Goal: Task Accomplishment & Management: Use online tool/utility

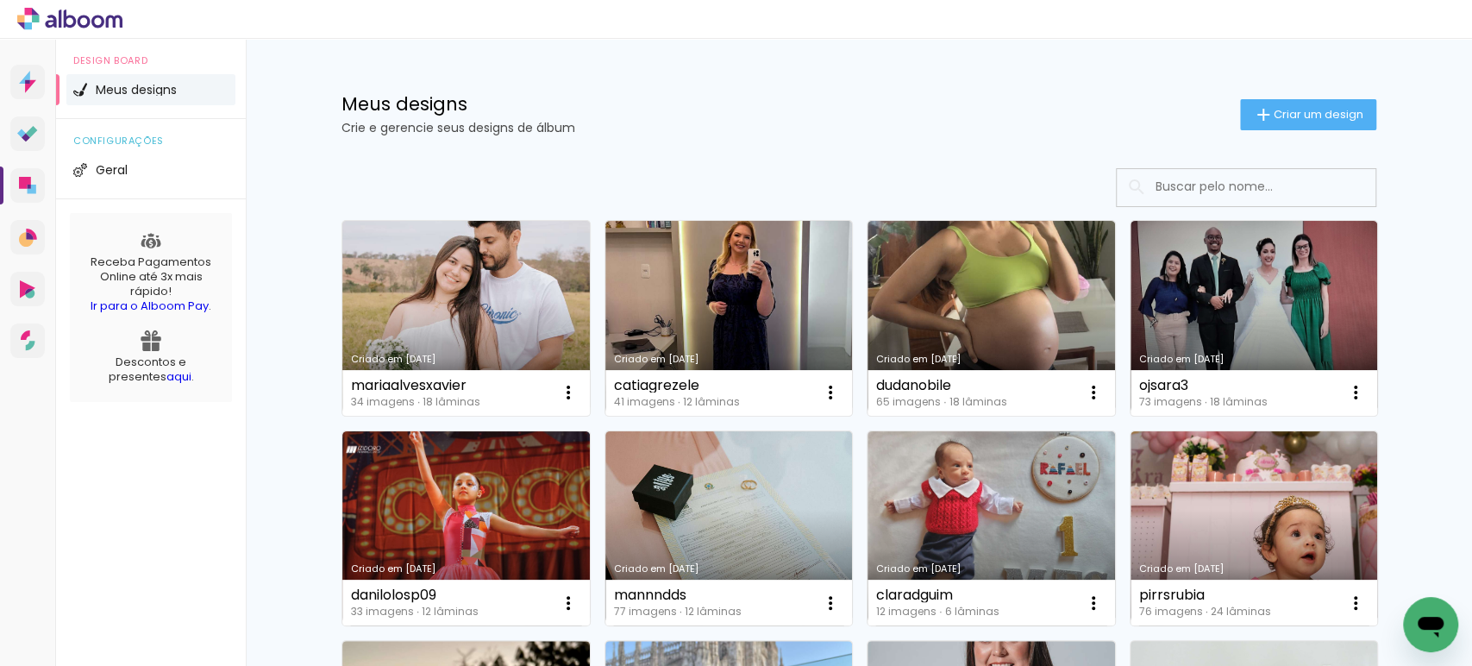
click at [723, 281] on link "Criado em [DATE]" at bounding box center [728, 318] width 247 height 195
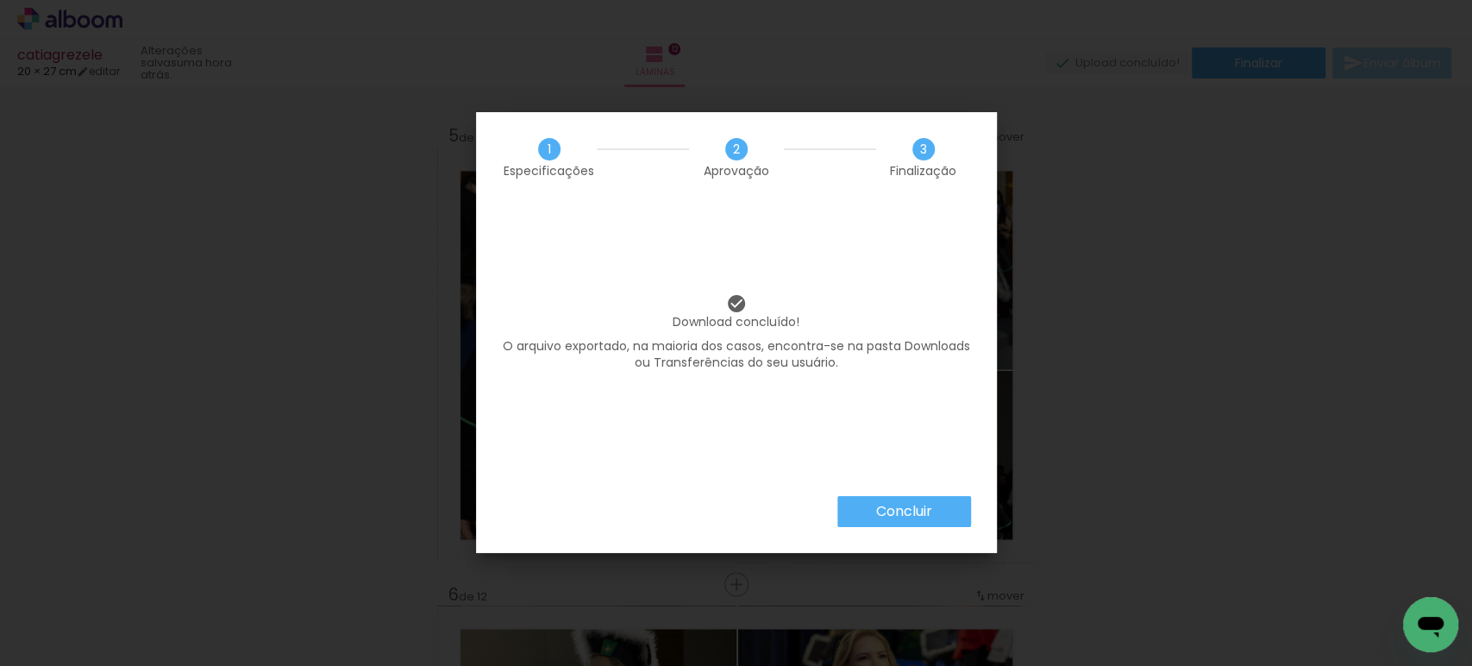
click at [0, 0] on slot "Concluir" at bounding box center [0, 0] width 0 height 0
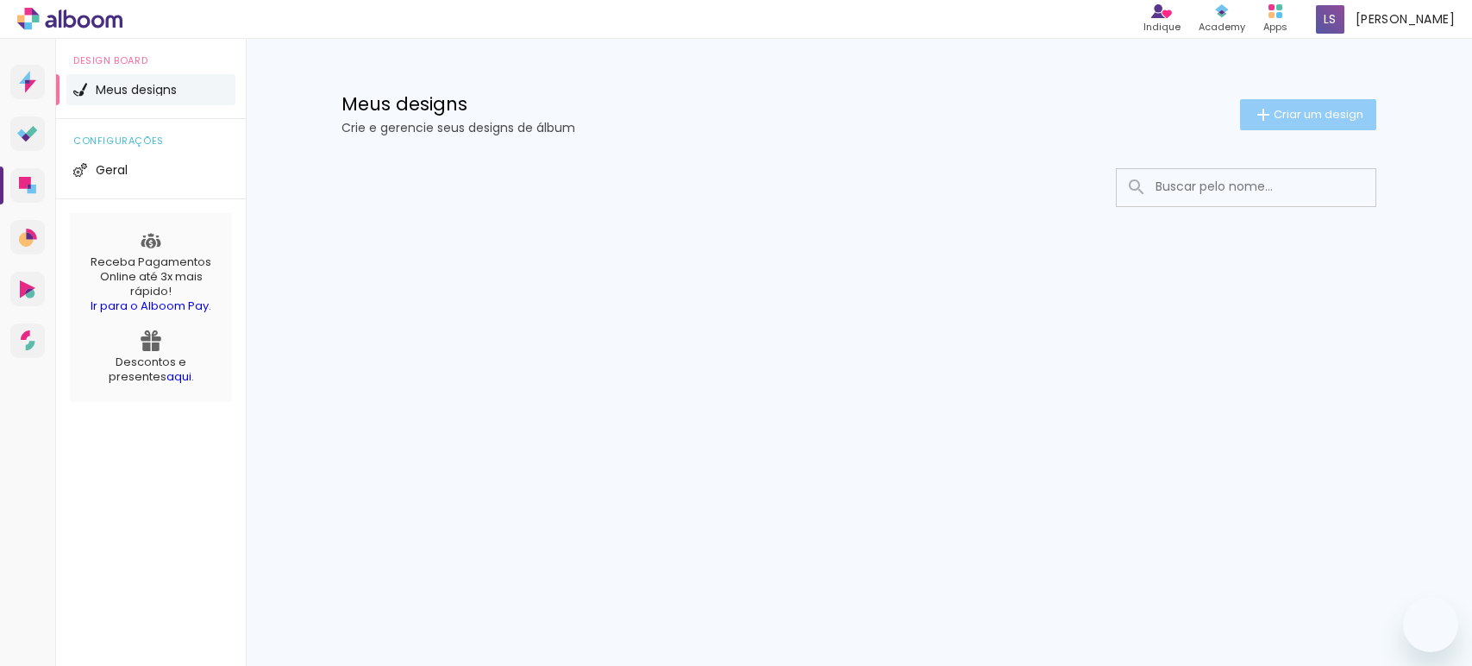
click at [1300, 111] on span "Criar um design" at bounding box center [1318, 114] width 90 height 11
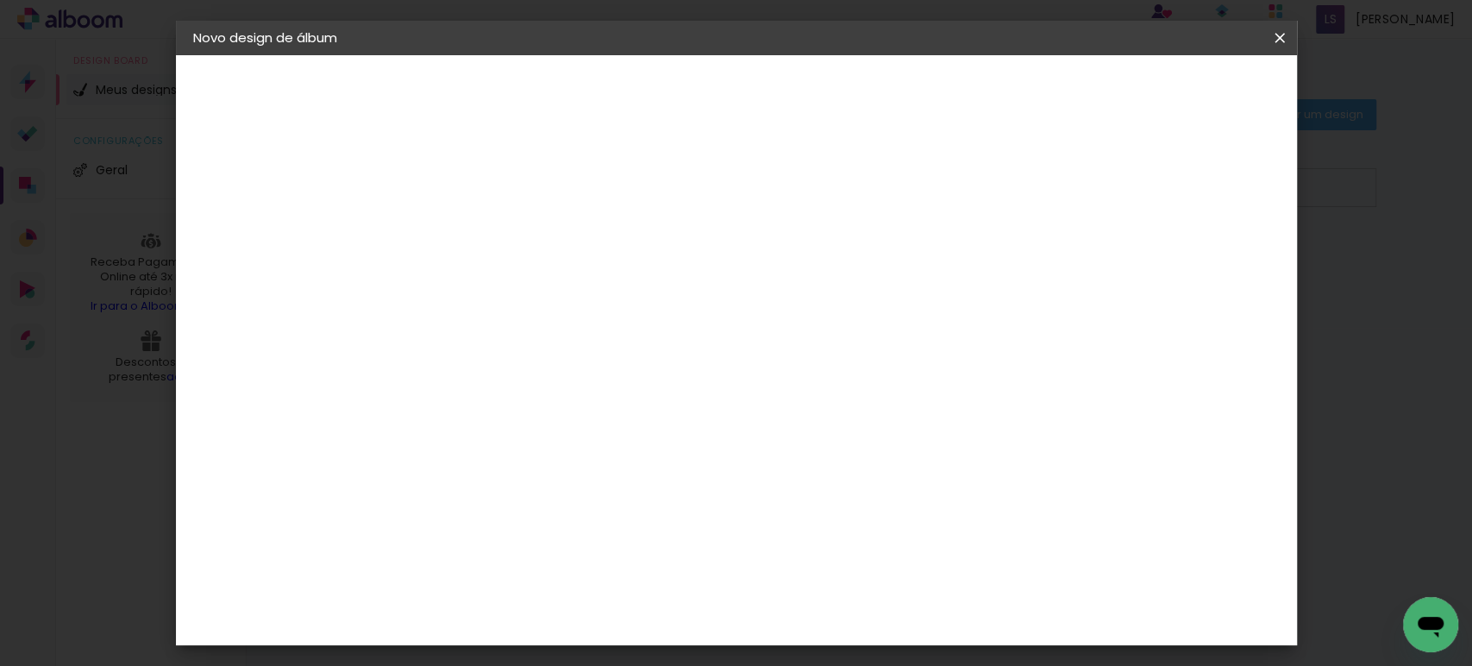
click at [475, 234] on input at bounding box center [475, 231] width 0 height 27
type input "vanusa748"
type paper-input "vanusa748"
click at [0, 0] on slot "Avançar" at bounding box center [0, 0] width 0 height 0
click at [752, 278] on paper-item "Tamanho Livre" at bounding box center [674, 262] width 153 height 38
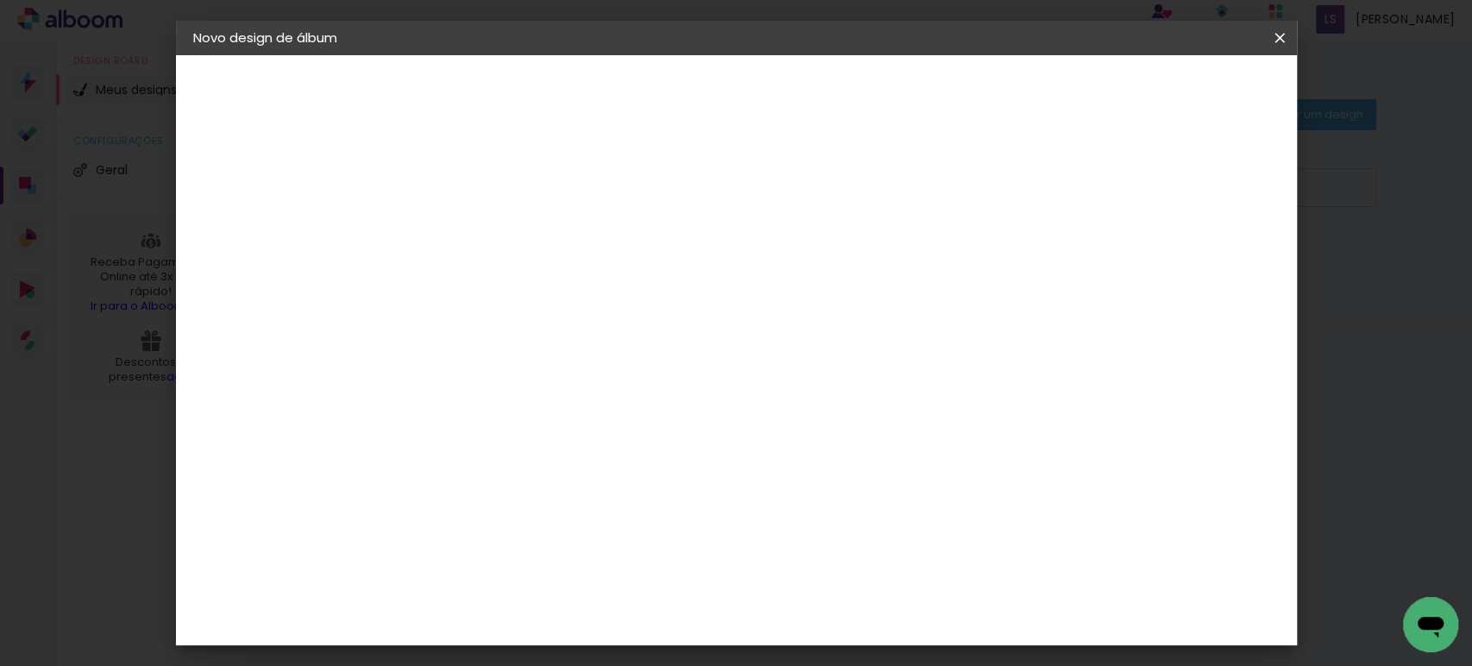
drag, startPoint x: 1213, startPoint y: 97, endPoint x: 1194, endPoint y: 109, distance: 22.0
click at [0, 0] on slot "Avançar" at bounding box center [0, 0] width 0 height 0
click at [428, 481] on input "30" at bounding box center [420, 490] width 45 height 26
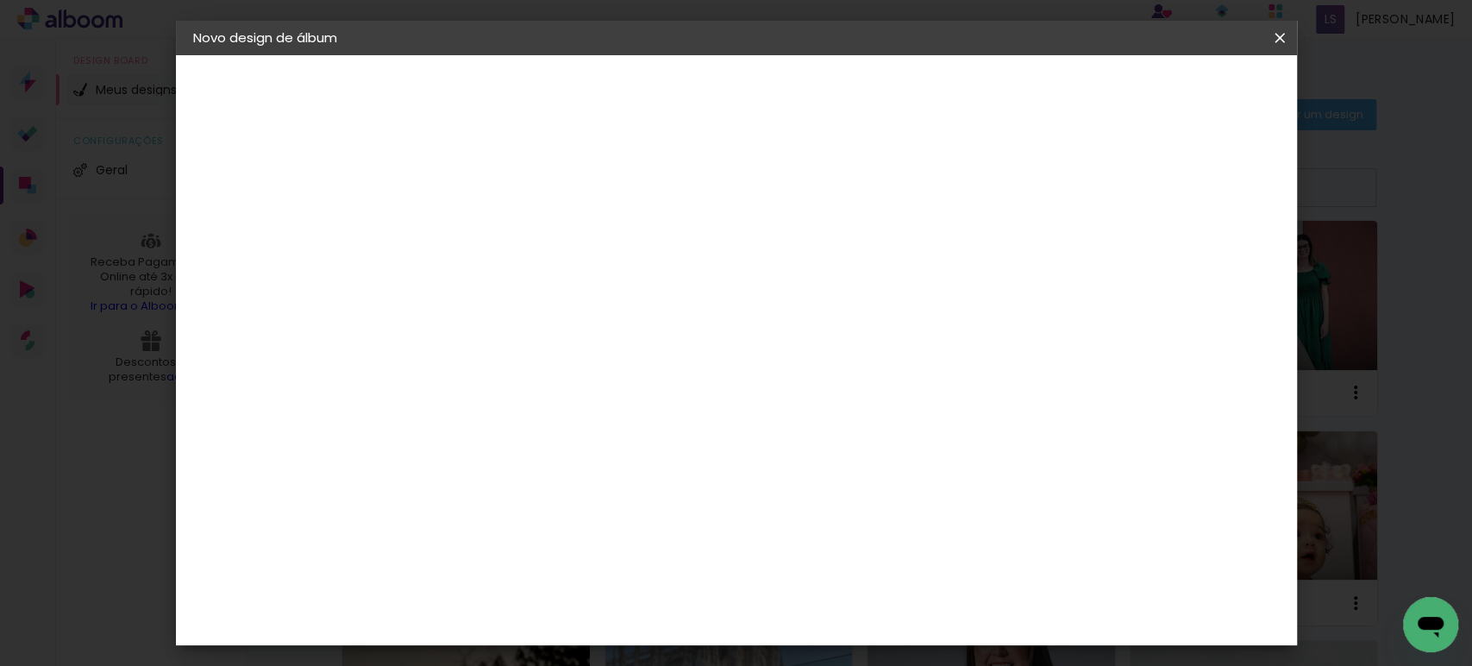
type input "20"
type paper-input "20"
click at [842, 606] on input "60" at bounding box center [831, 606] width 45 height 26
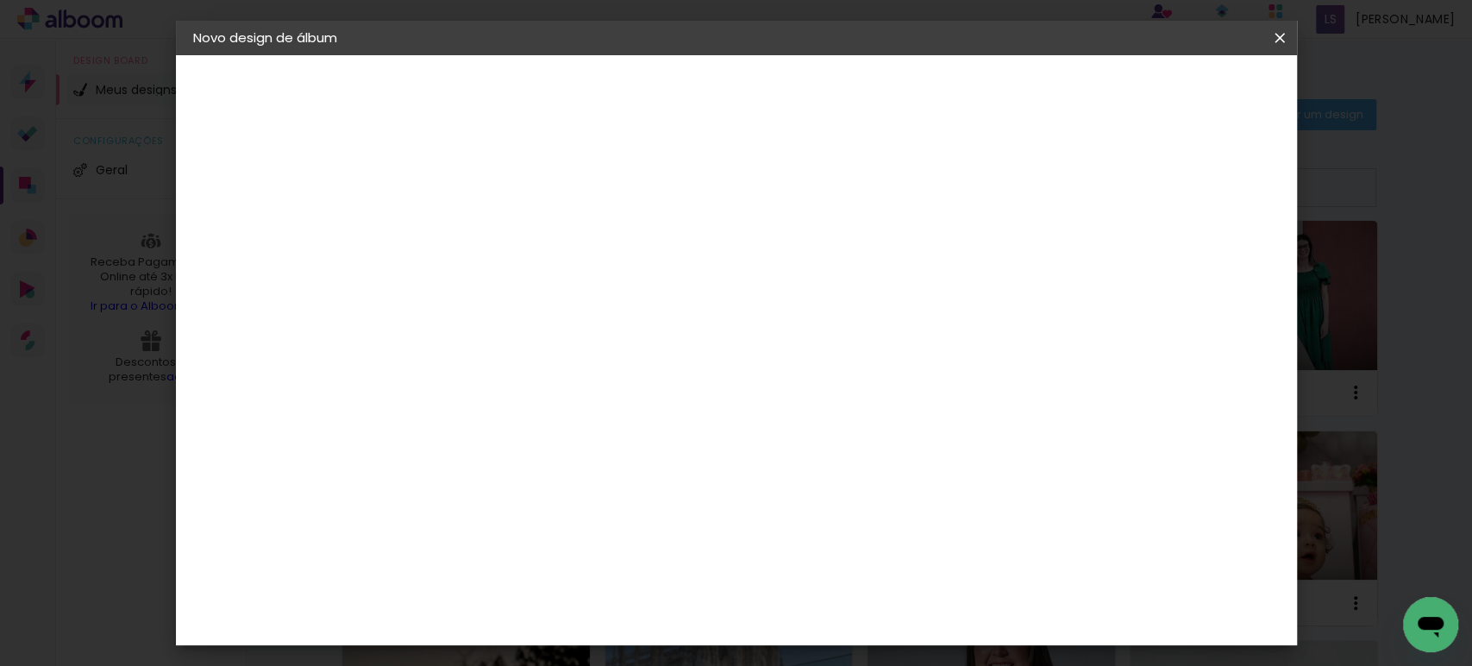
click at [842, 606] on input "60" at bounding box center [831, 606] width 45 height 26
type input "40"
type paper-input "40"
drag, startPoint x: 1195, startPoint y: 251, endPoint x: 1173, endPoint y: 251, distance: 21.6
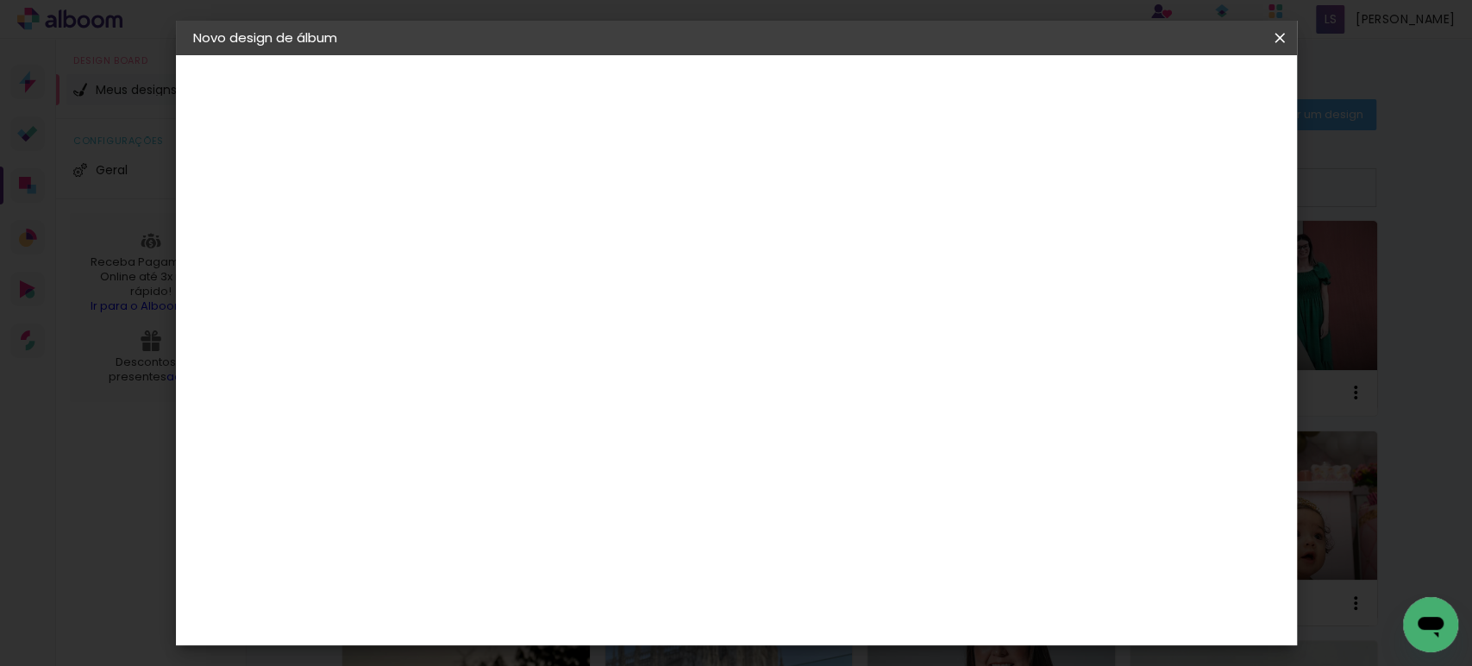
type input "12"
type paper-input "12"
click at [1173, 251] on input "12" at bounding box center [1173, 260] width 31 height 26
type input "13"
type paper-input "13"
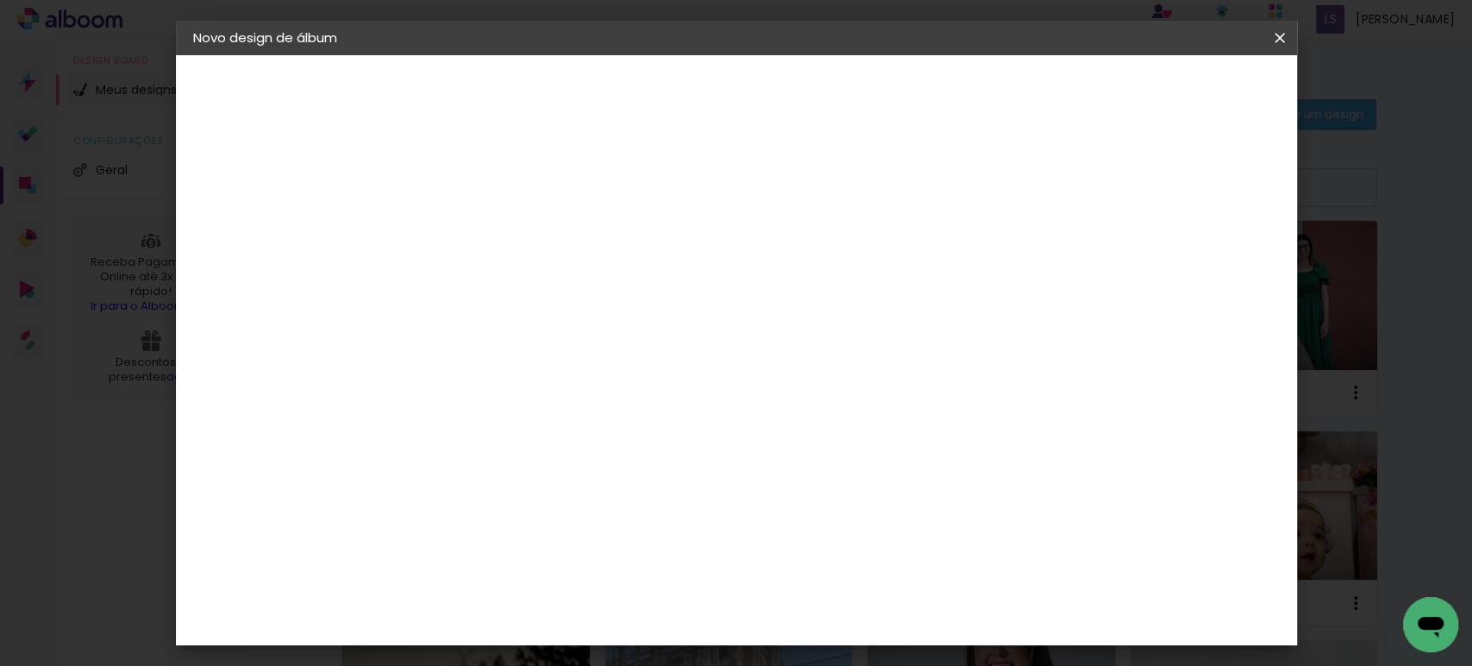
click at [1169, 253] on input "13" at bounding box center [1159, 260] width 31 height 26
type input "14"
type paper-input "14"
click at [1168, 253] on input "14" at bounding box center [1152, 260] width 31 height 26
click at [1169, 253] on div "mm" at bounding box center [1181, 260] width 26 height 26
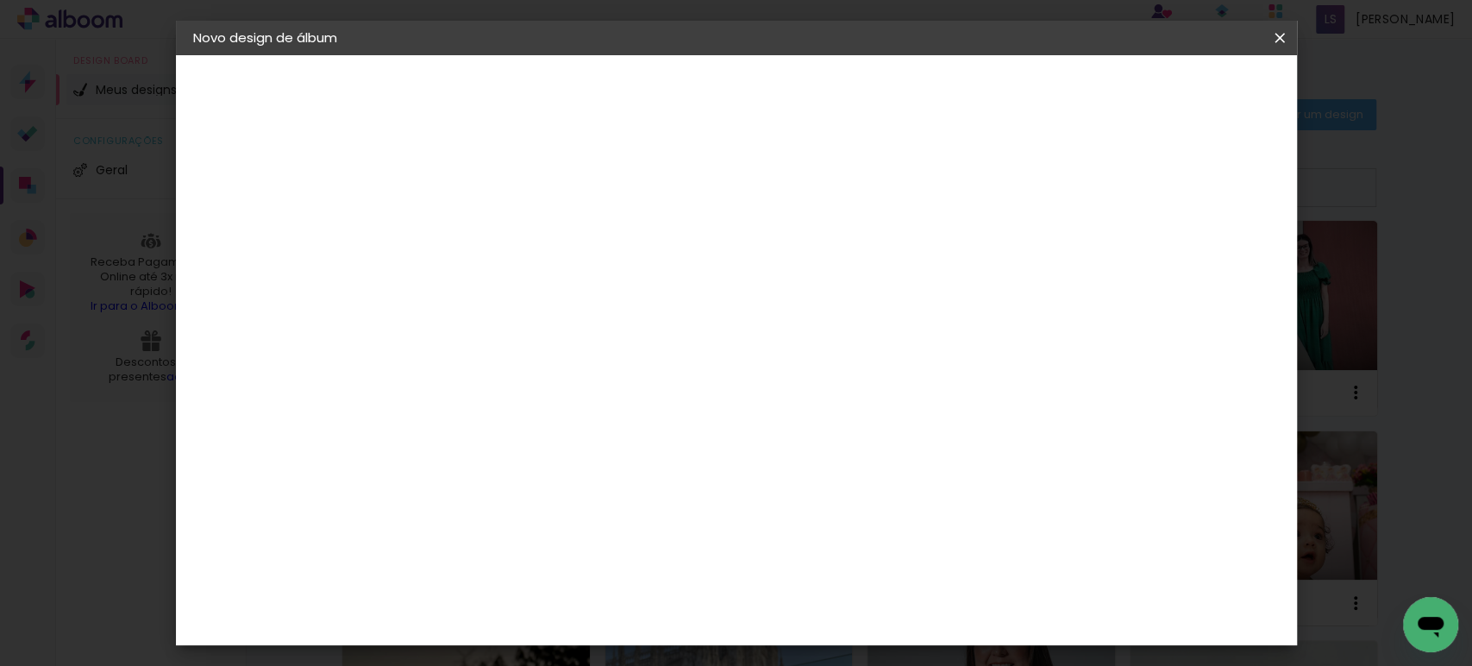
type input "15"
type paper-input "15"
click at [1159, 253] on input "15" at bounding box center [1149, 260] width 31 height 26
type input "1"
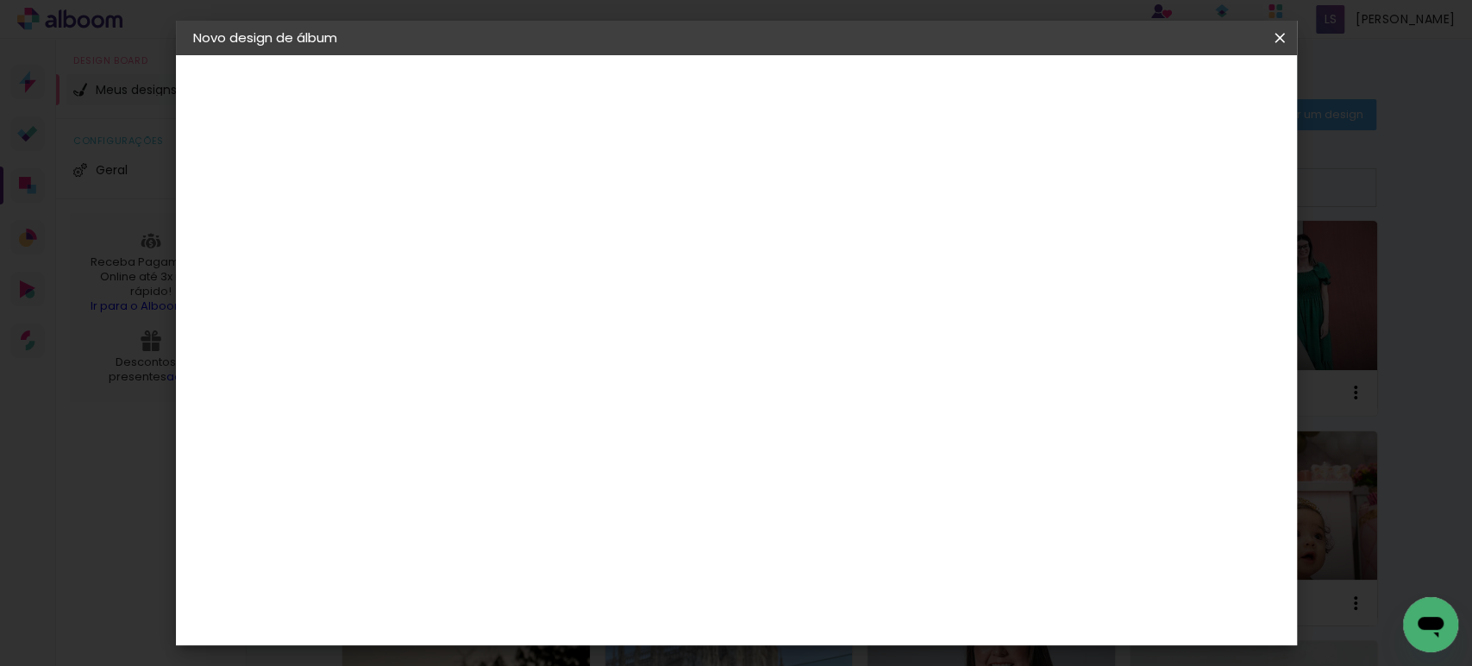
type paper-input "1"
click at [486, 203] on input "1" at bounding box center [463, 198] width 59 height 22
click at [1170, 91] on span "Iniciar design" at bounding box center [1130, 91] width 78 height 12
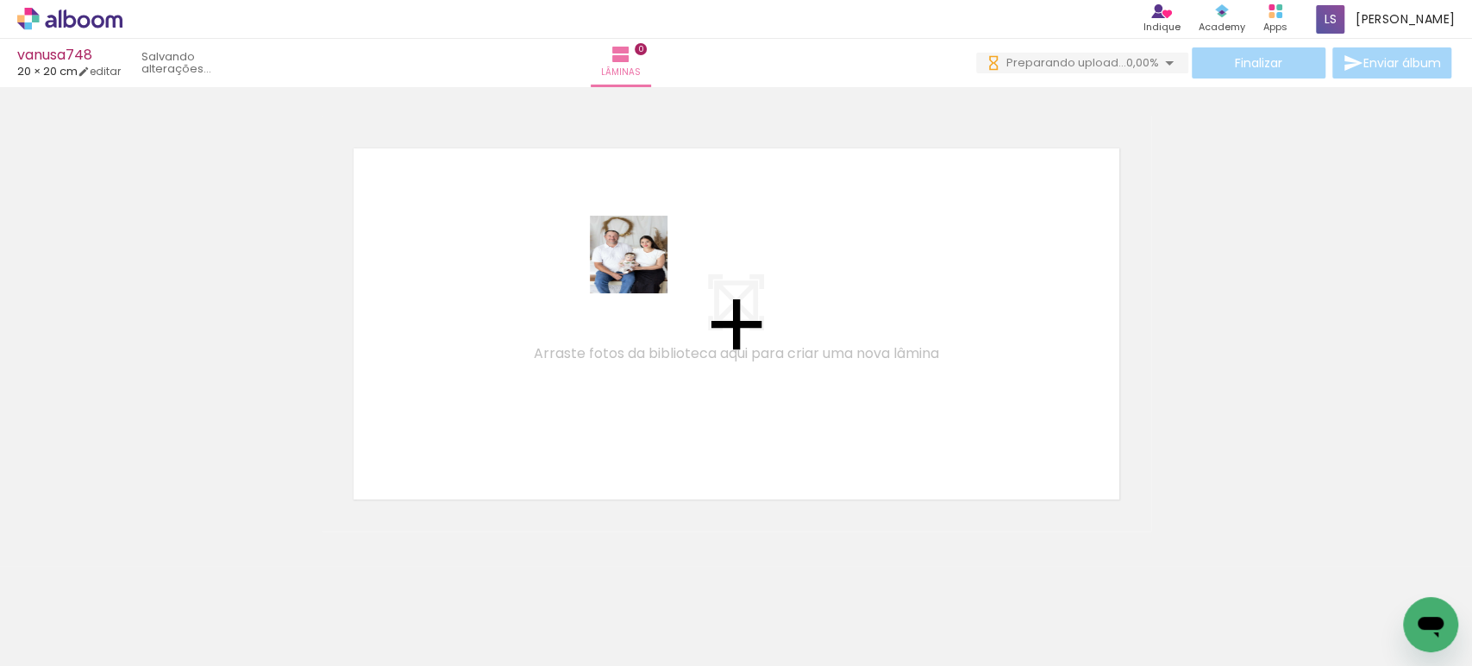
drag, startPoint x: 283, startPoint y: 535, endPoint x: 476, endPoint y: 432, distance: 218.7
click at [643, 264] on quentale-workspace at bounding box center [736, 333] width 1472 height 666
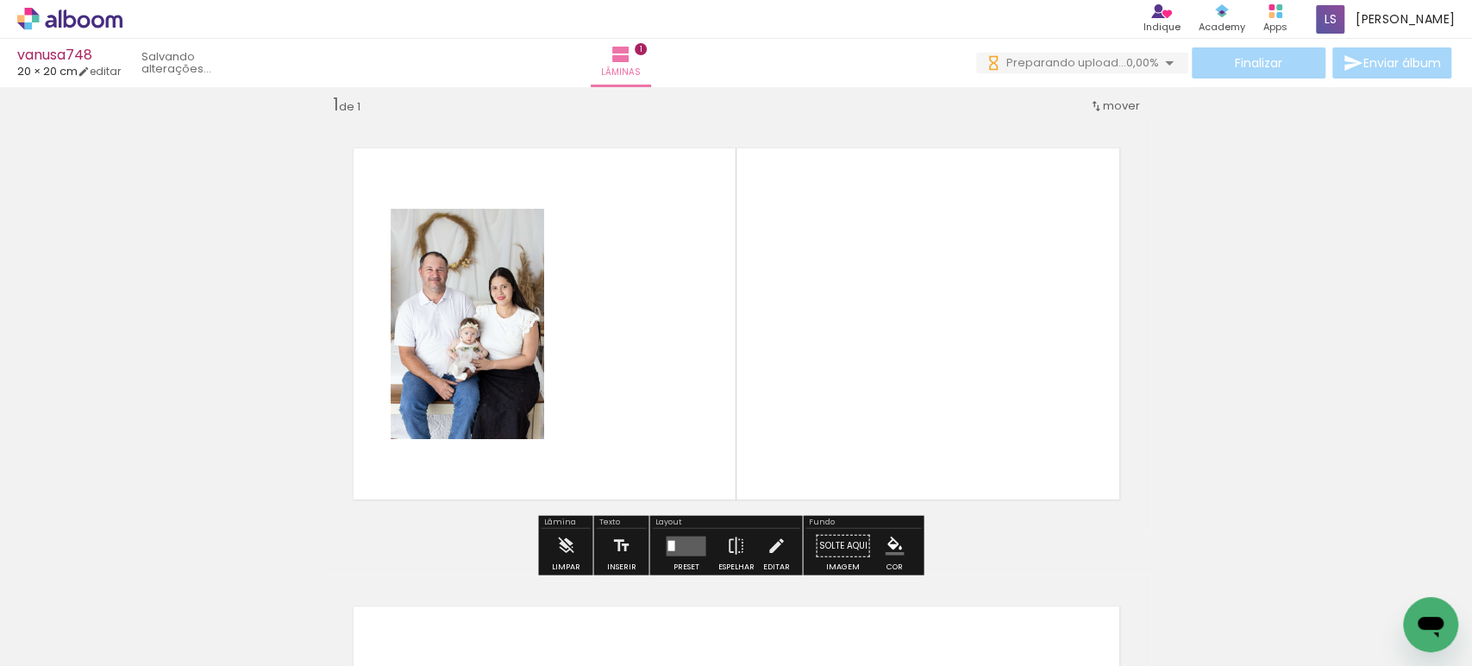
scroll to position [21, 0]
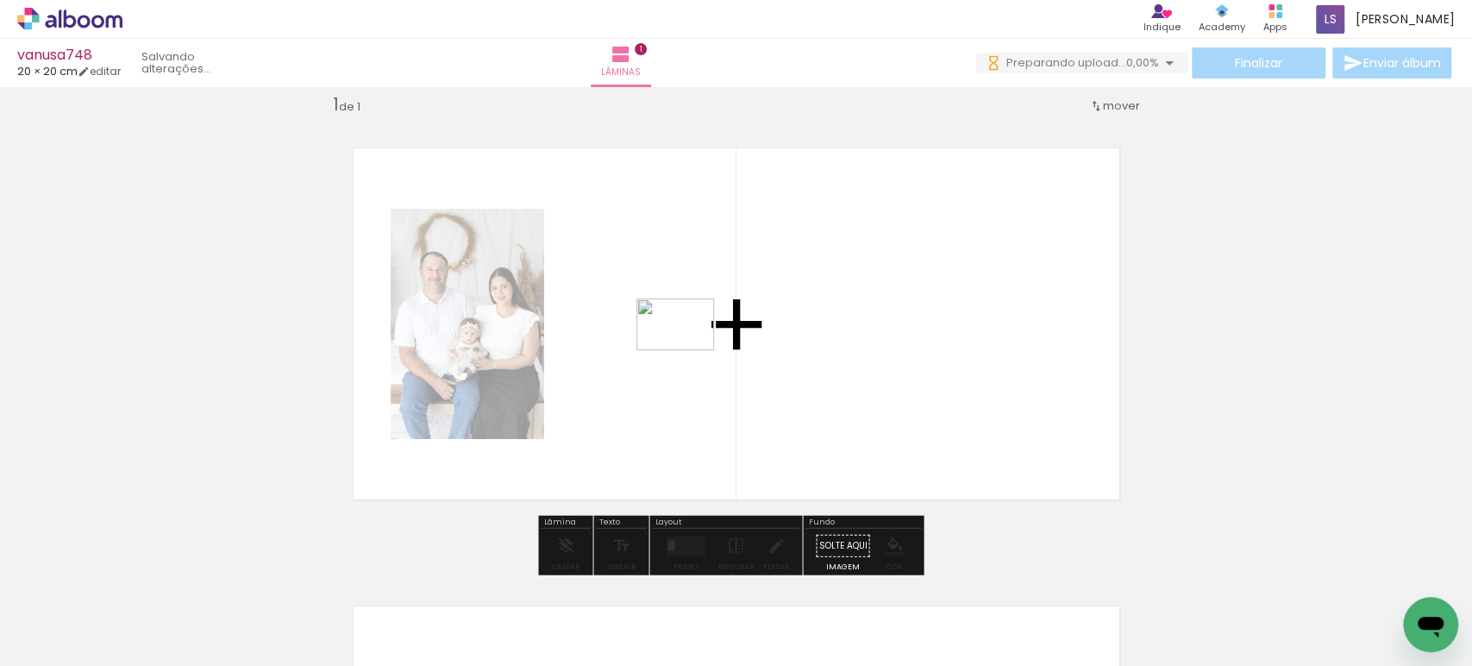
drag, startPoint x: 278, startPoint y: 606, endPoint x: 688, endPoint y: 350, distance: 483.7
click at [688, 350] on quentale-workspace at bounding box center [736, 333] width 1472 height 666
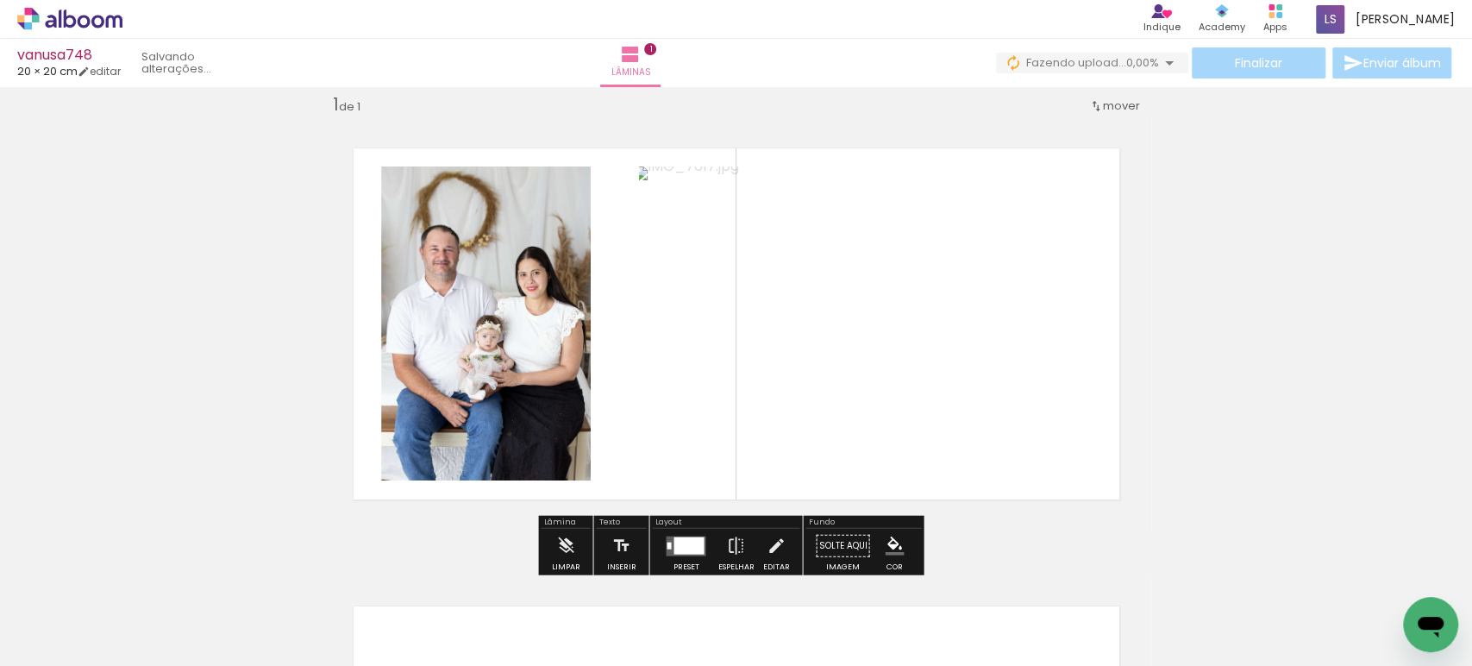
click at [673, 537] on div at bounding box center [688, 544] width 30 height 17
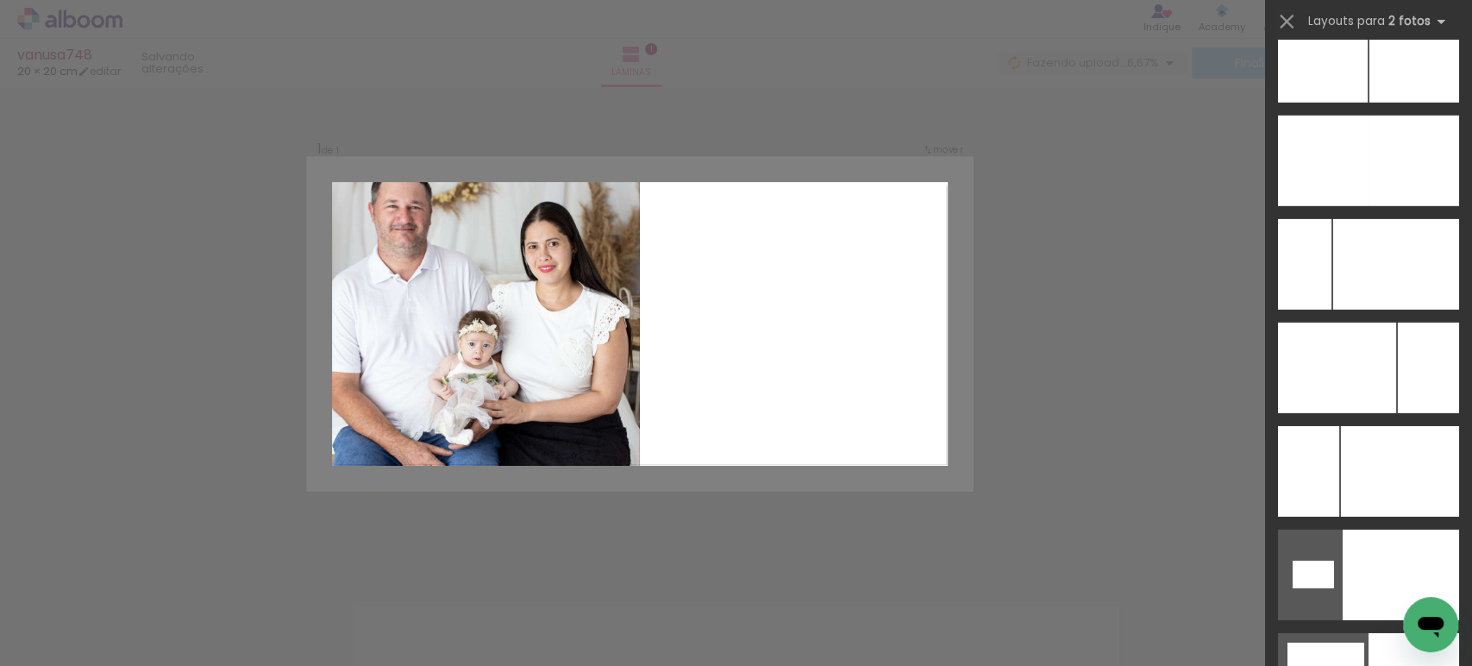
scroll to position [7949, 0]
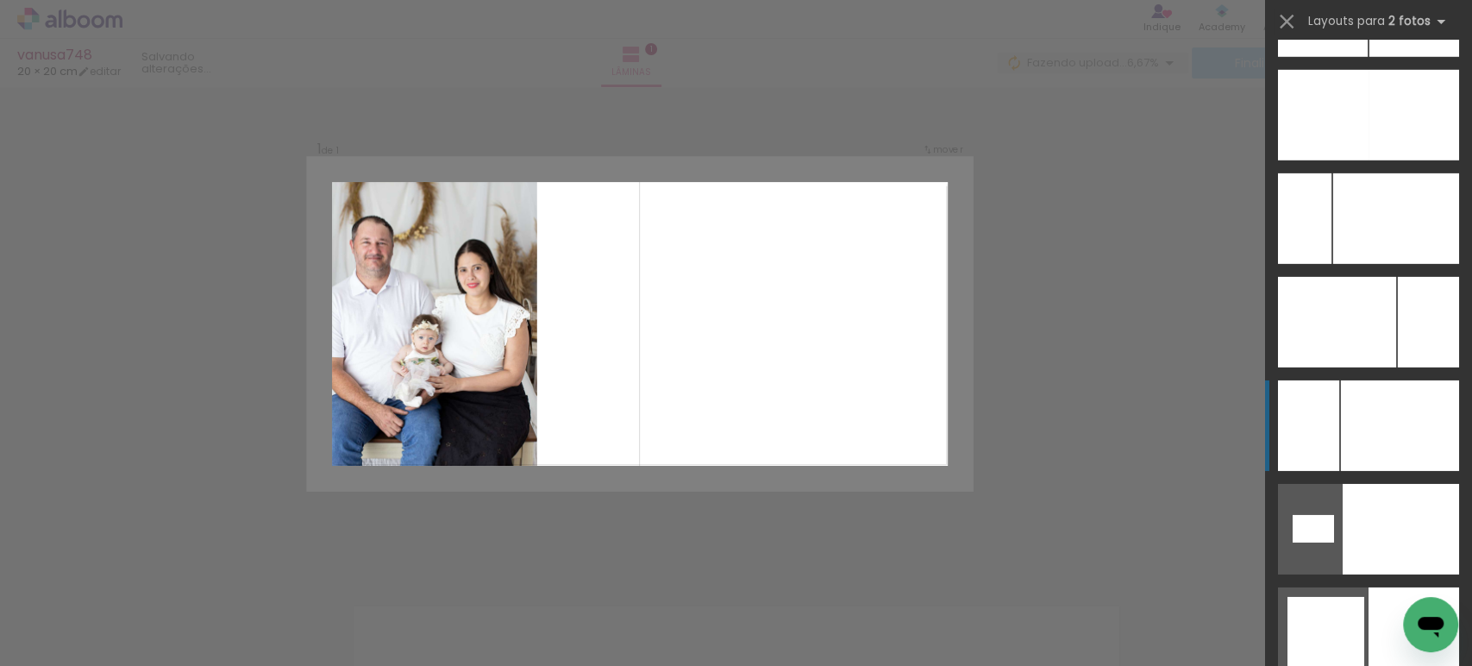
click at [1341, 429] on div at bounding box center [1400, 425] width 118 height 91
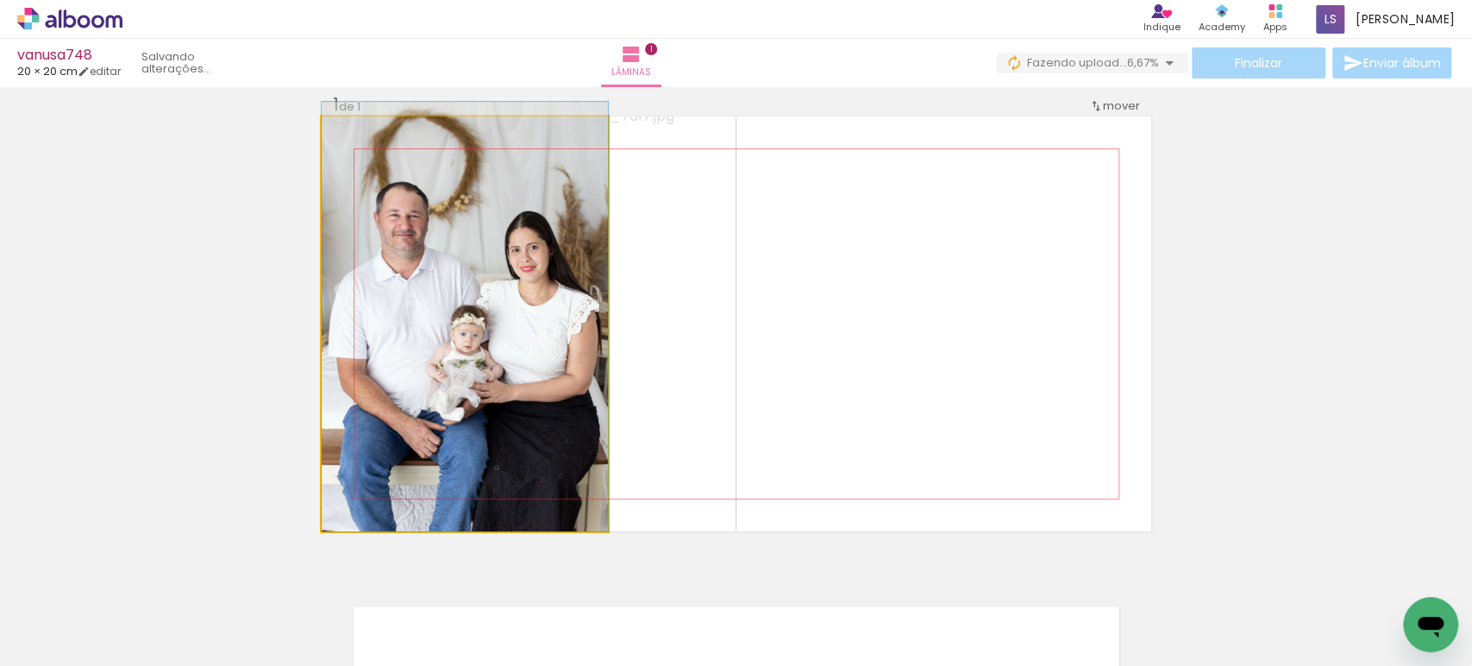
drag, startPoint x: 522, startPoint y: 364, endPoint x: 570, endPoint y: 316, distance: 68.3
drag, startPoint x: 512, startPoint y: 349, endPoint x: 522, endPoint y: 320, distance: 30.8
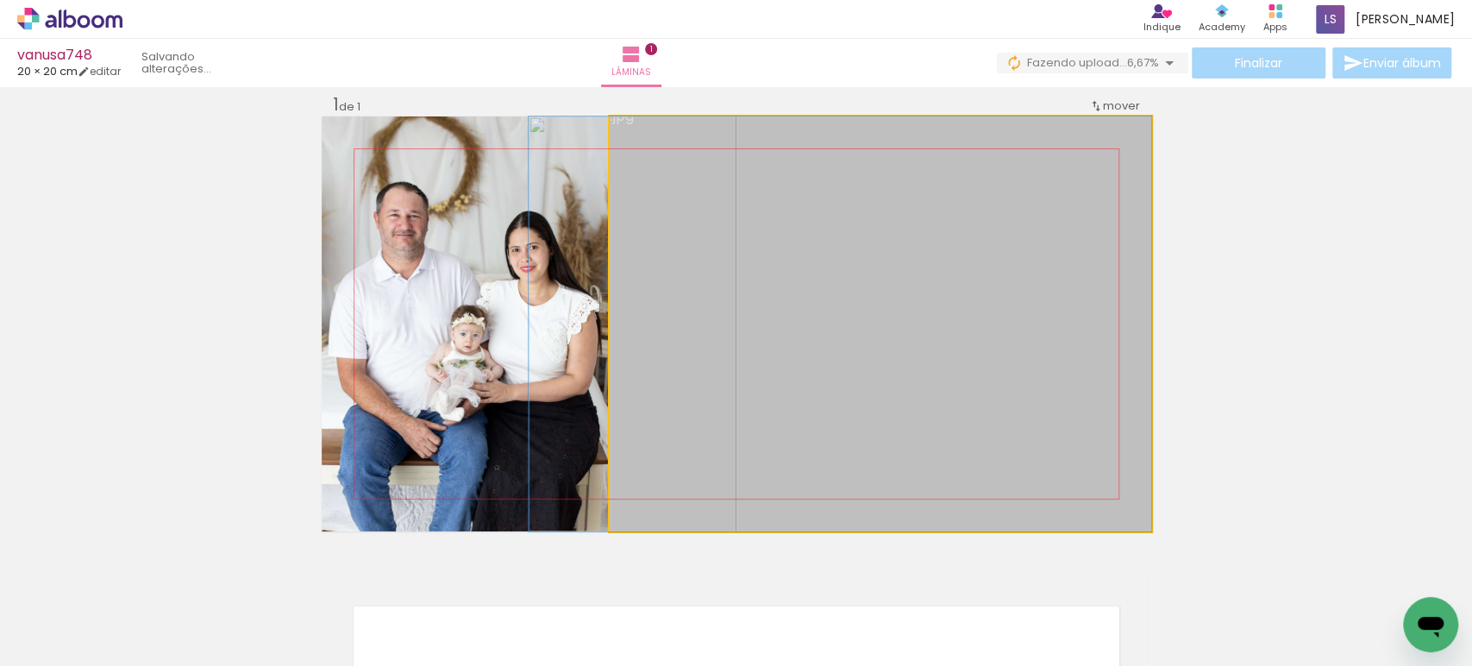
drag, startPoint x: 764, startPoint y: 352, endPoint x: 722, endPoint y: 433, distance: 91.4
drag, startPoint x: 714, startPoint y: 427, endPoint x: 743, endPoint y: 430, distance: 29.5
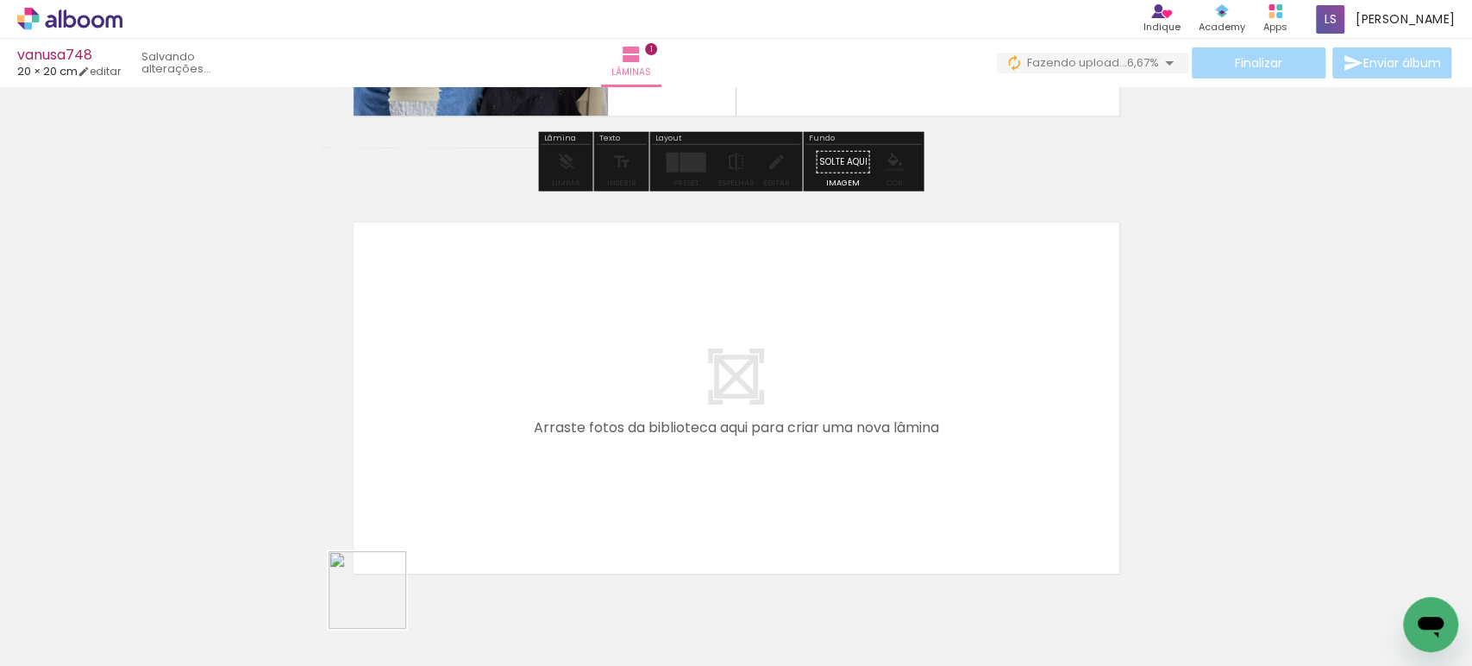
drag, startPoint x: 378, startPoint y: 611, endPoint x: 520, endPoint y: 392, distance: 260.7
click at [520, 392] on quentale-workspace at bounding box center [736, 333] width 1472 height 666
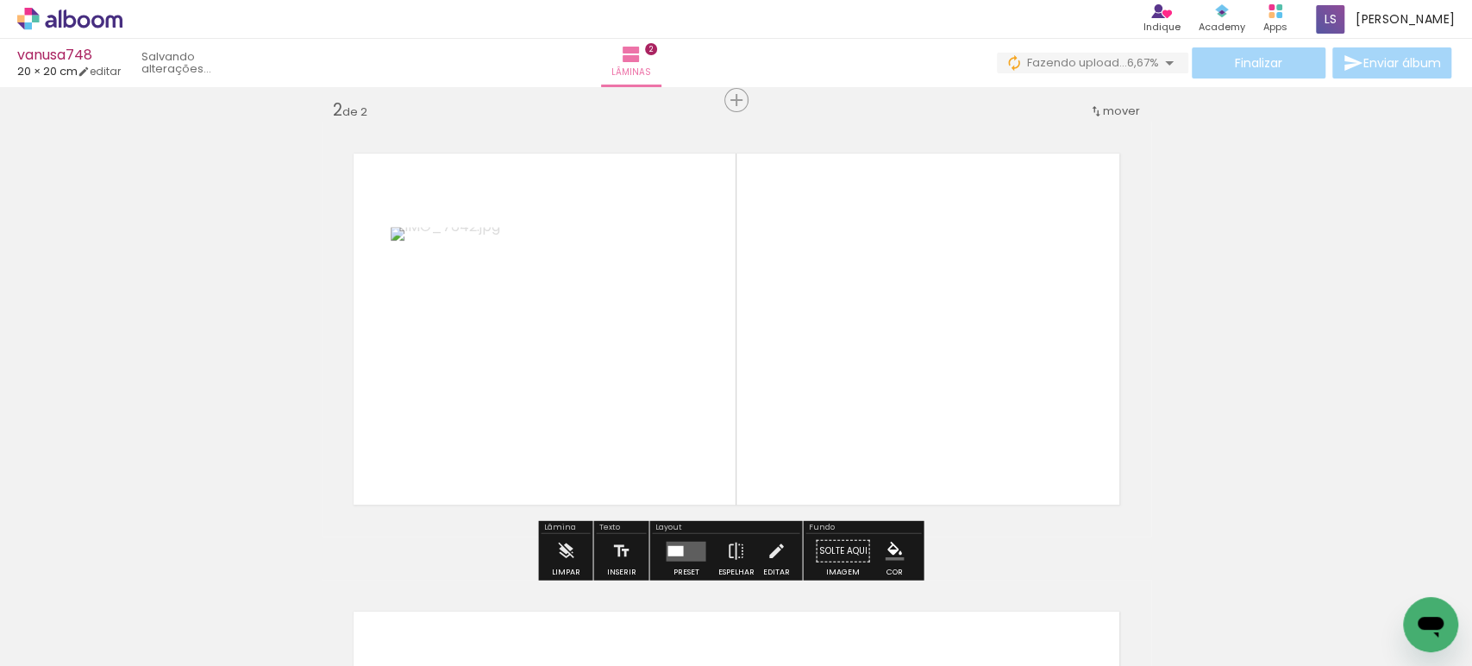
scroll to position [479, 0]
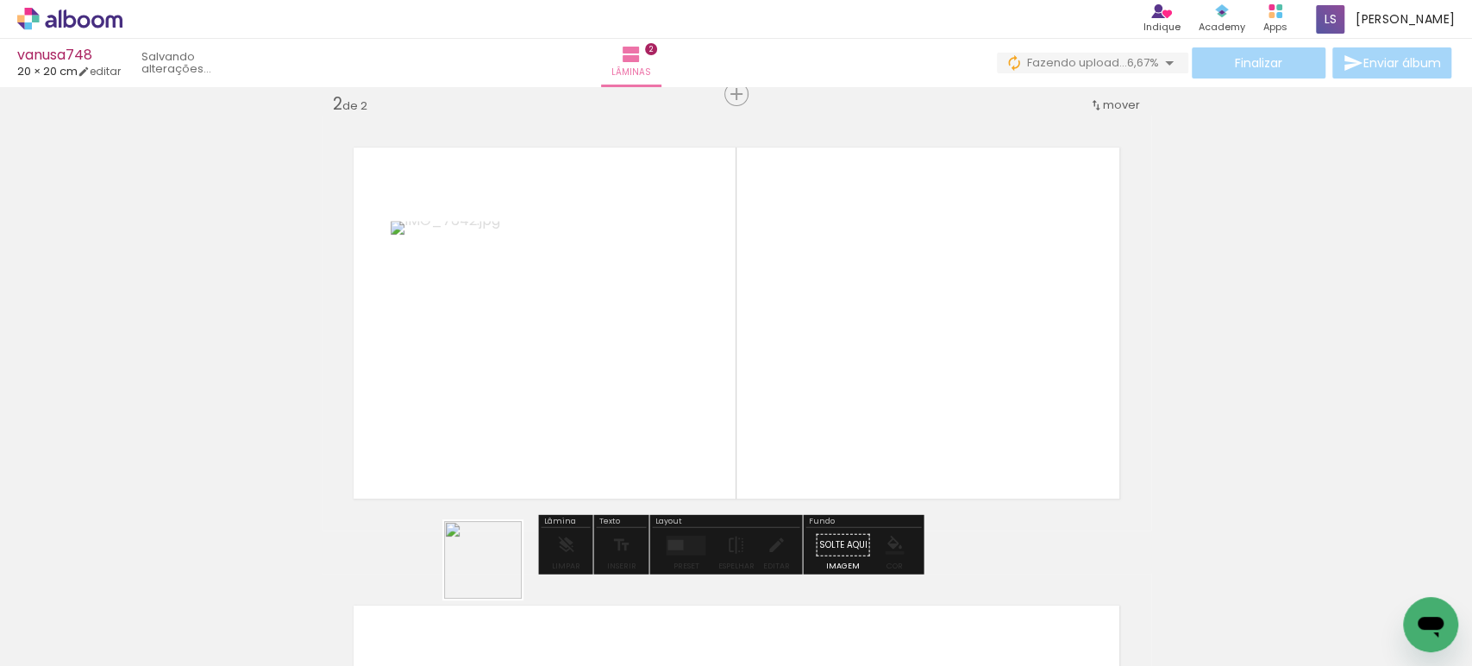
drag, startPoint x: 477, startPoint y: 589, endPoint x: 828, endPoint y: 329, distance: 436.4
click at [826, 330] on quentale-workspace at bounding box center [736, 333] width 1472 height 666
click at [680, 537] on div at bounding box center [688, 543] width 30 height 17
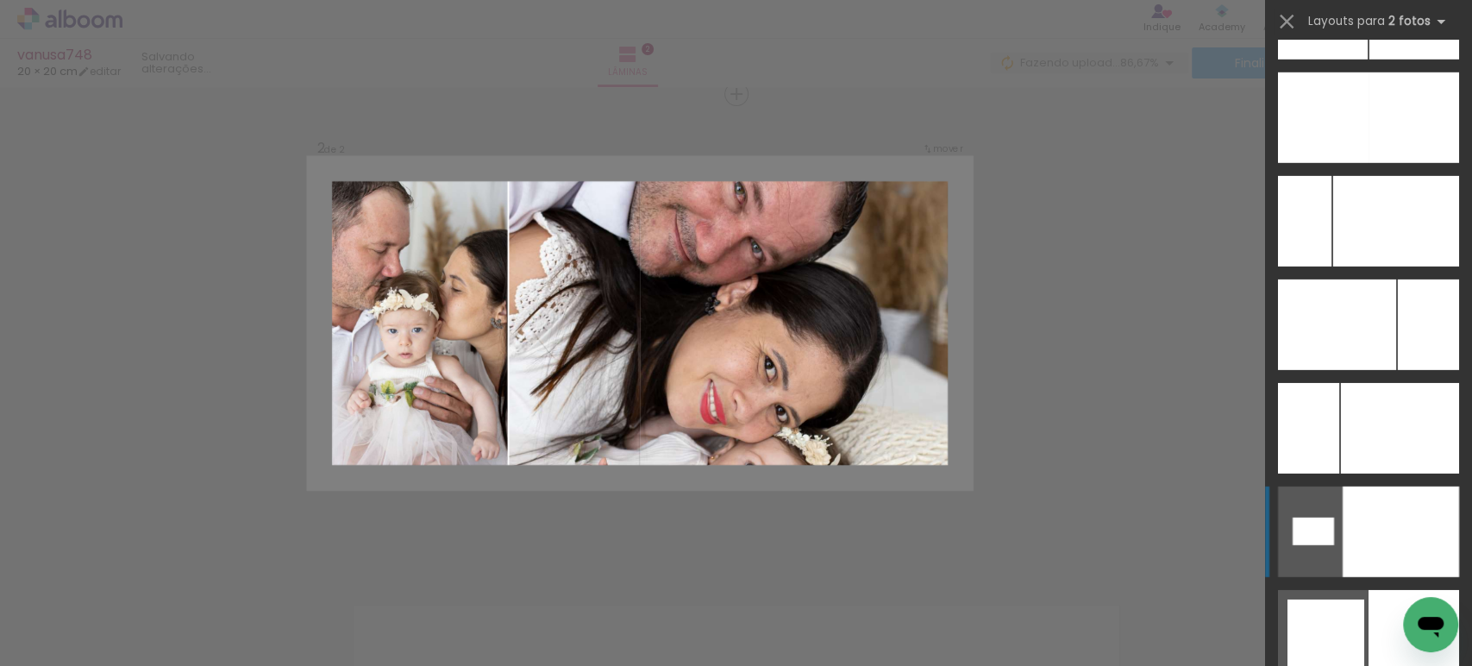
scroll to position [7948, 0]
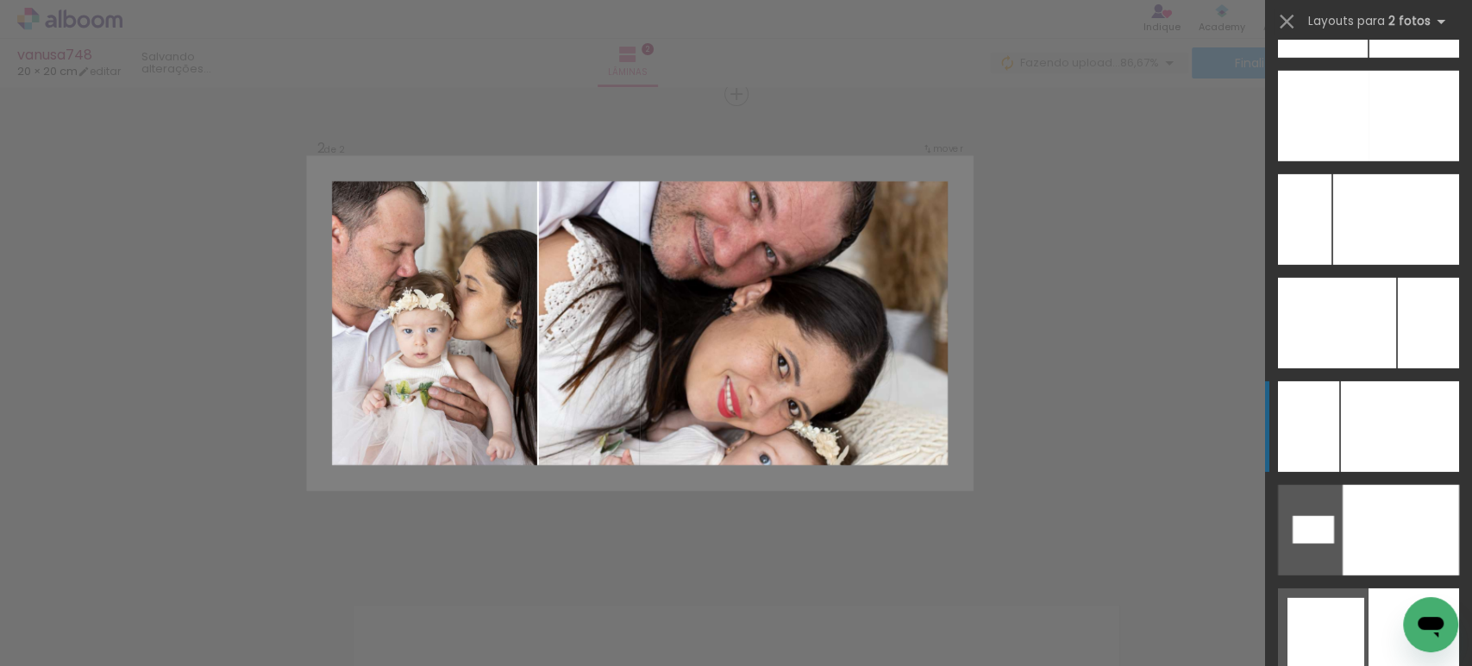
click at [1317, 418] on div at bounding box center [1308, 426] width 61 height 91
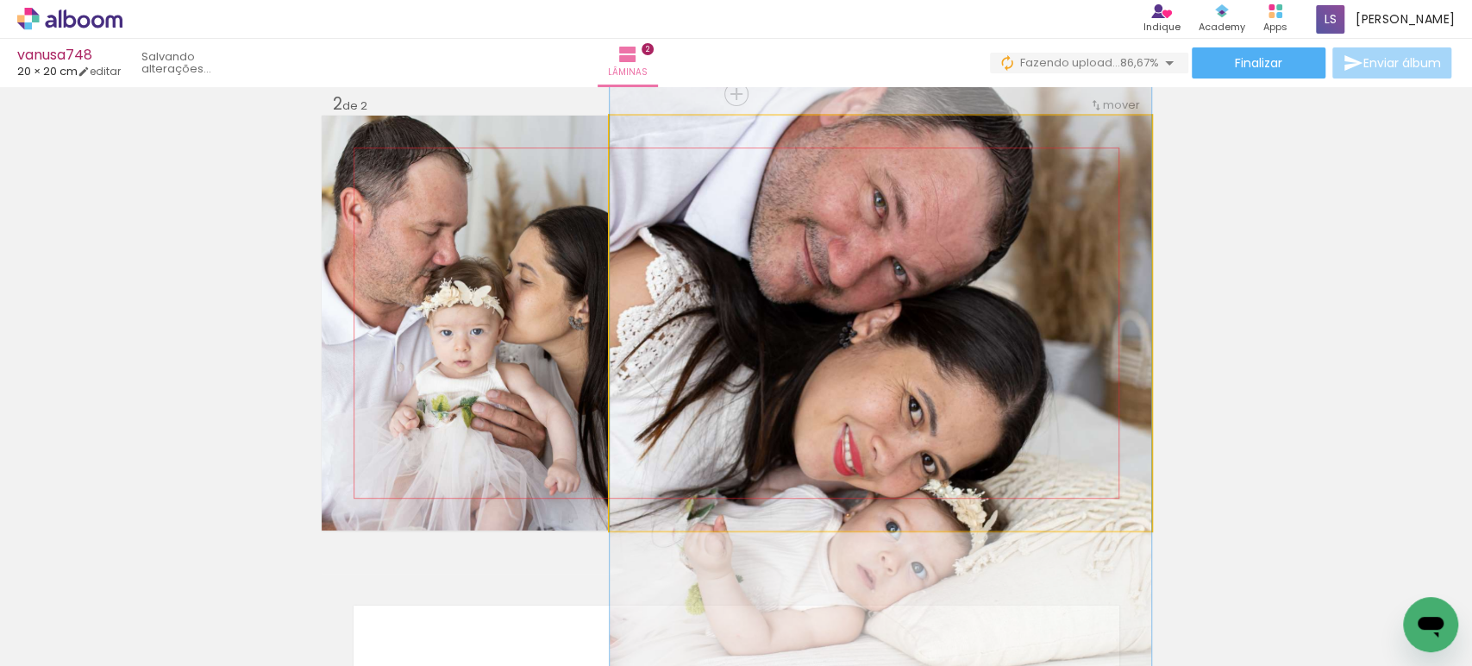
drag, startPoint x: 662, startPoint y: 335, endPoint x: 704, endPoint y: 371, distance: 55.6
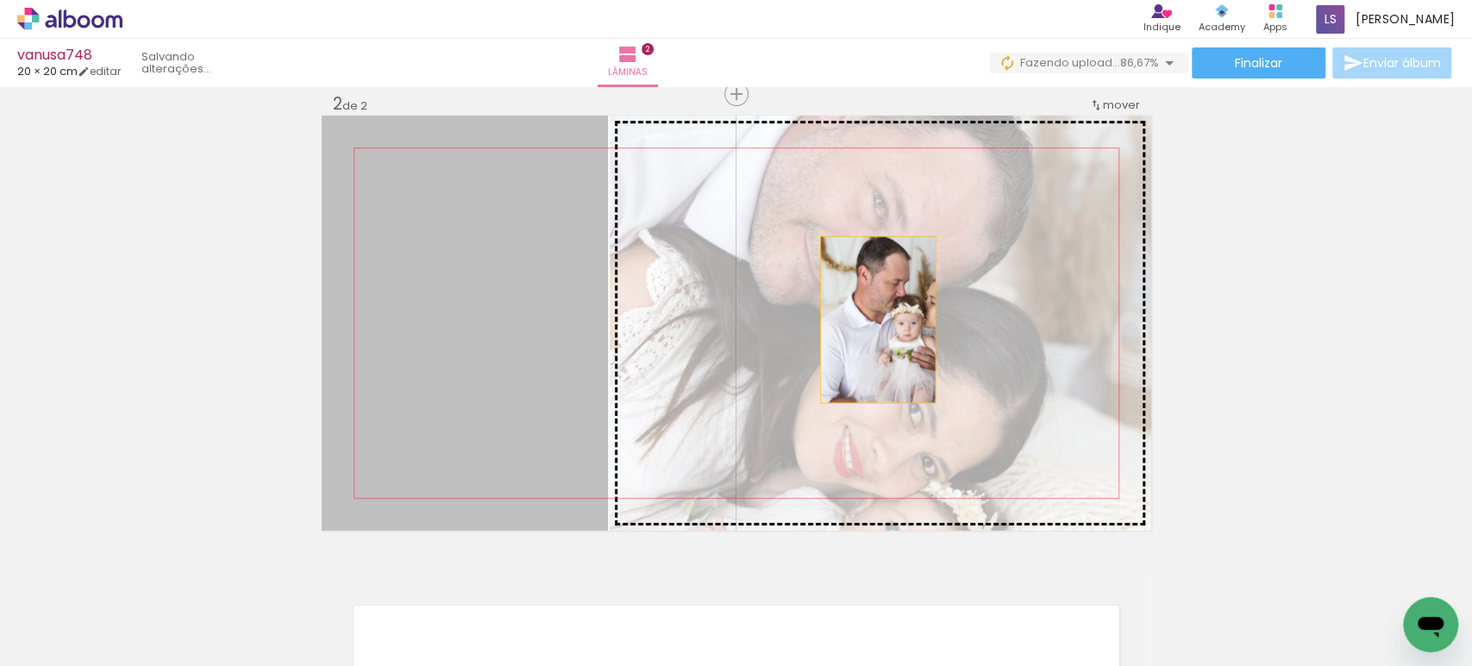
drag, startPoint x: 531, startPoint y: 351, endPoint x: 968, endPoint y: 319, distance: 438.3
click at [0, 0] on slot at bounding box center [0, 0] width 0 height 0
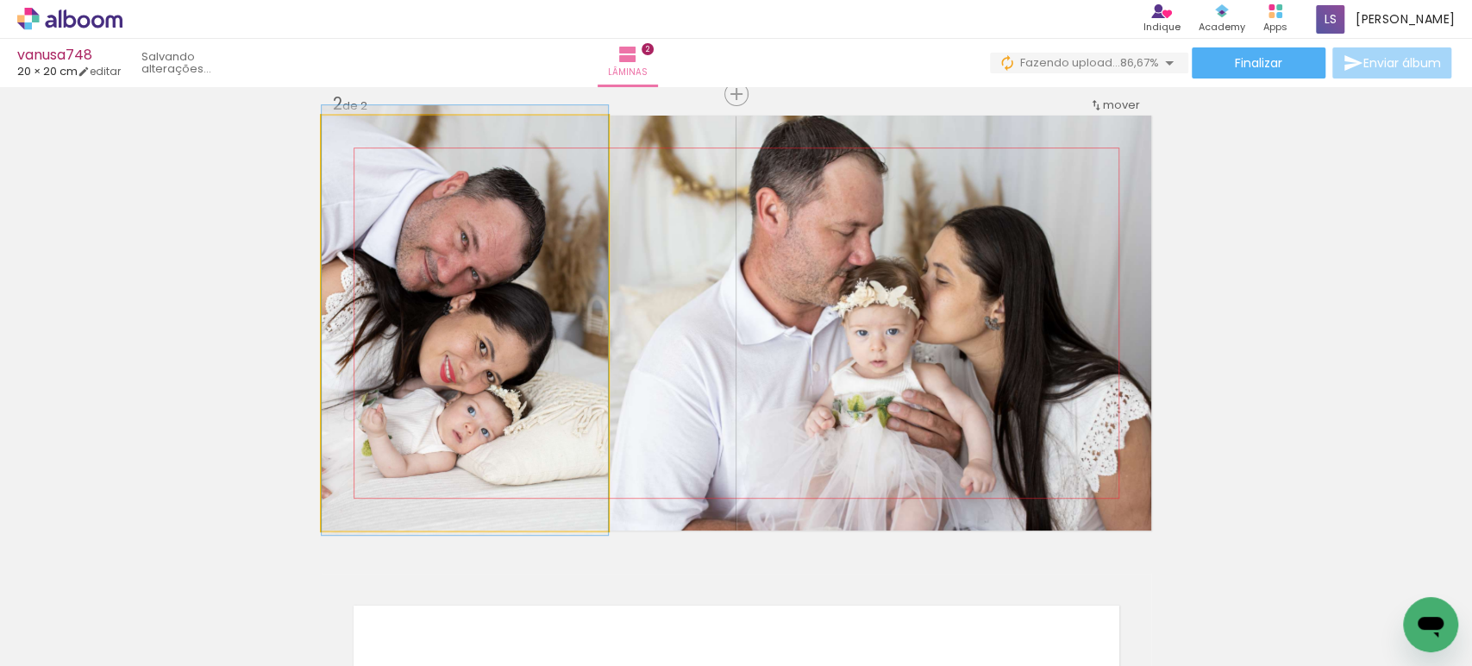
drag, startPoint x: 479, startPoint y: 317, endPoint x: 547, endPoint y: 310, distance: 67.7
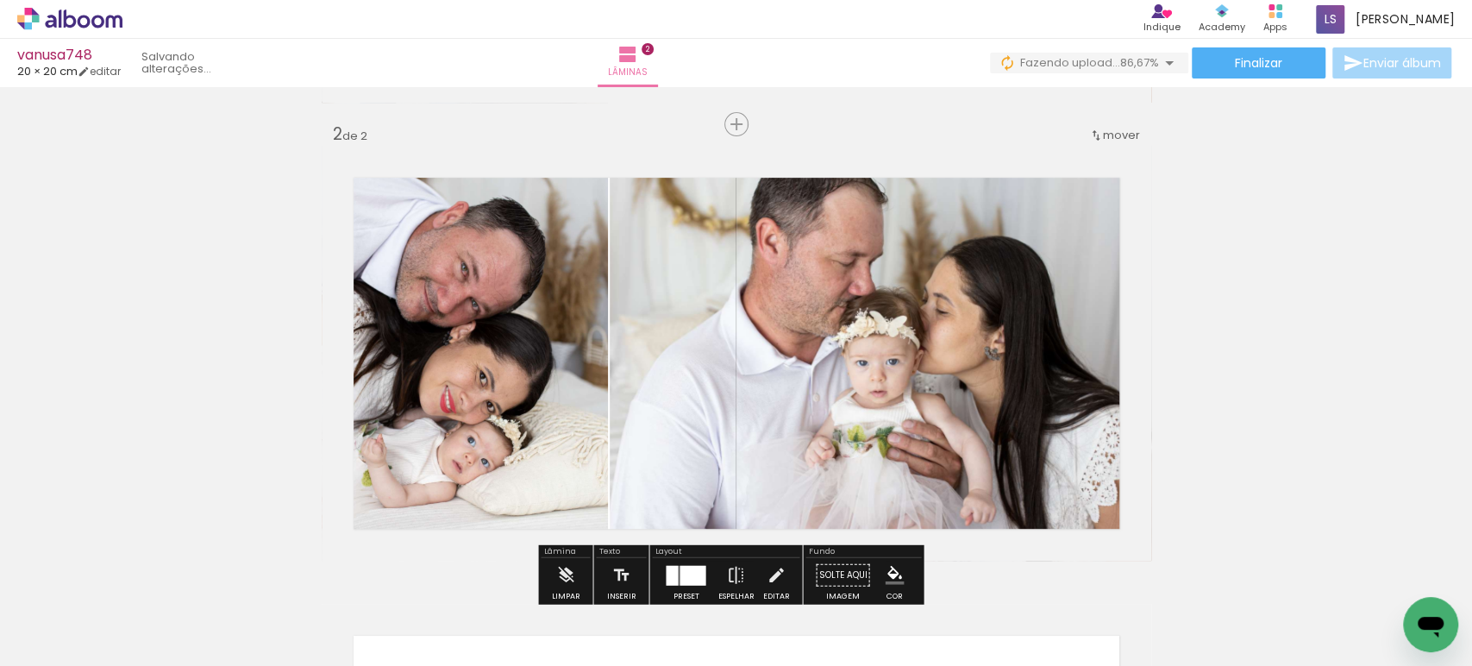
scroll to position [479, 0]
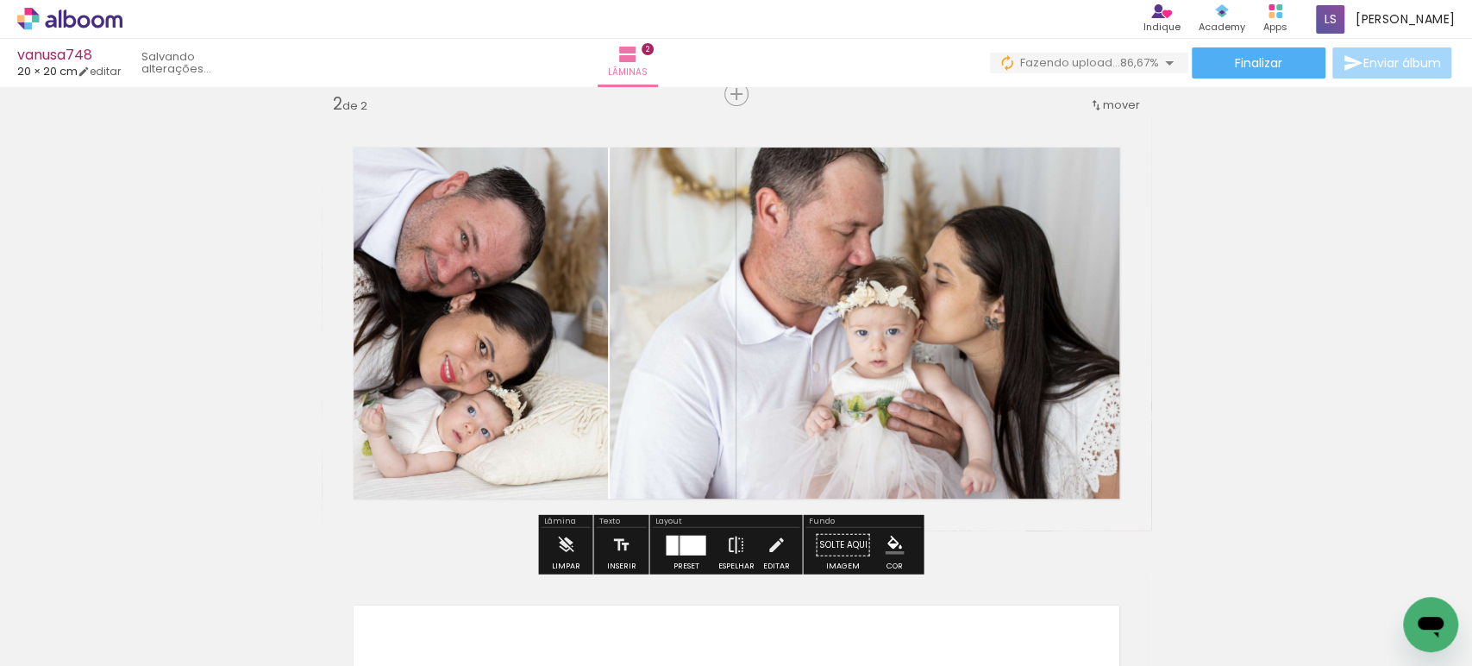
click at [730, 538] on iron-icon at bounding box center [735, 545] width 19 height 34
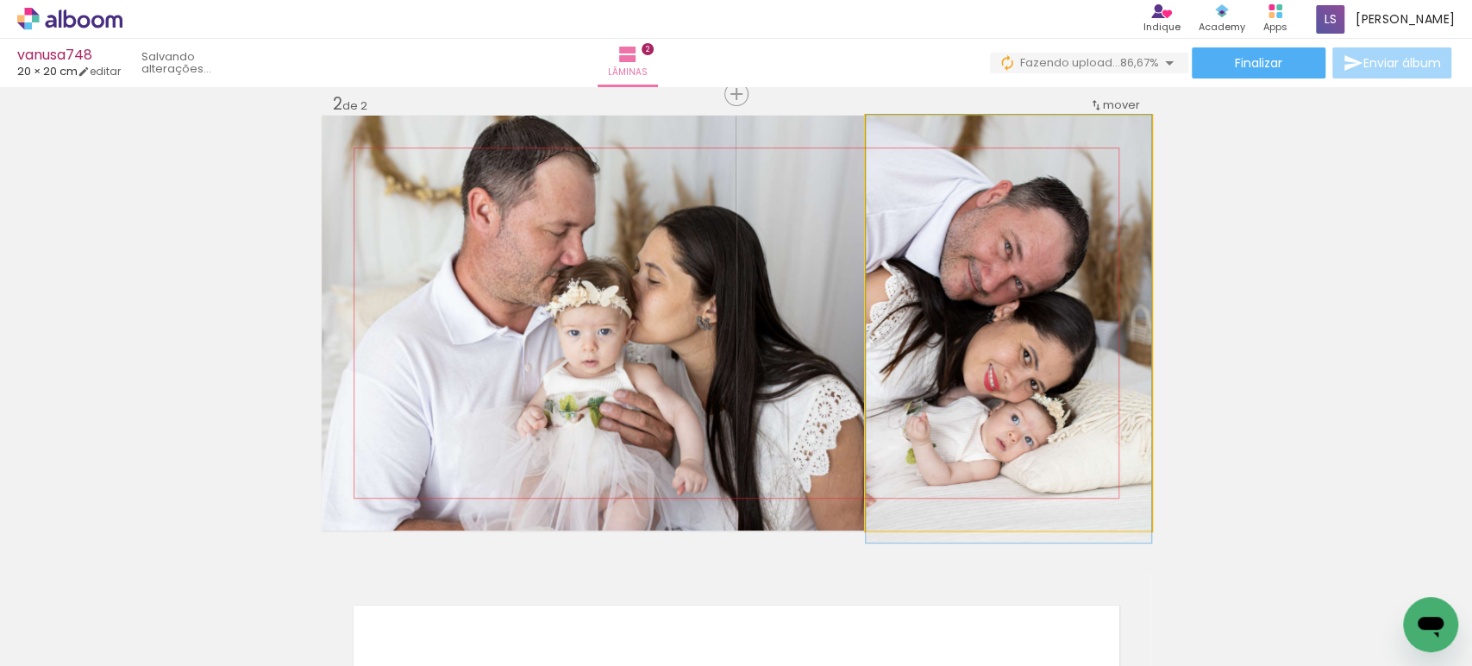
drag, startPoint x: 1013, startPoint y: 331, endPoint x: 1020, endPoint y: 358, distance: 27.6
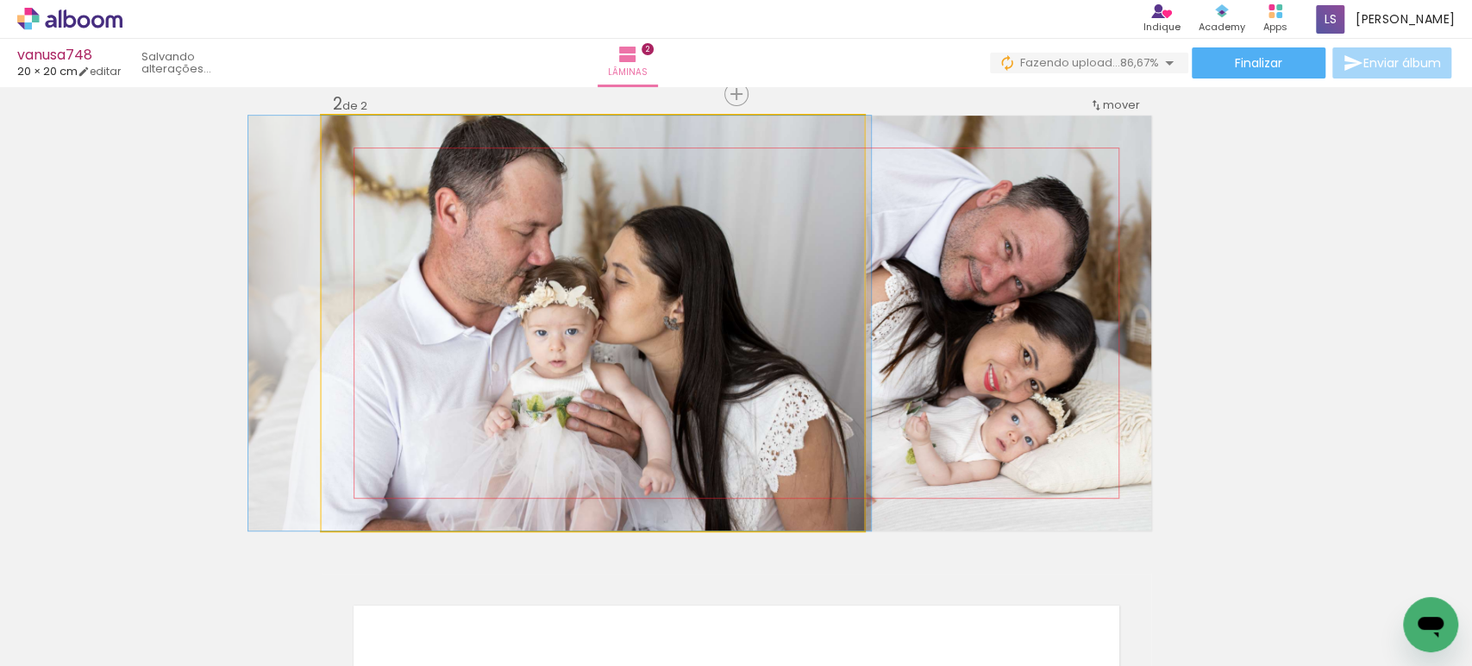
drag, startPoint x: 780, startPoint y: 376, endPoint x: 753, endPoint y: 376, distance: 27.6
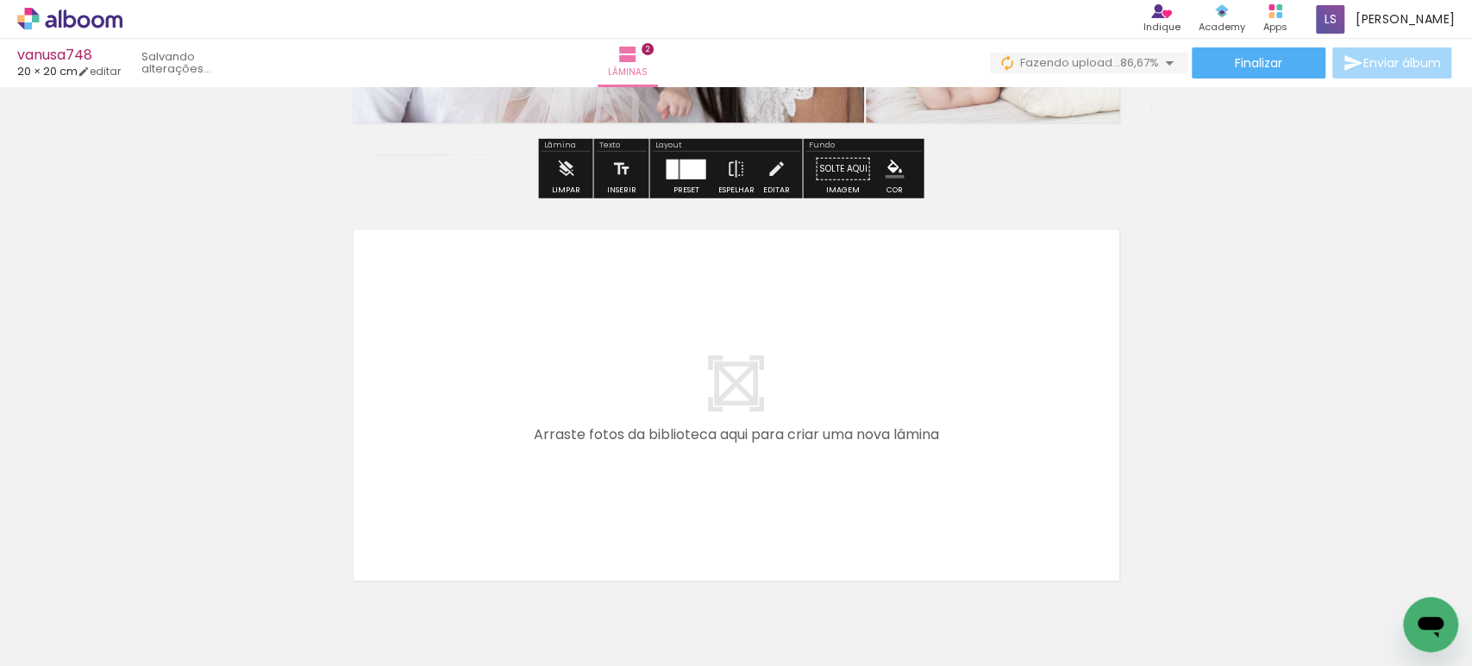
scroll to position [0, 123]
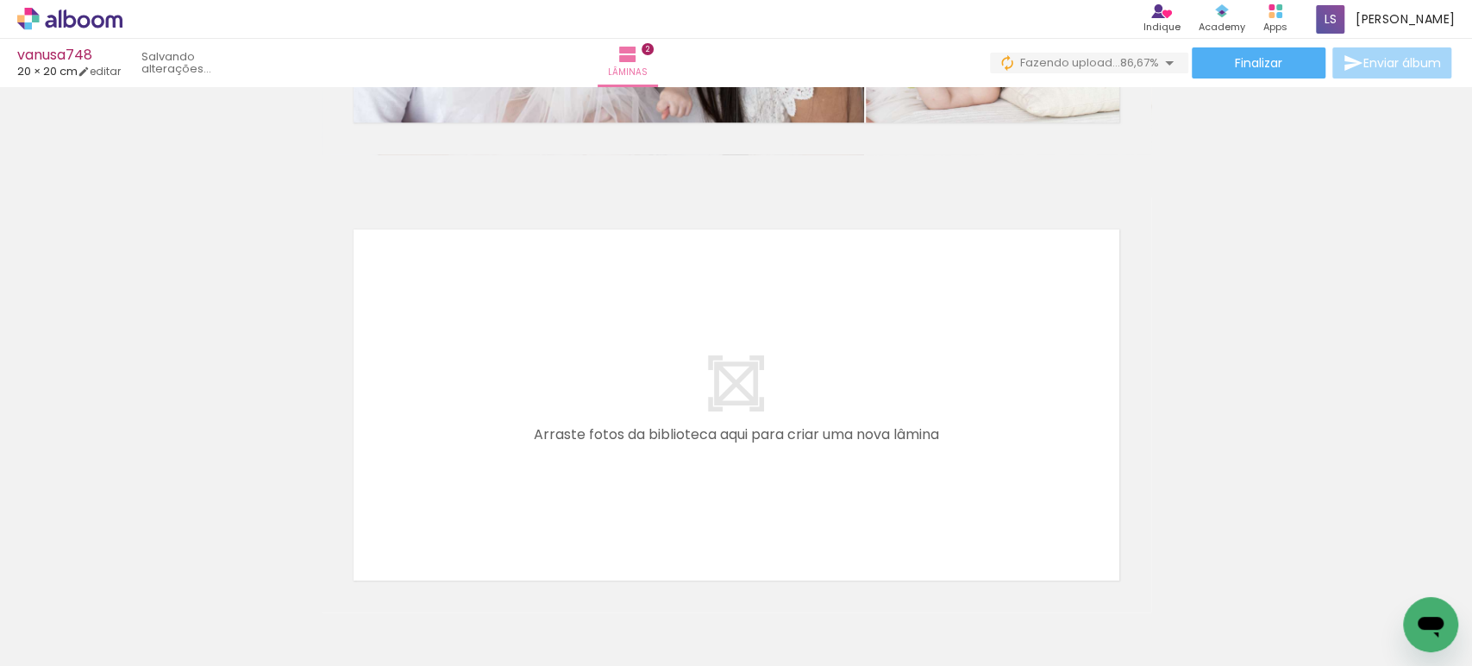
drag, startPoint x: 441, startPoint y: 600, endPoint x: 490, endPoint y: 399, distance: 206.8
click at [490, 399] on quentale-workspace at bounding box center [736, 333] width 1472 height 666
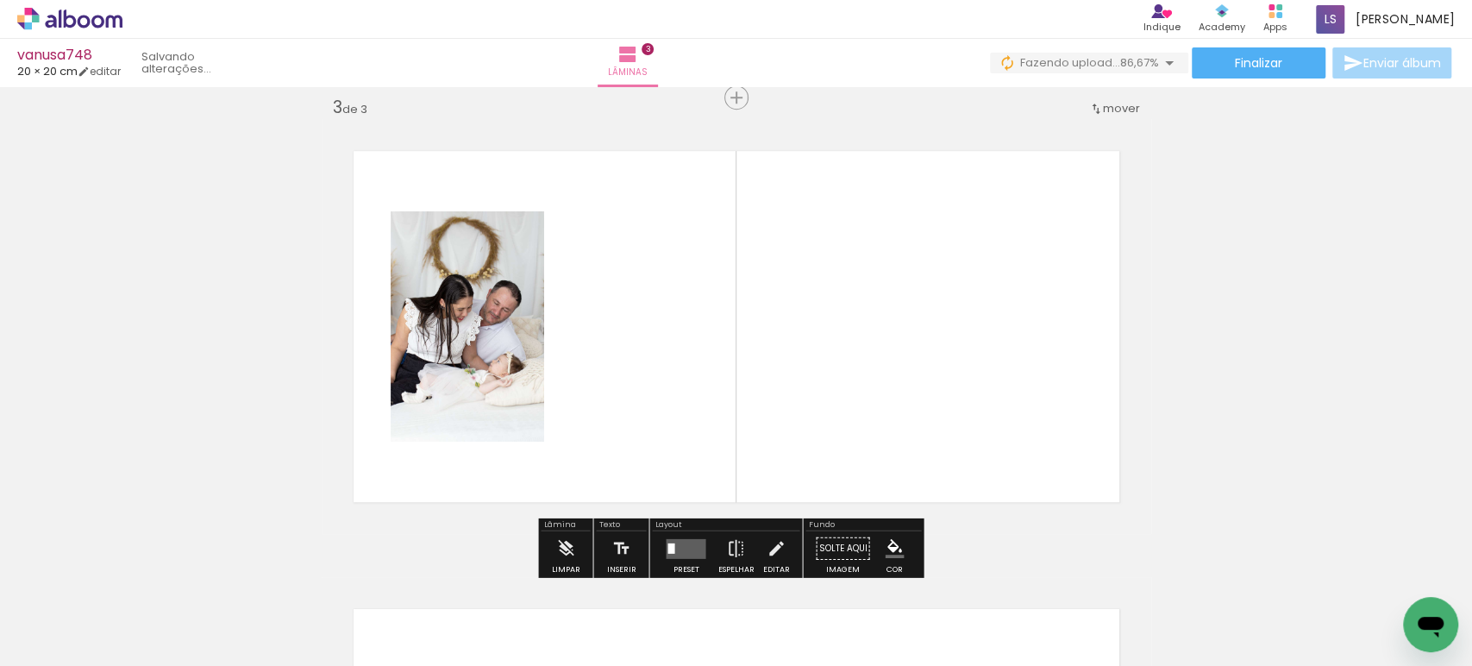
scroll to position [937, 0]
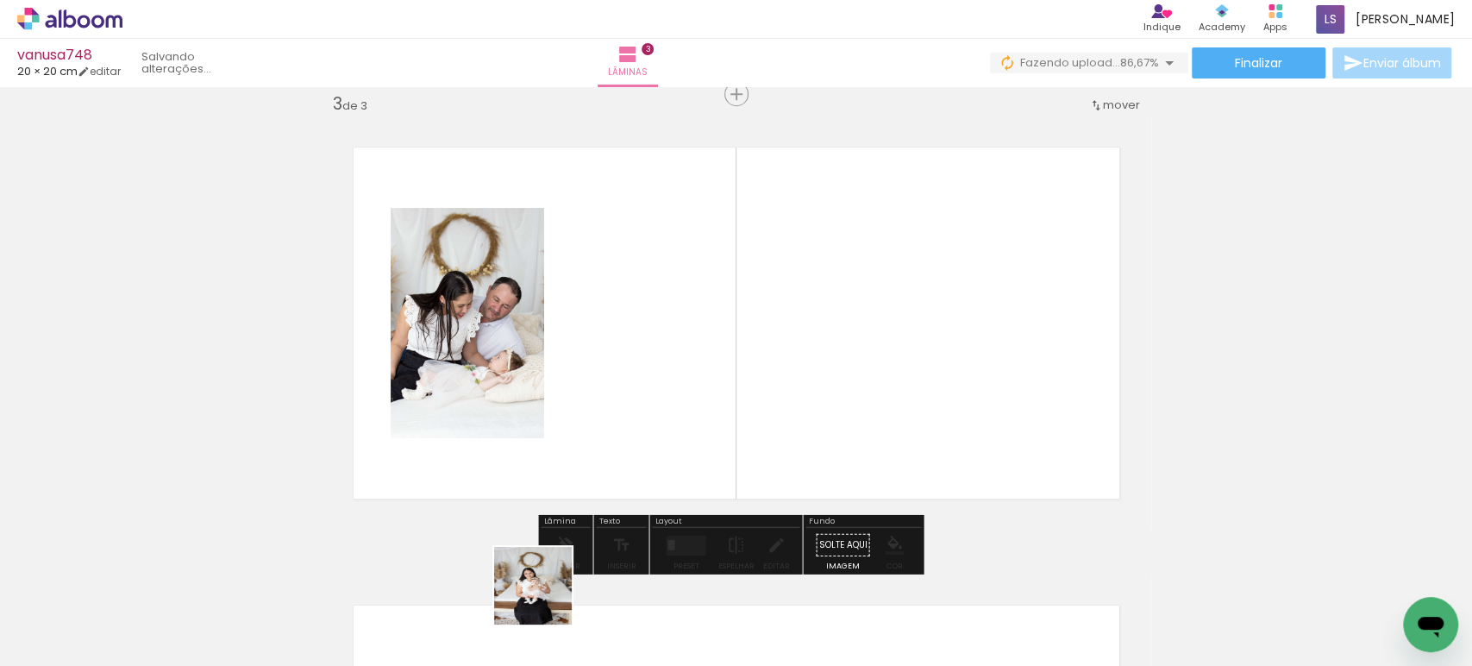
drag, startPoint x: 542, startPoint y: 635, endPoint x: 617, endPoint y: 309, distance: 334.4
click at [617, 309] on quentale-workspace at bounding box center [736, 333] width 1472 height 666
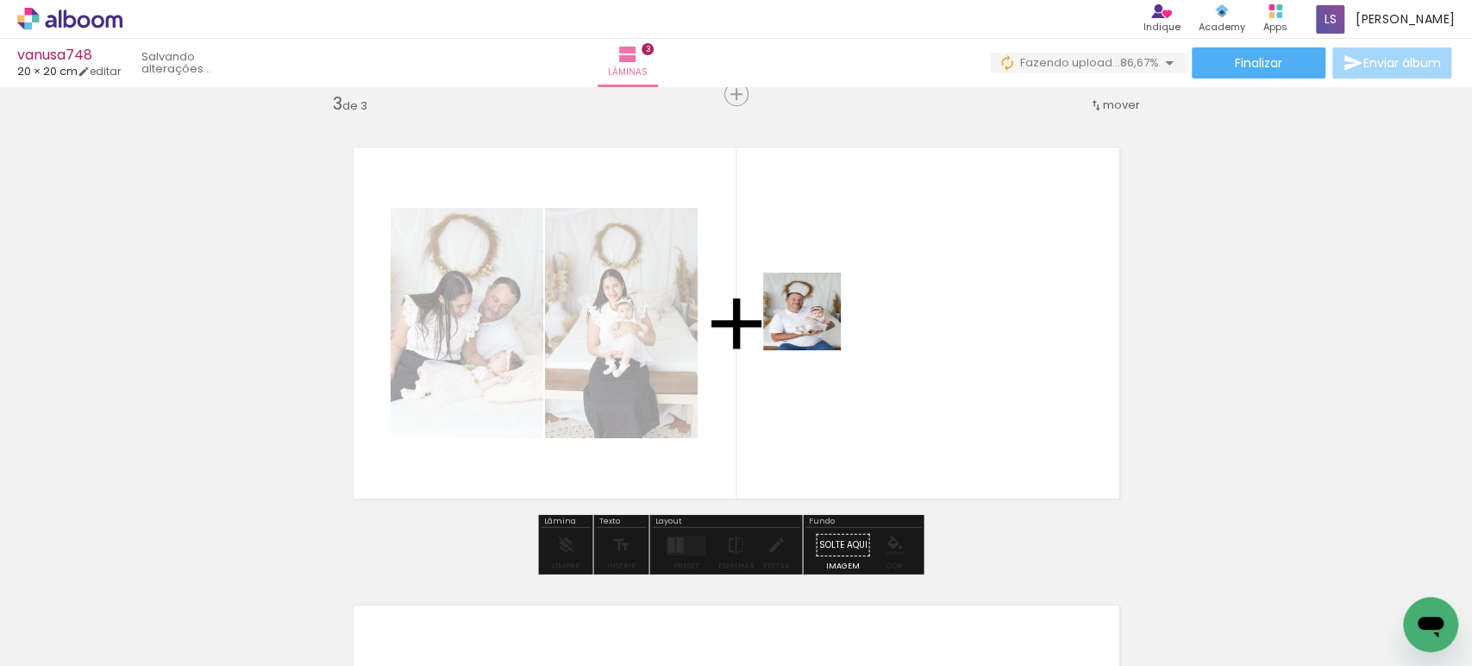
drag, startPoint x: 645, startPoint y: 603, endPoint x: 822, endPoint y: 315, distance: 338.3
click at [819, 316] on quentale-workspace at bounding box center [736, 333] width 1472 height 666
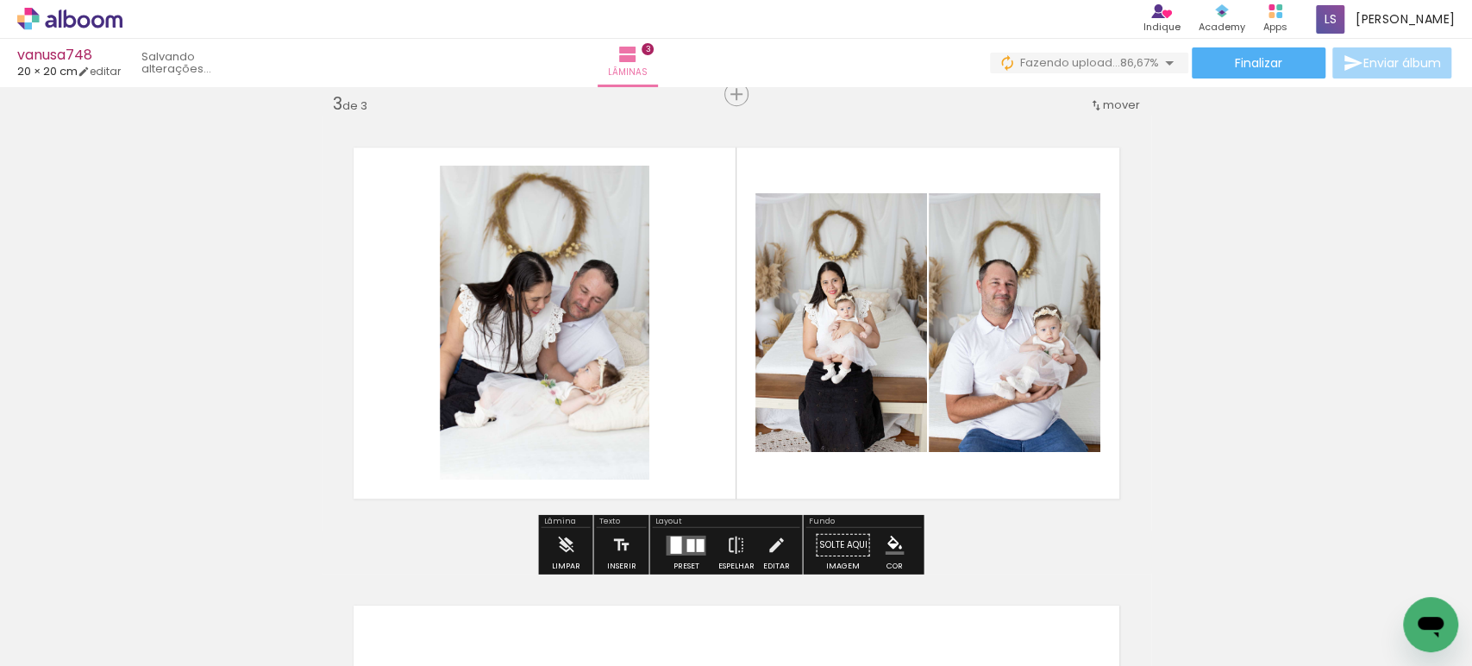
click at [681, 540] on quentale-layouter at bounding box center [686, 545] width 40 height 20
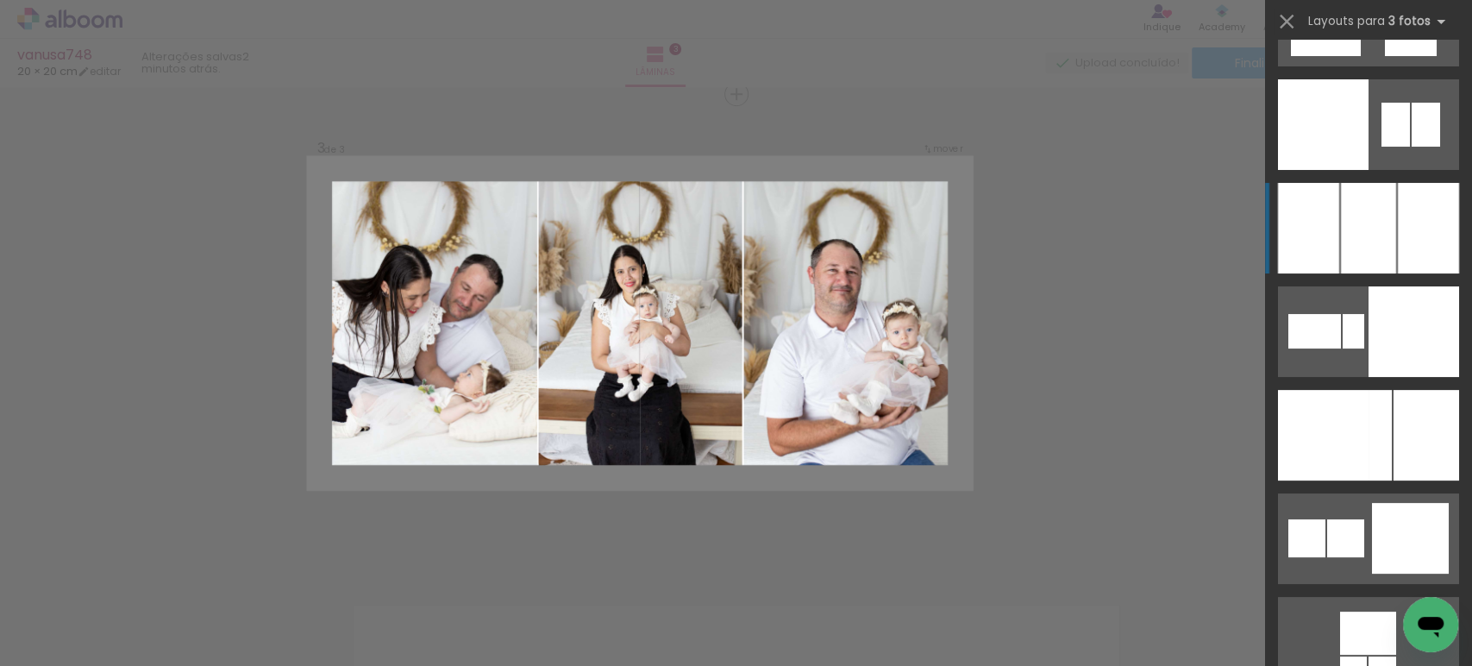
scroll to position [13217, 0]
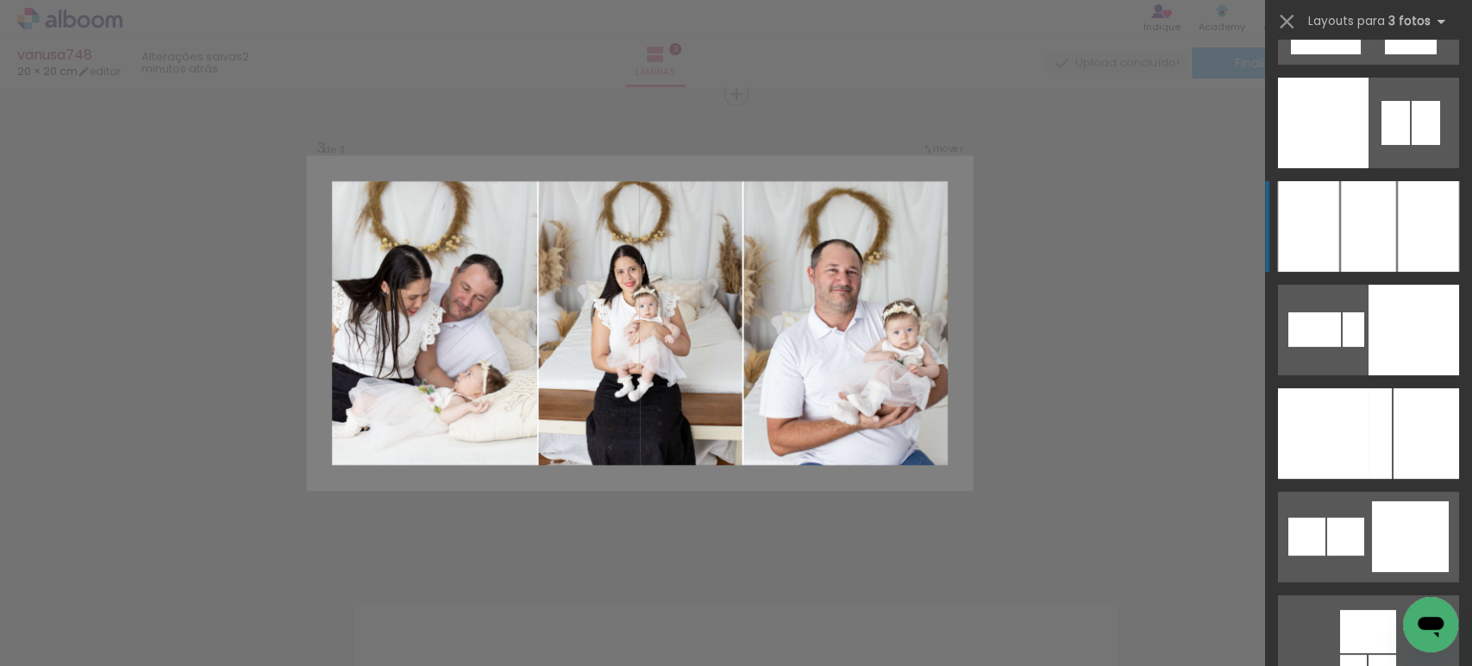
click at [1330, 227] on div at bounding box center [1308, 226] width 61 height 91
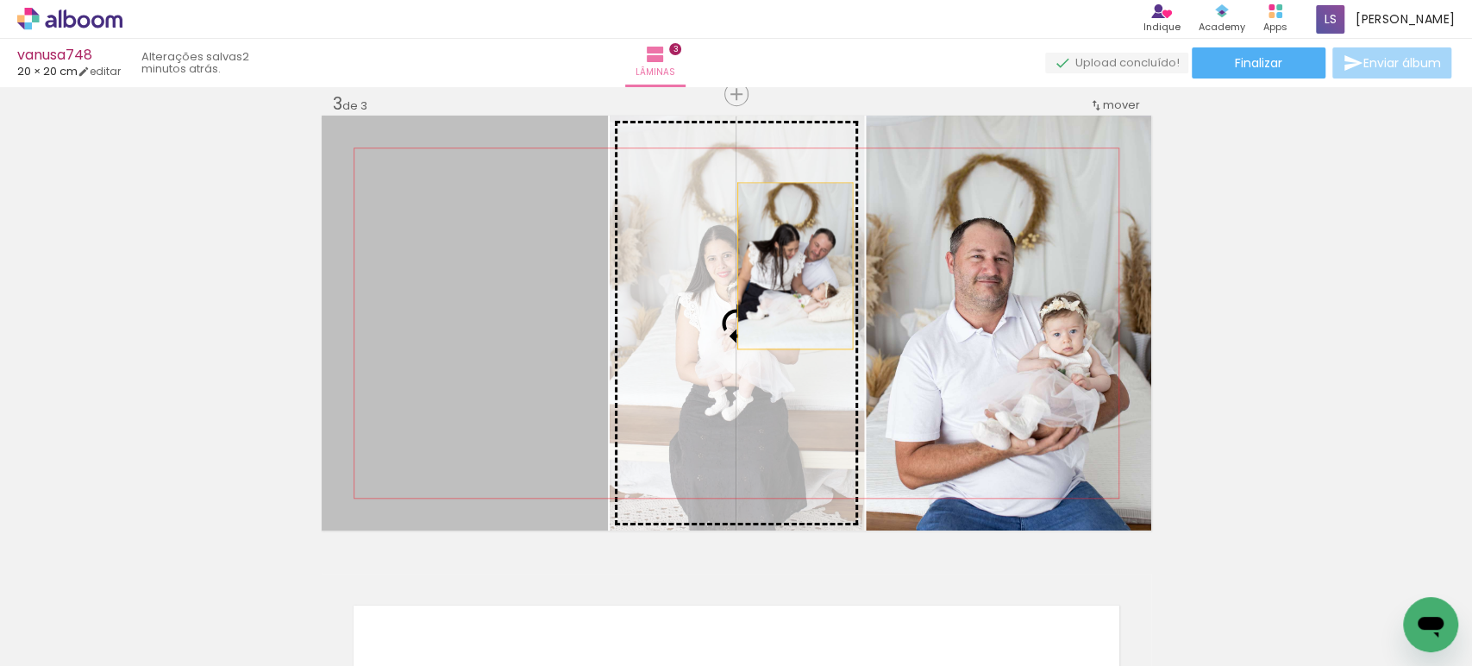
drag, startPoint x: 440, startPoint y: 280, endPoint x: 791, endPoint y: 266, distance: 352.0
click at [0, 0] on slot at bounding box center [0, 0] width 0 height 0
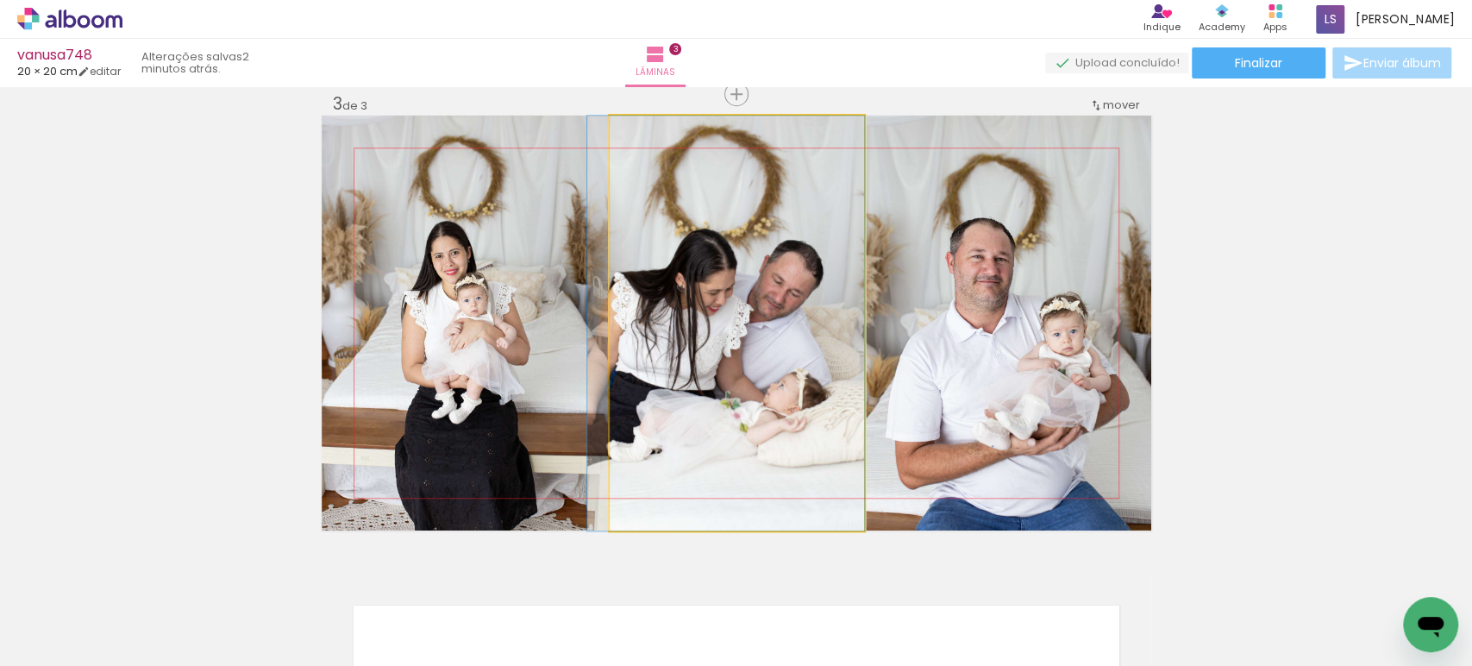
drag, startPoint x: 726, startPoint y: 339, endPoint x: 706, endPoint y: 338, distance: 19.8
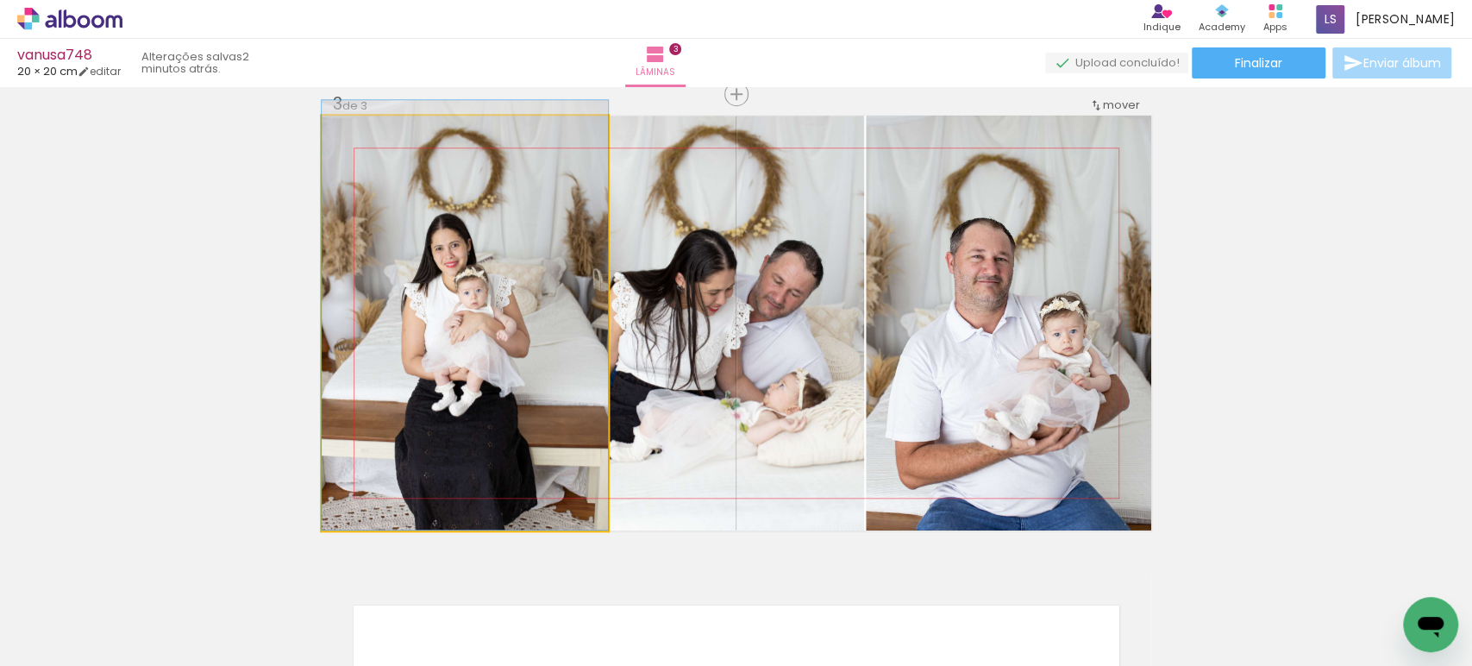
drag, startPoint x: 512, startPoint y: 341, endPoint x: 518, endPoint y: 279, distance: 62.4
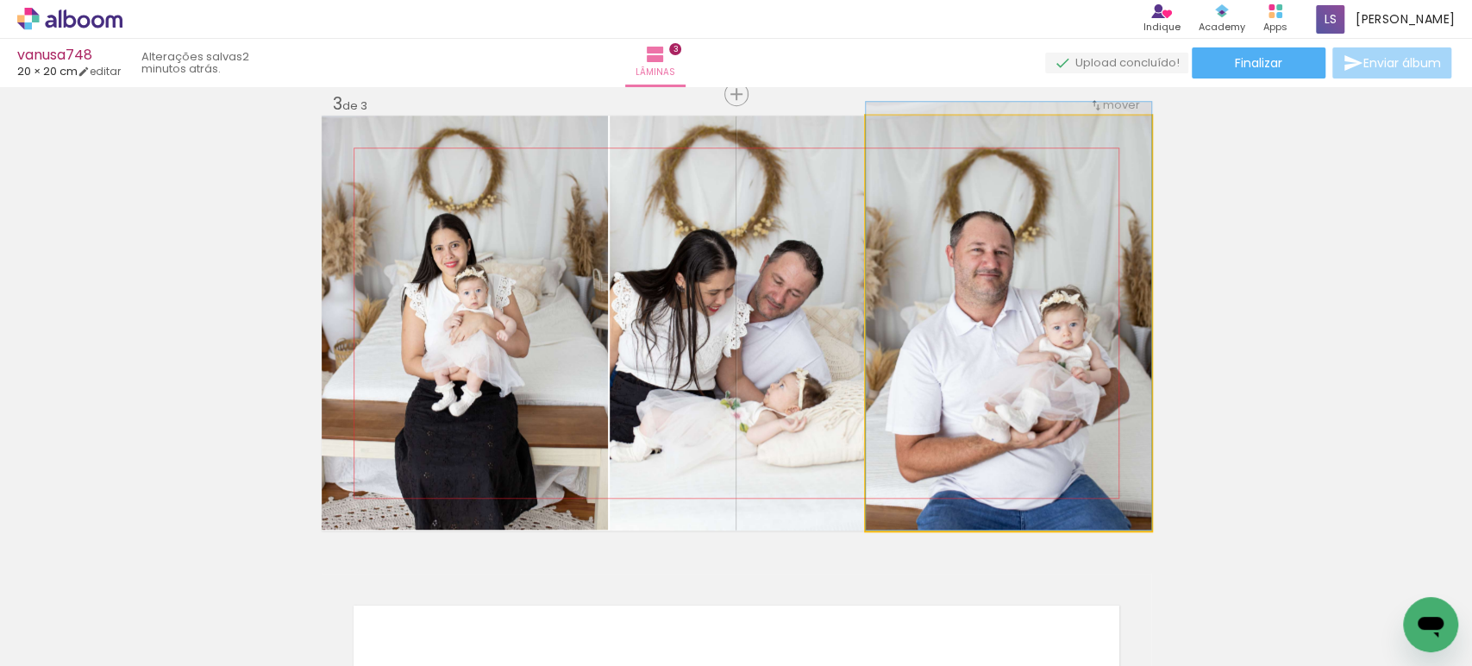
drag, startPoint x: 1073, startPoint y: 340, endPoint x: 1063, endPoint y: 260, distance: 80.0
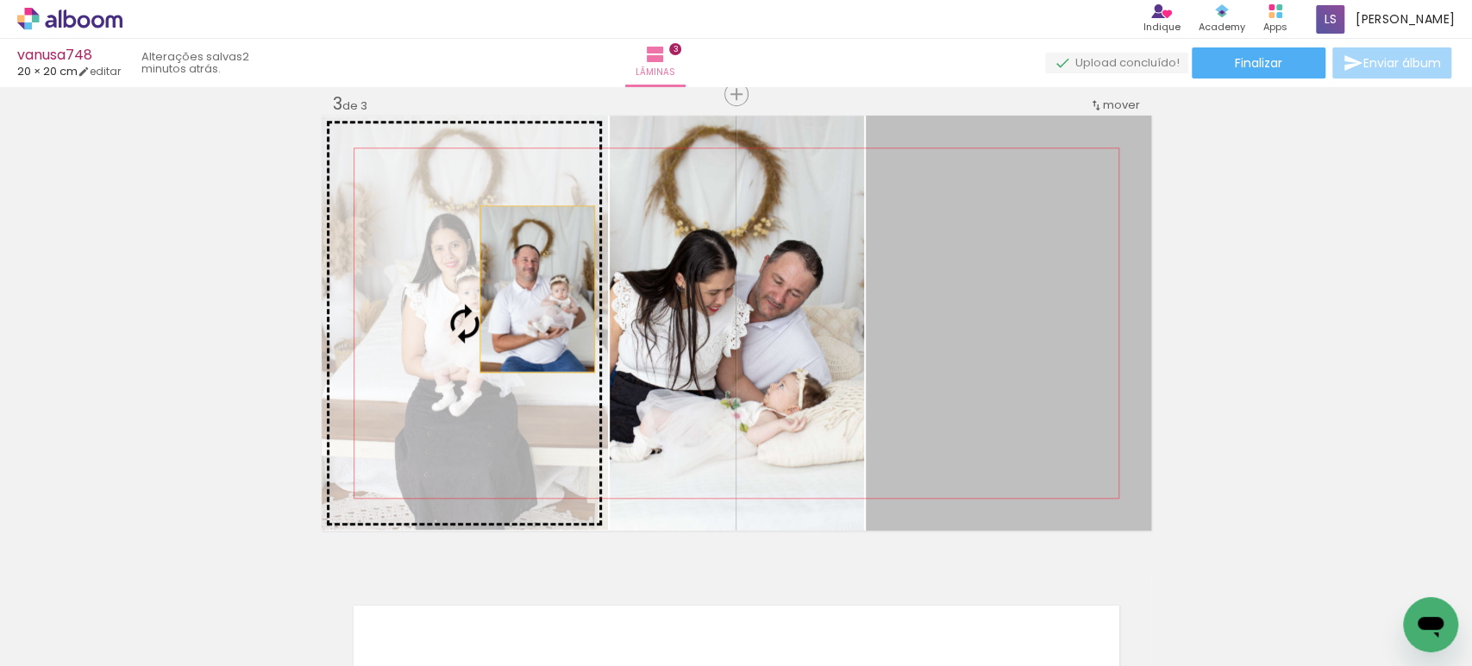
drag, startPoint x: 1047, startPoint y: 334, endPoint x: 529, endPoint y: 289, distance: 519.2
click at [0, 0] on slot at bounding box center [0, 0] width 0 height 0
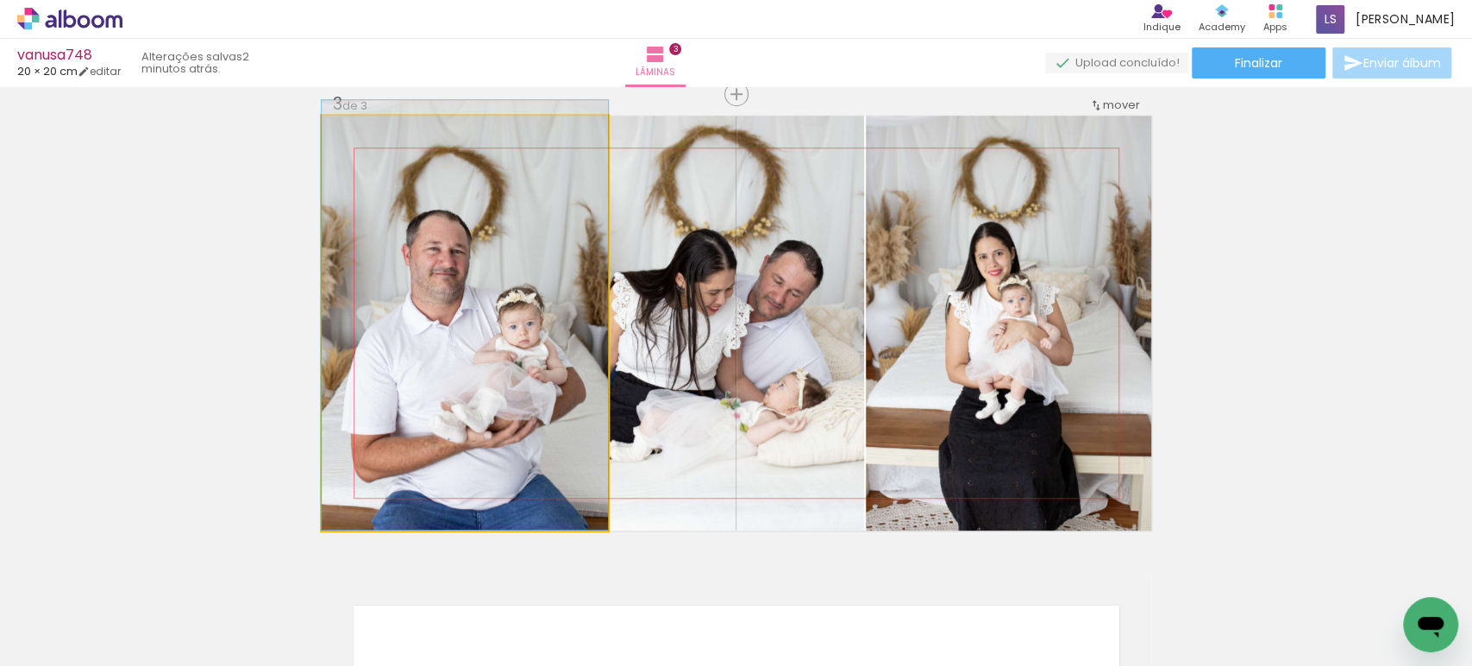
drag, startPoint x: 479, startPoint y: 360, endPoint x: 490, endPoint y: 302, distance: 58.7
drag, startPoint x: 464, startPoint y: 358, endPoint x: 487, endPoint y: 333, distance: 34.2
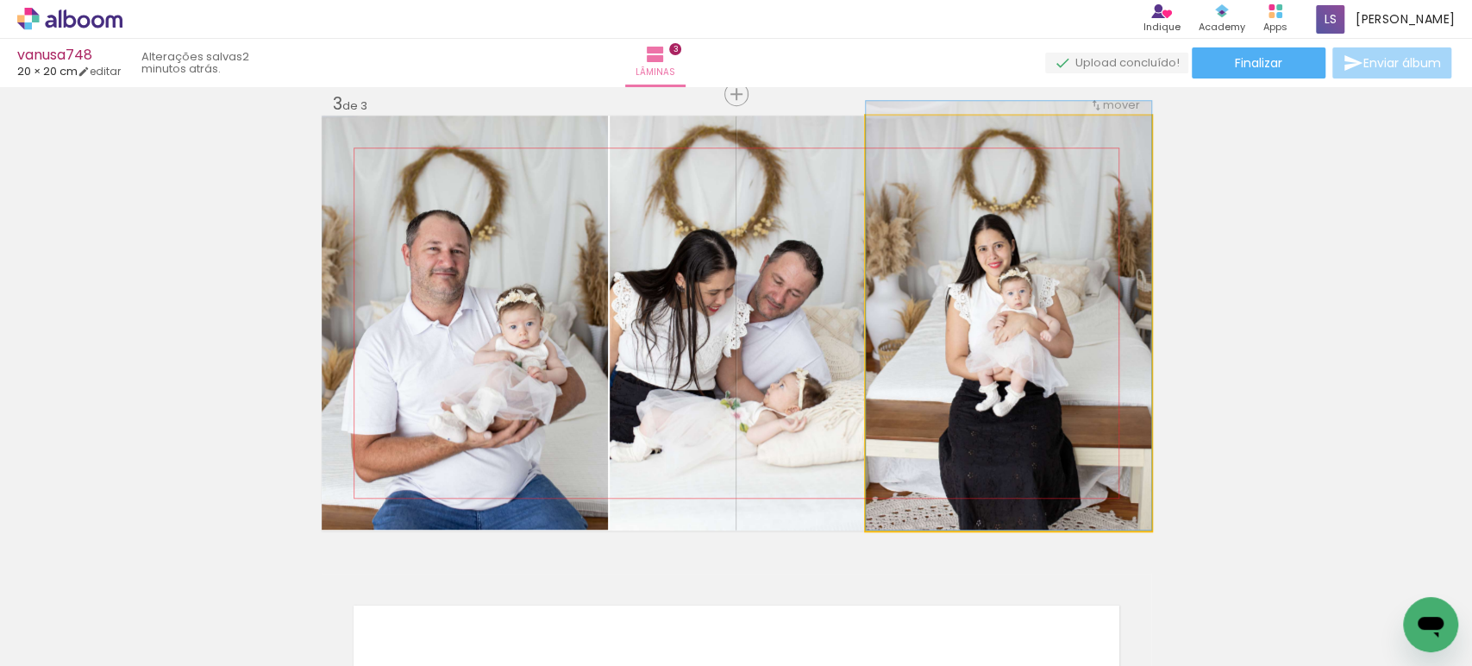
drag, startPoint x: 966, startPoint y: 329, endPoint x: 960, endPoint y: 269, distance: 60.6
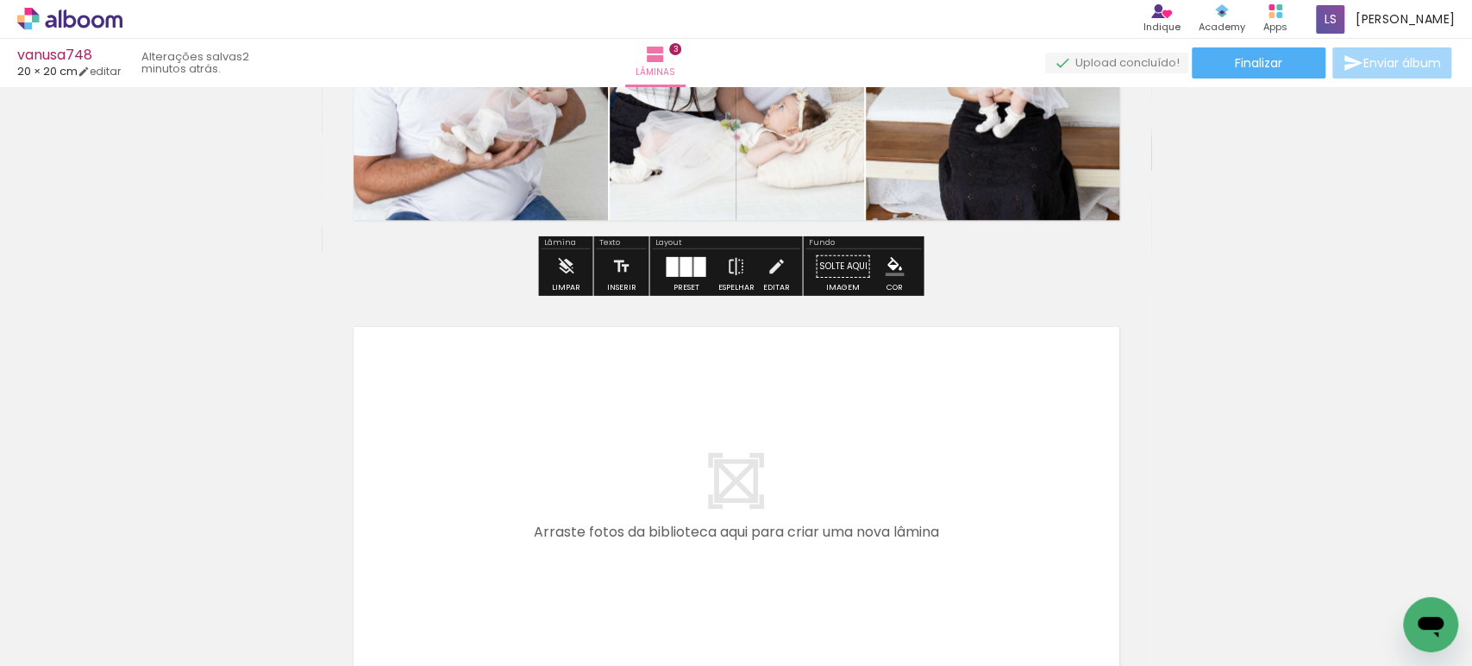
scroll to position [1216, 0]
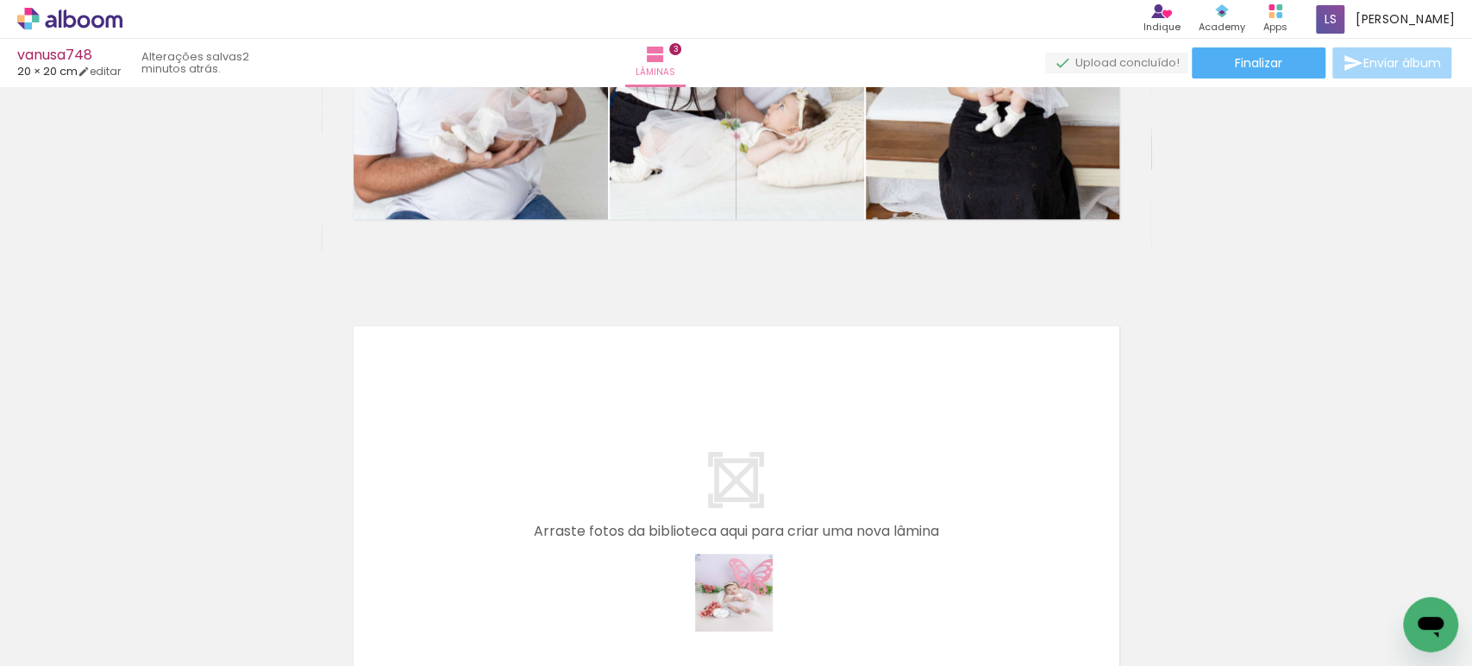
drag, startPoint x: 746, startPoint y: 610, endPoint x: 697, endPoint y: 453, distance: 163.6
click at [697, 453] on quentale-workspace at bounding box center [736, 333] width 1472 height 666
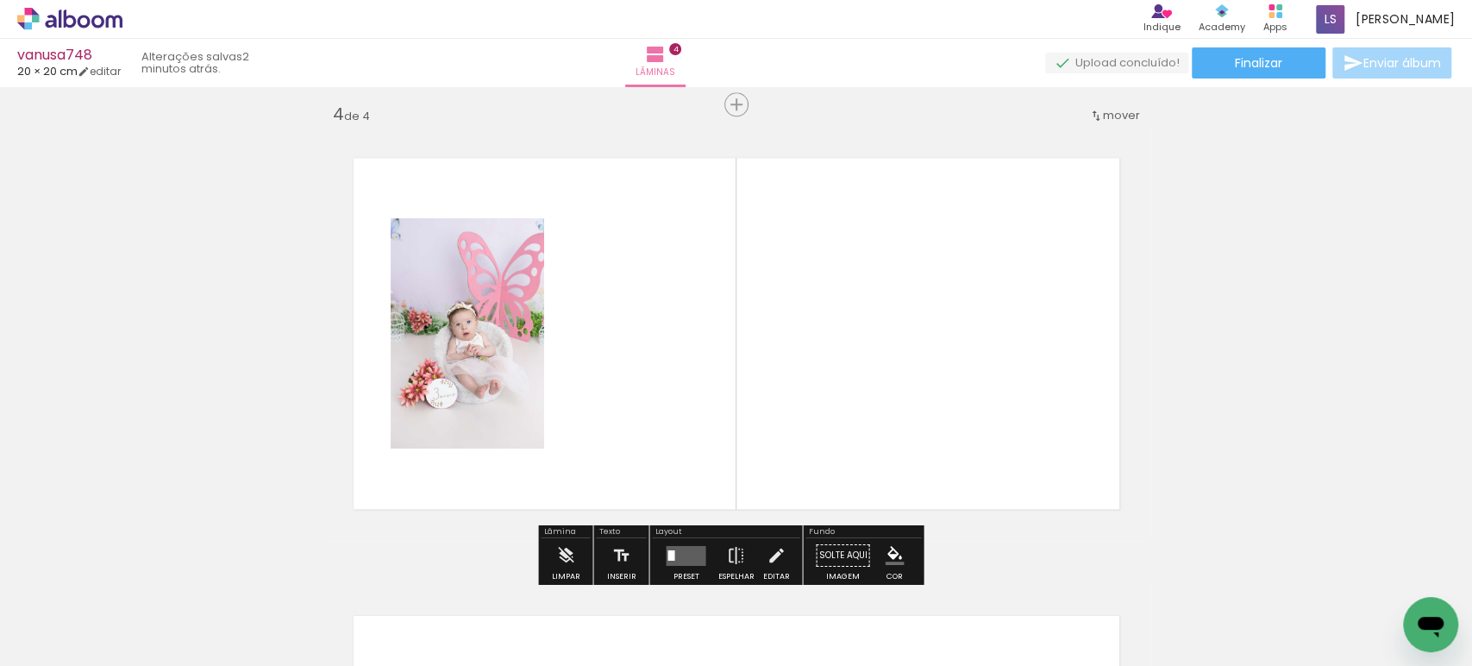
scroll to position [1395, 0]
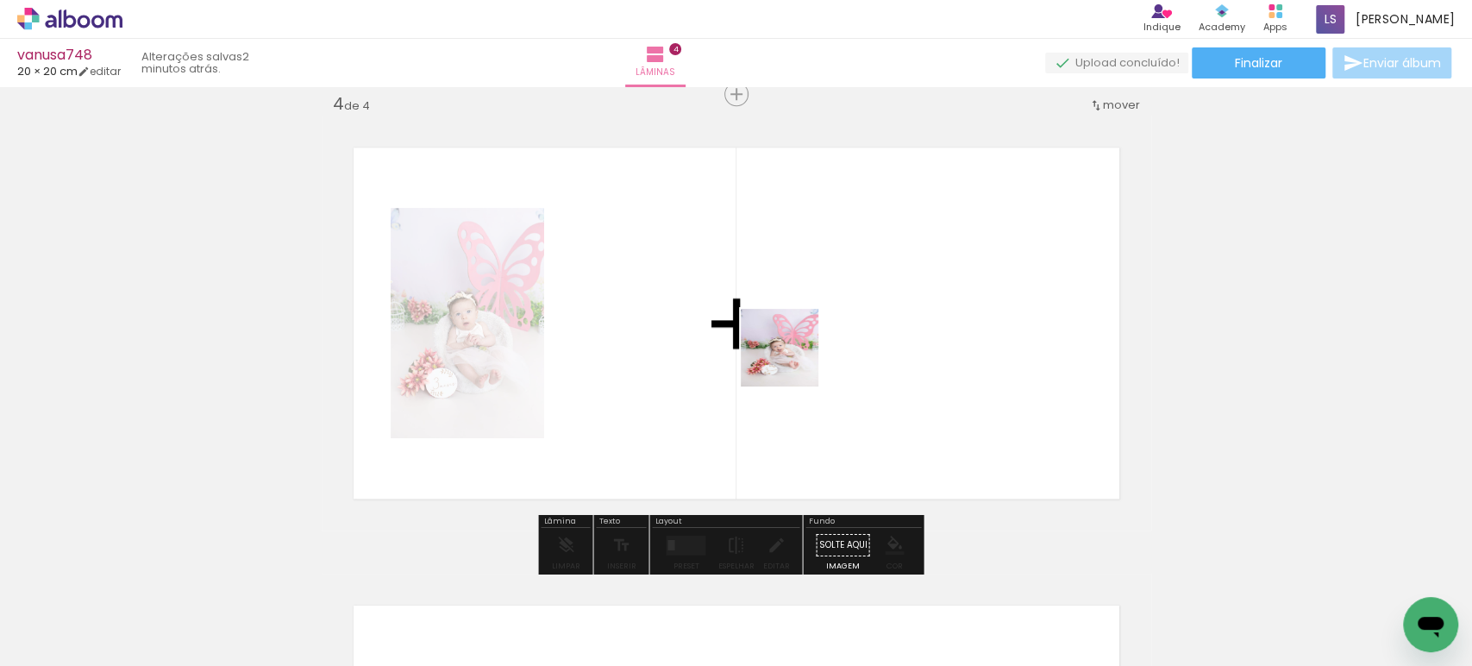
drag, startPoint x: 854, startPoint y: 603, endPoint x: 849, endPoint y: 438, distance: 164.7
click at [792, 353] on quentale-workspace at bounding box center [736, 333] width 1472 height 666
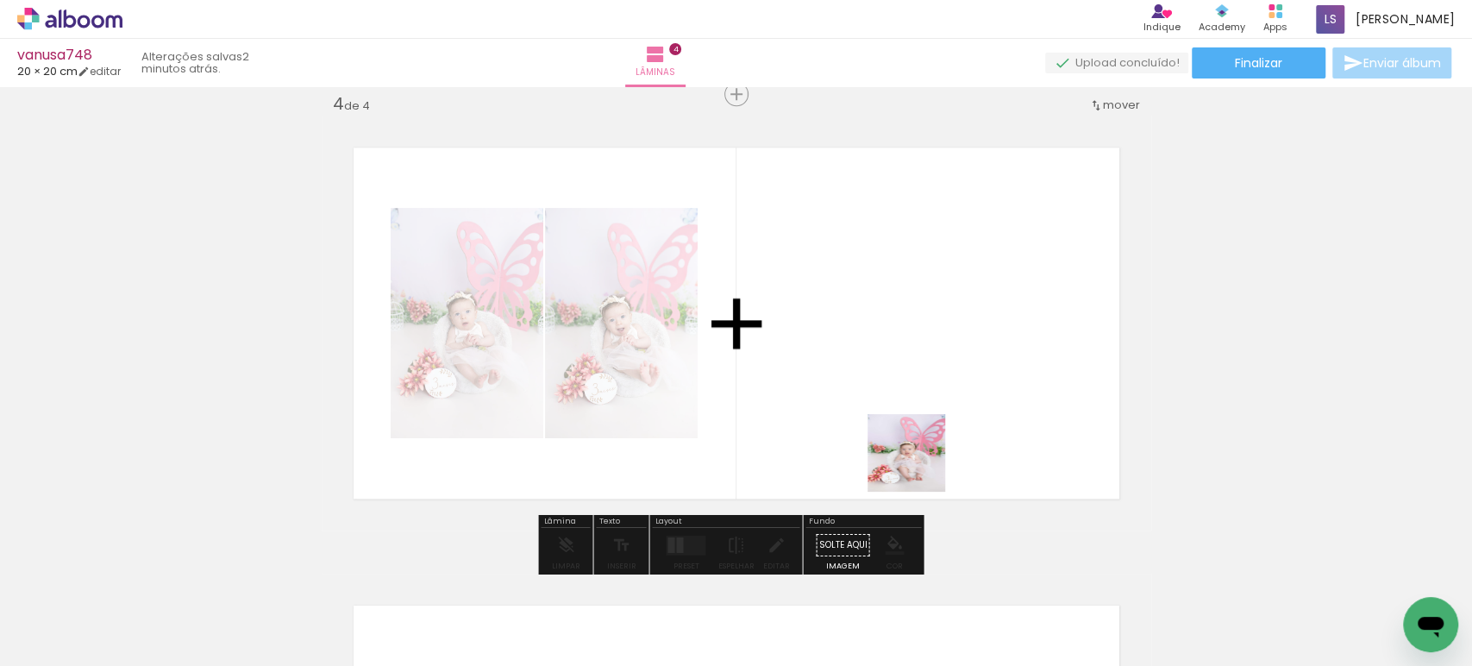
drag, startPoint x: 924, startPoint y: 598, endPoint x: 904, endPoint y: 372, distance: 226.7
click at [904, 379] on quentale-workspace at bounding box center [736, 333] width 1472 height 666
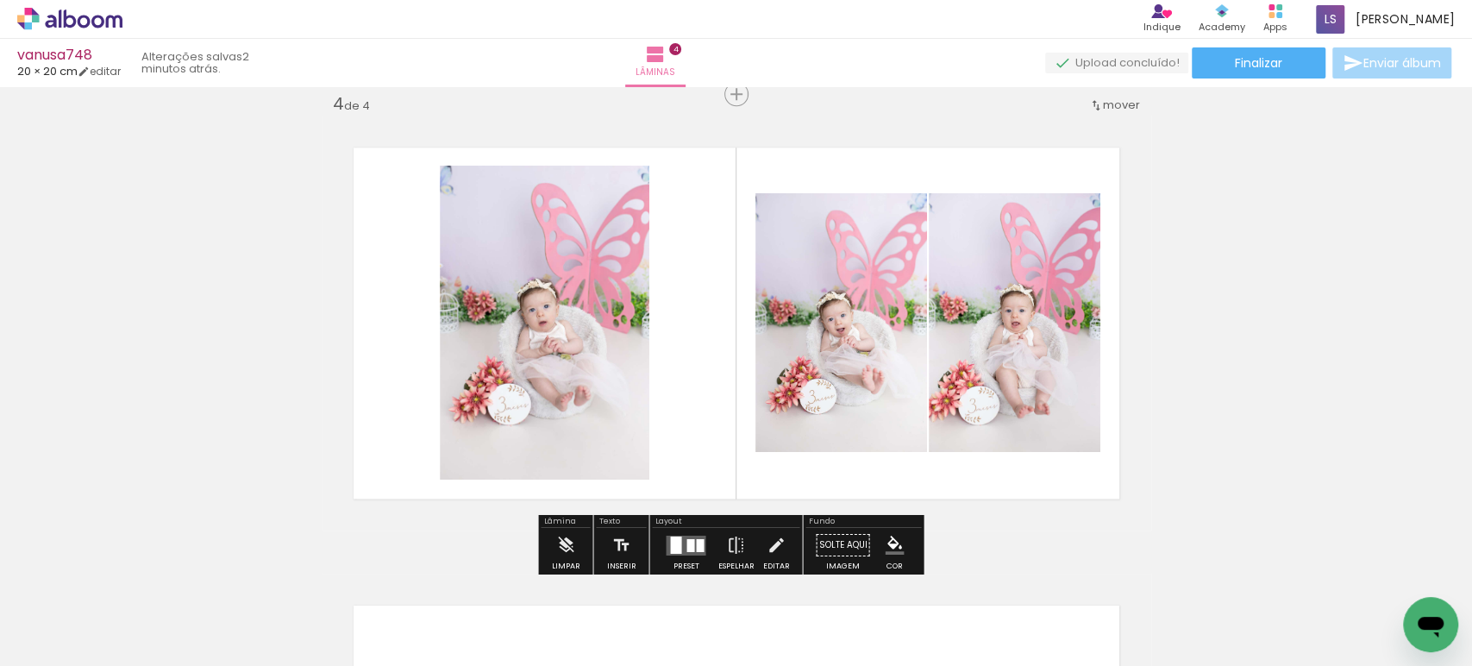
click at [690, 538] on quentale-layouter at bounding box center [686, 545] width 40 height 20
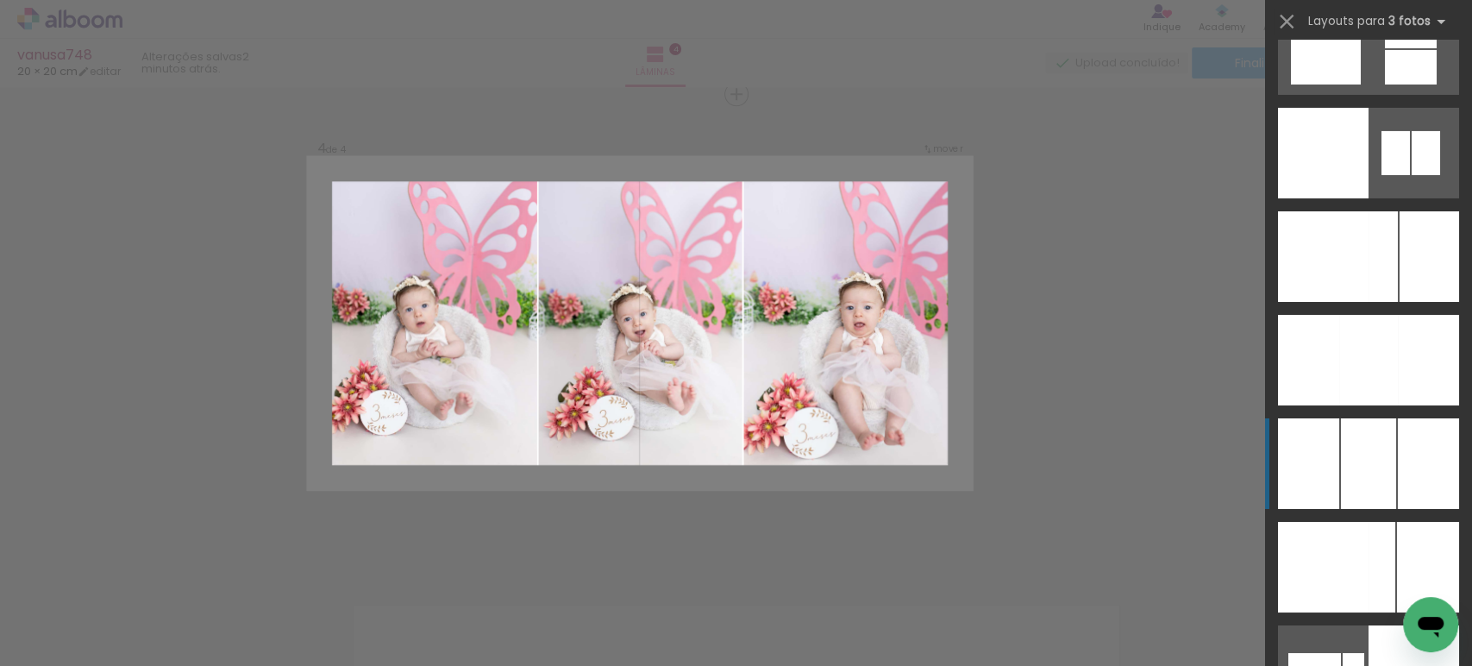
scroll to position [12877, 0]
click at [1352, 440] on div at bounding box center [1368, 462] width 55 height 91
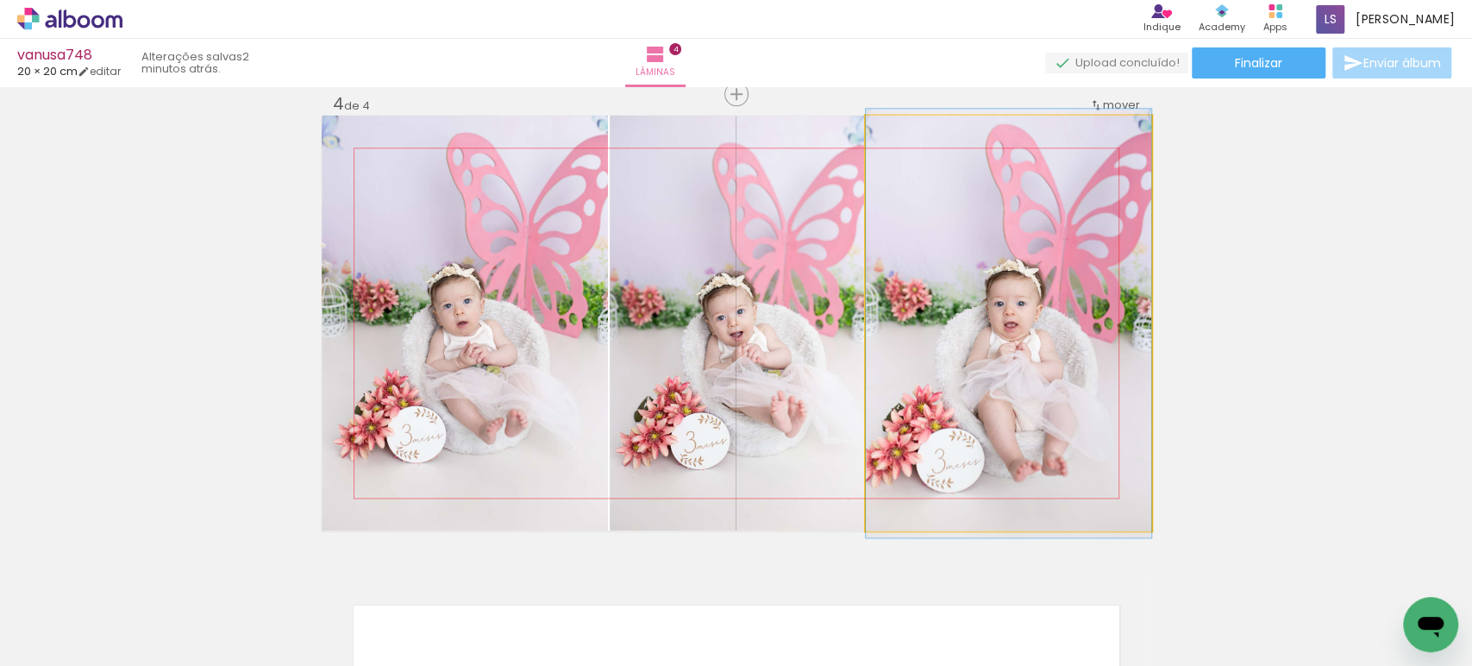
drag, startPoint x: 972, startPoint y: 347, endPoint x: 780, endPoint y: 333, distance: 192.0
click at [0, 0] on slot at bounding box center [0, 0] width 0 height 0
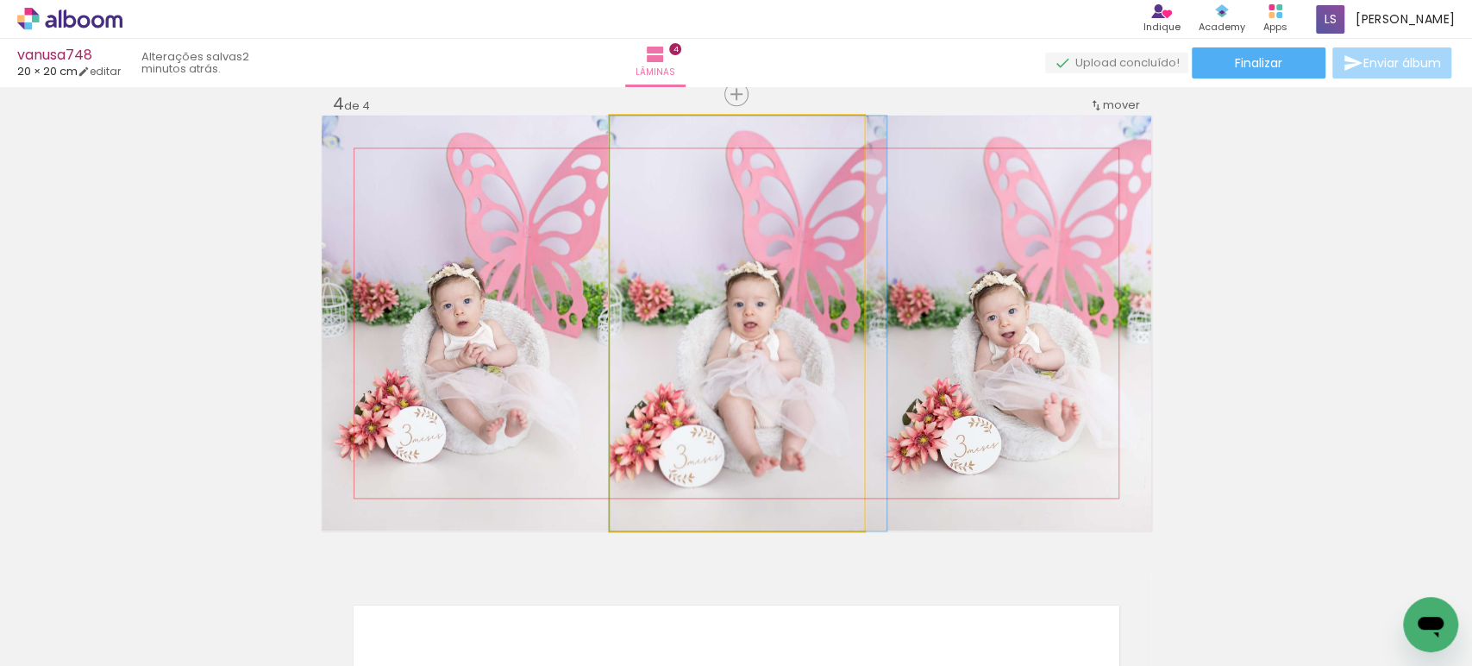
drag, startPoint x: 717, startPoint y: 371, endPoint x: 771, endPoint y: 369, distance: 53.5
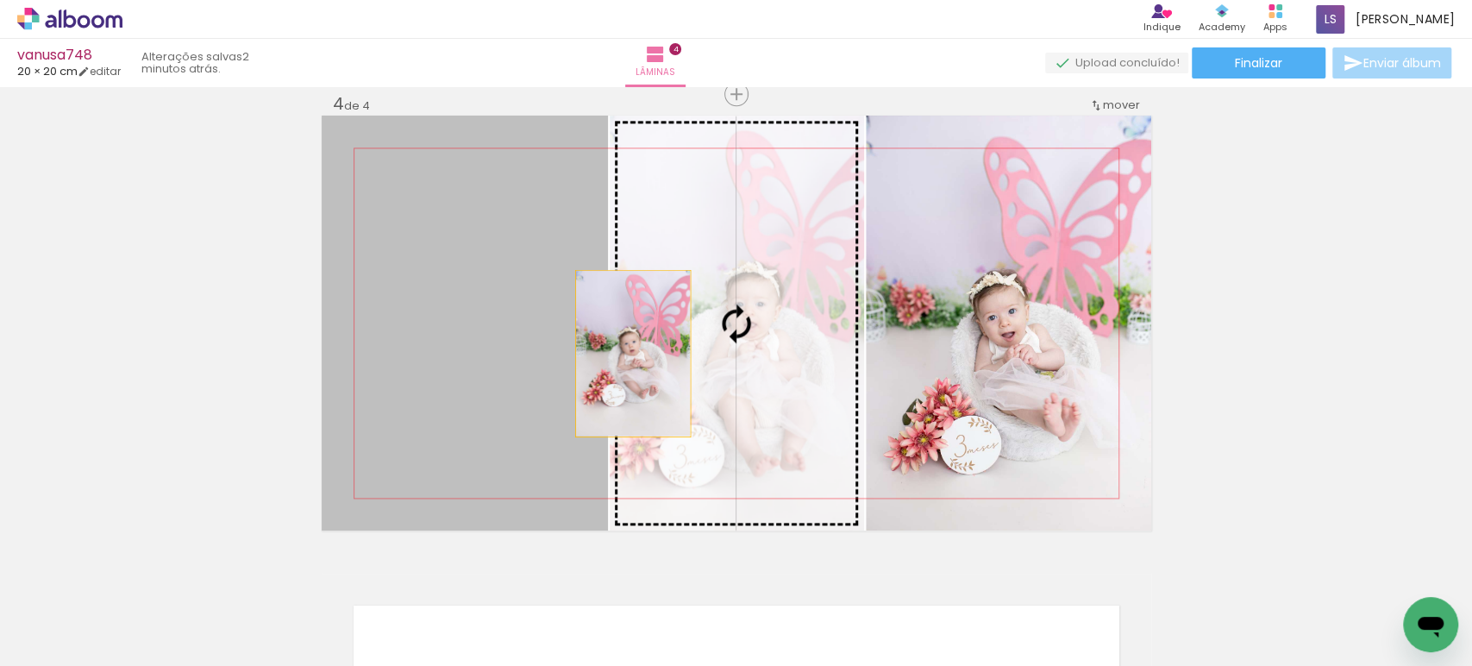
drag, startPoint x: 437, startPoint y: 384, endPoint x: 668, endPoint y: 362, distance: 232.1
click at [0, 0] on slot at bounding box center [0, 0] width 0 height 0
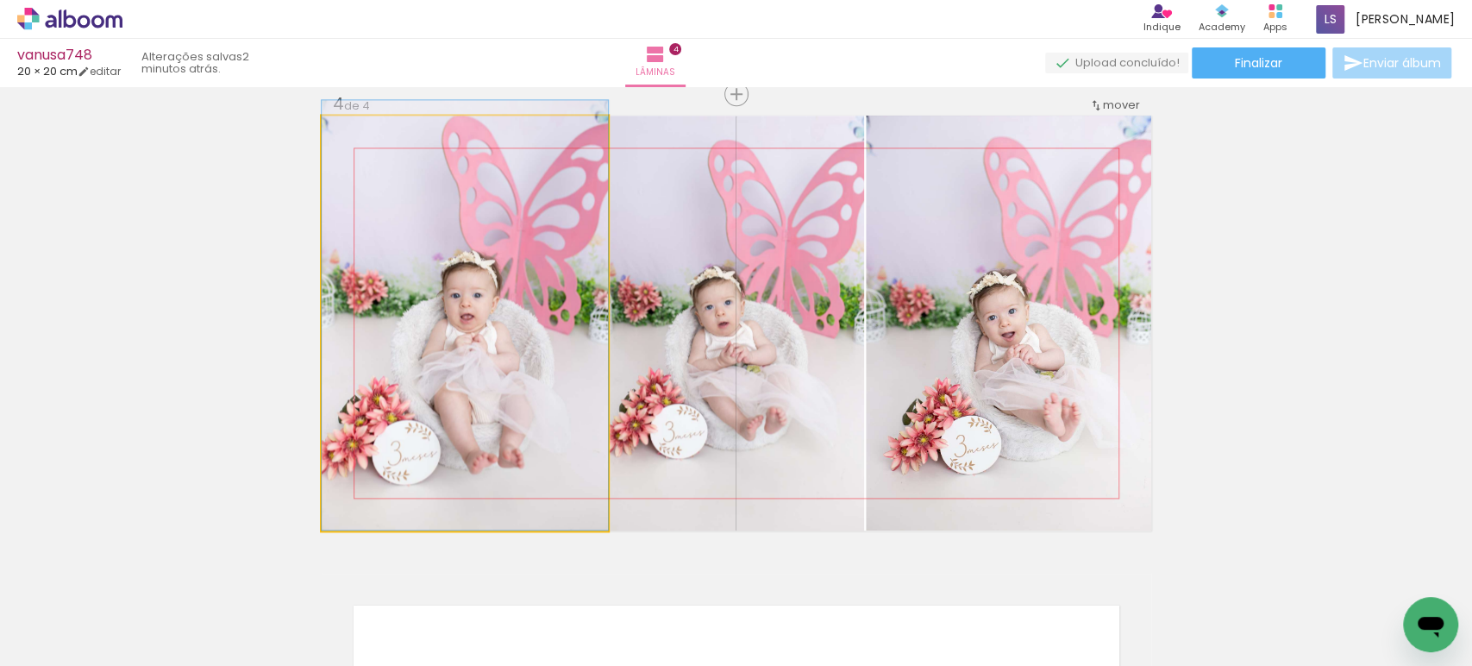
drag, startPoint x: 510, startPoint y: 371, endPoint x: 517, endPoint y: 315, distance: 56.6
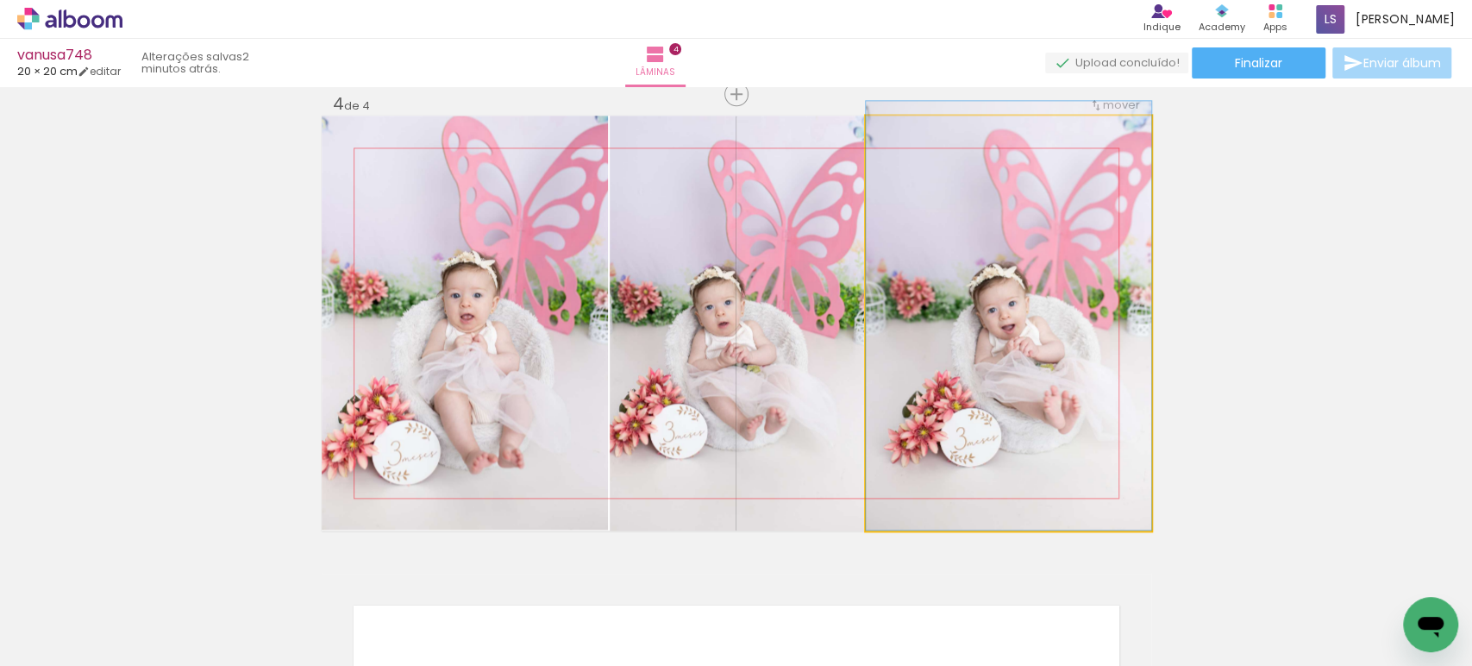
drag, startPoint x: 1033, startPoint y: 368, endPoint x: 1033, endPoint y: 296, distance: 72.4
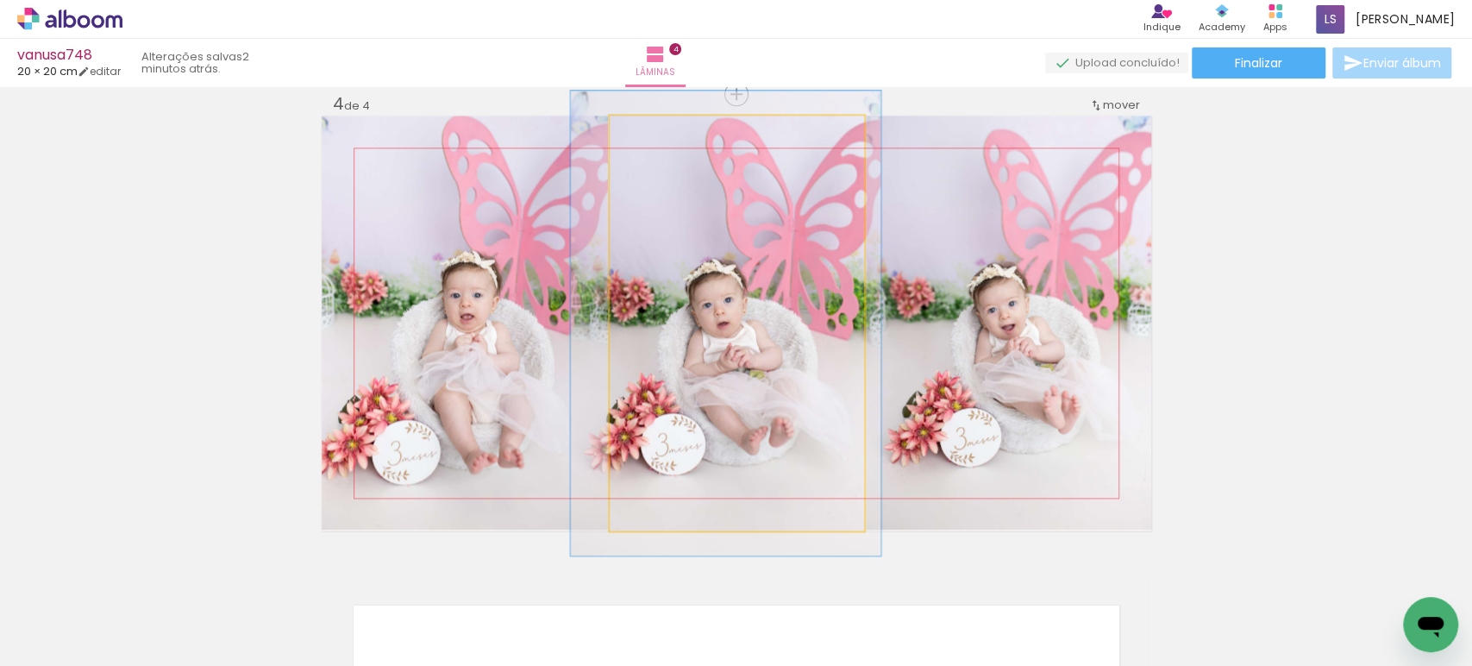
type paper-slider "112"
click at [643, 134] on div at bounding box center [657, 134] width 28 height 28
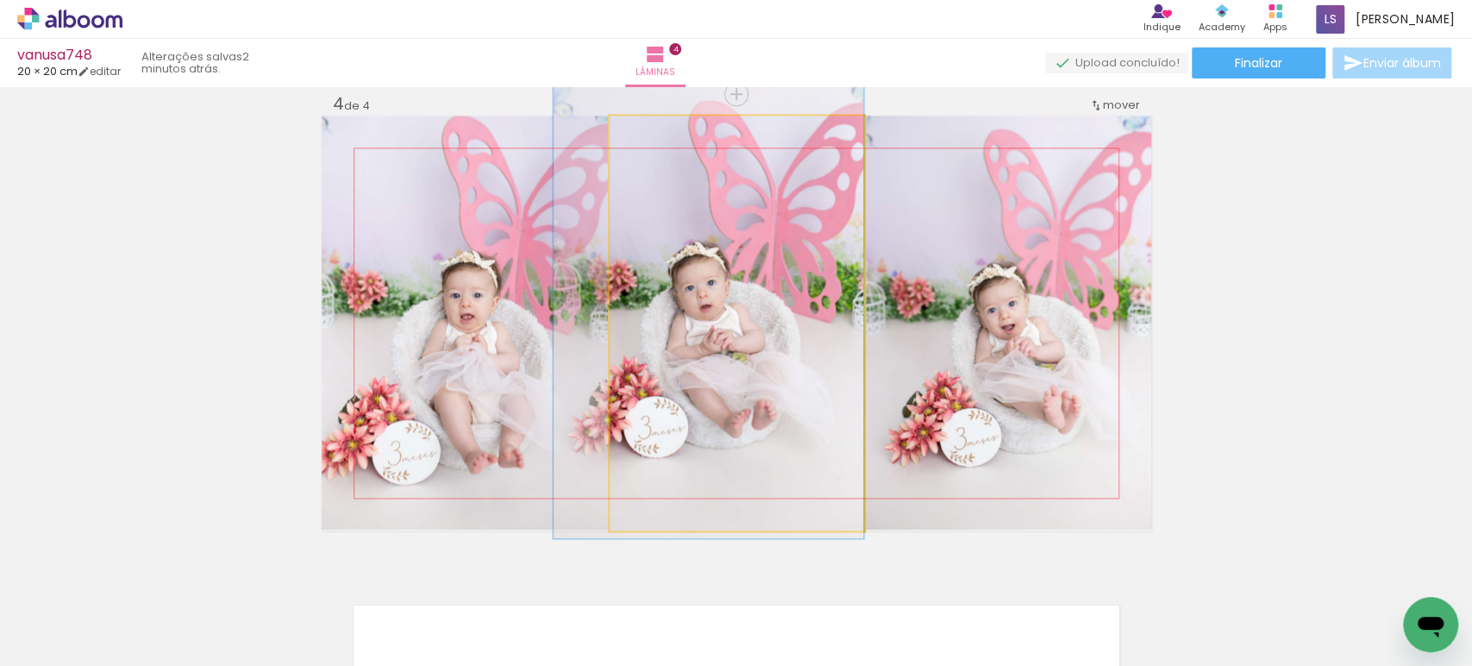
drag, startPoint x: 751, startPoint y: 328, endPoint x: 711, endPoint y: 310, distance: 43.2
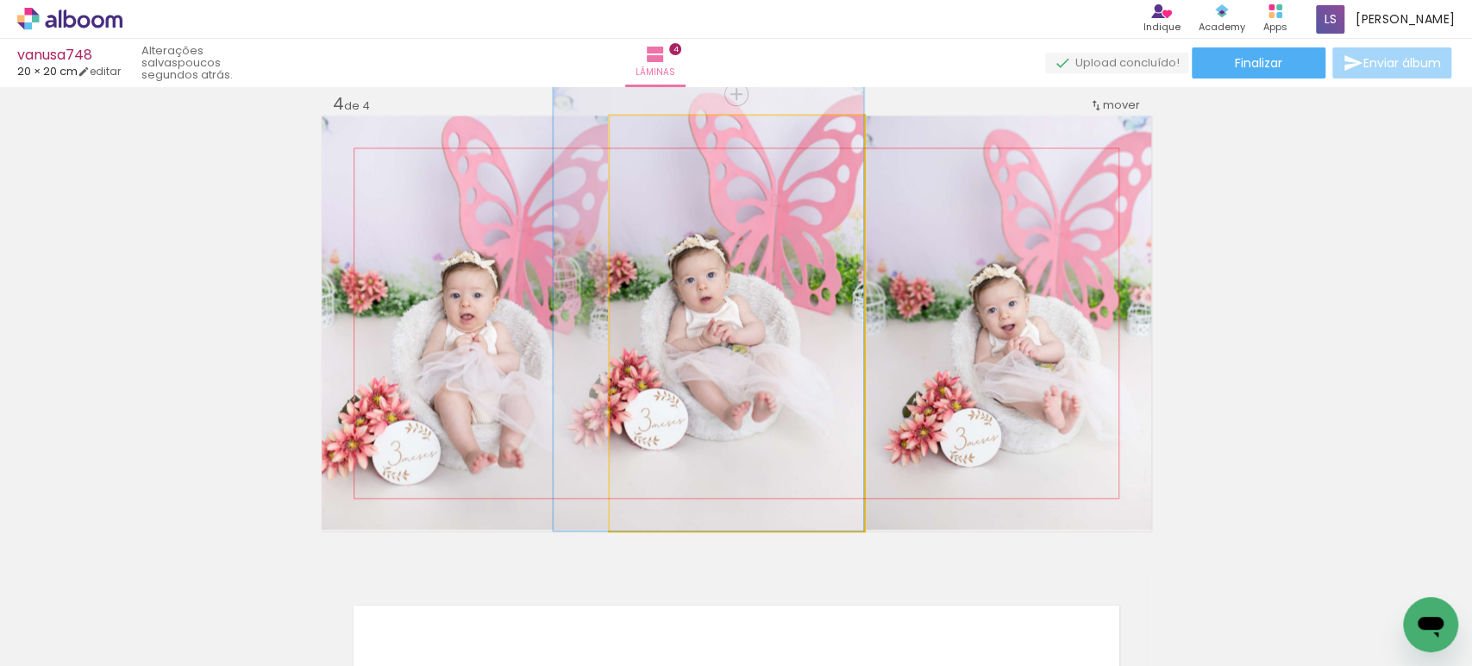
drag, startPoint x: 723, startPoint y: 384, endPoint x: 722, endPoint y: 362, distance: 21.6
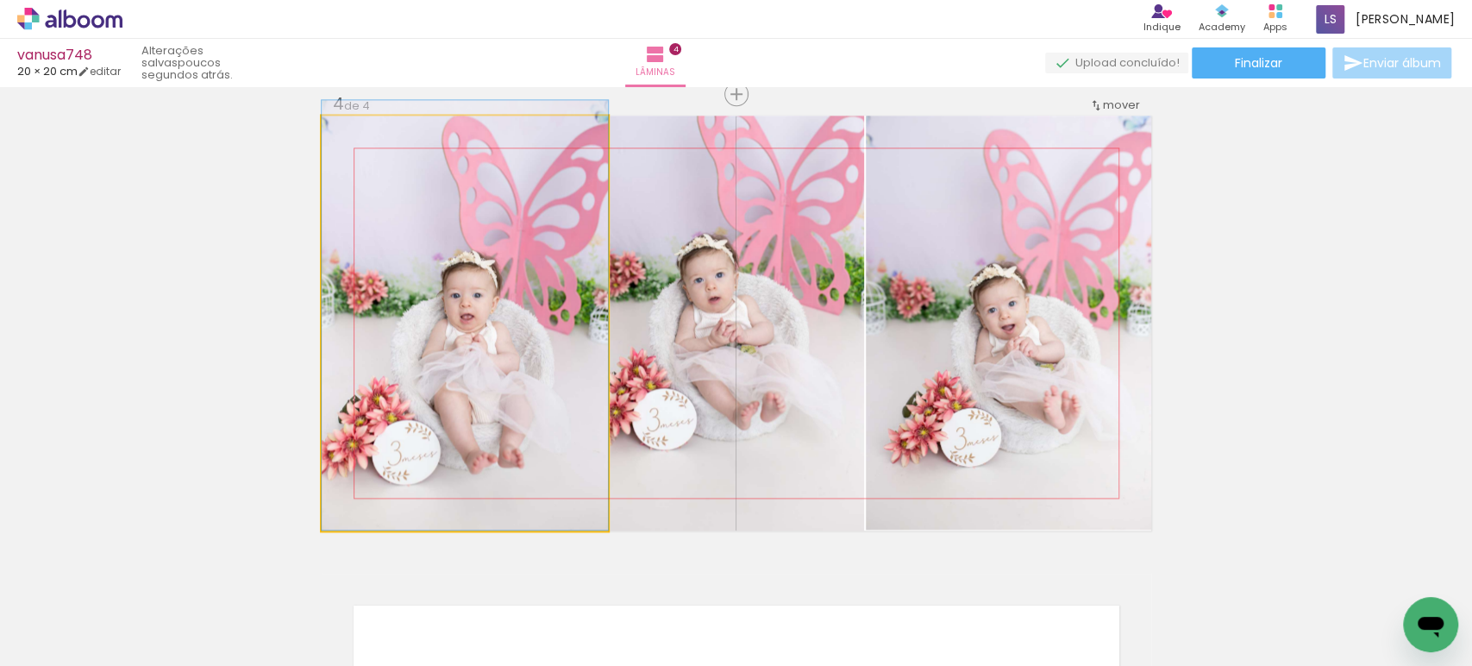
drag, startPoint x: 451, startPoint y: 358, endPoint x: 466, endPoint y: 327, distance: 34.7
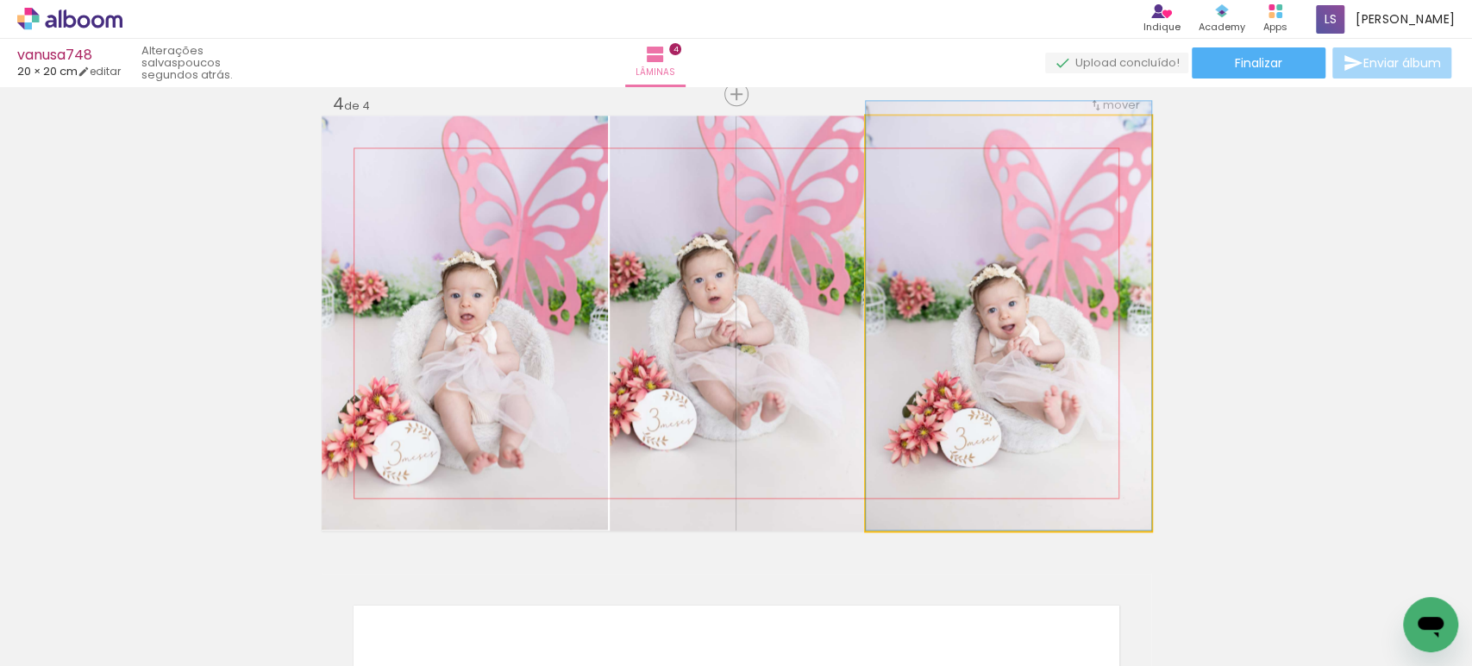
drag, startPoint x: 984, startPoint y: 366, endPoint x: 977, endPoint y: 350, distance: 17.8
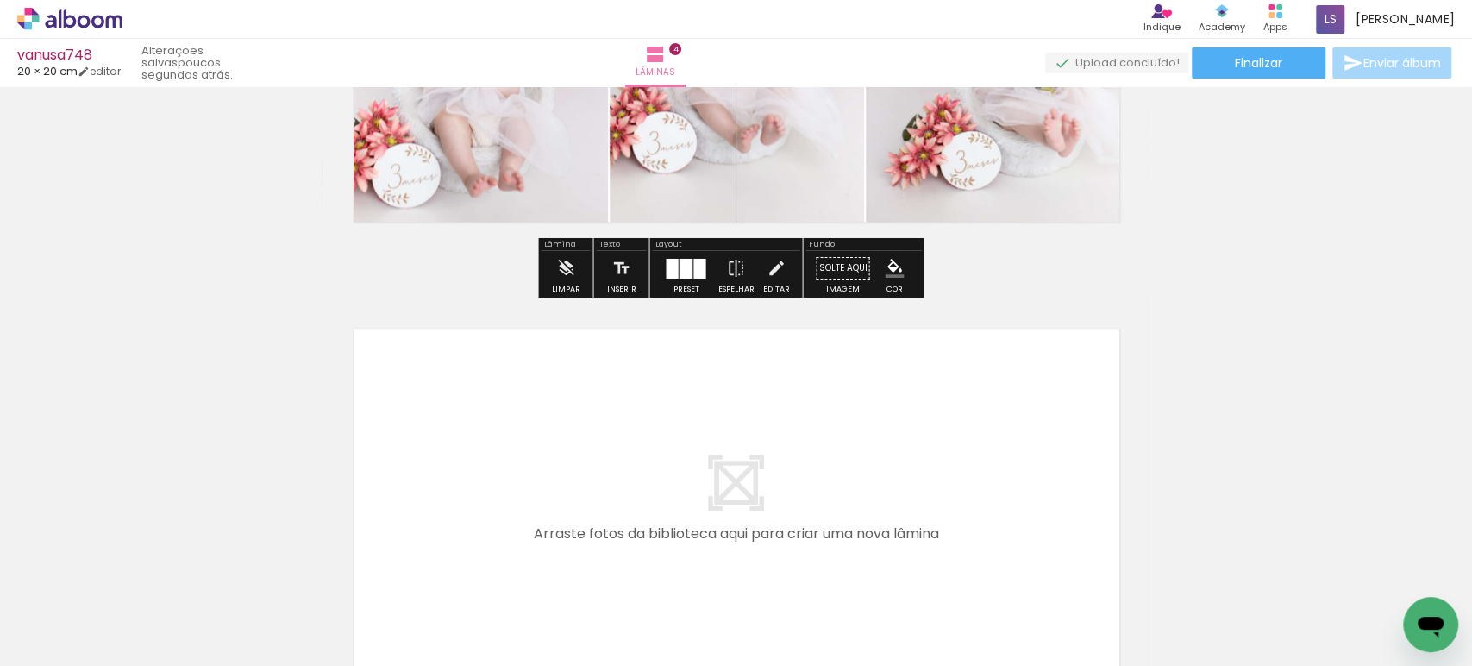
scroll to position [1683, 0]
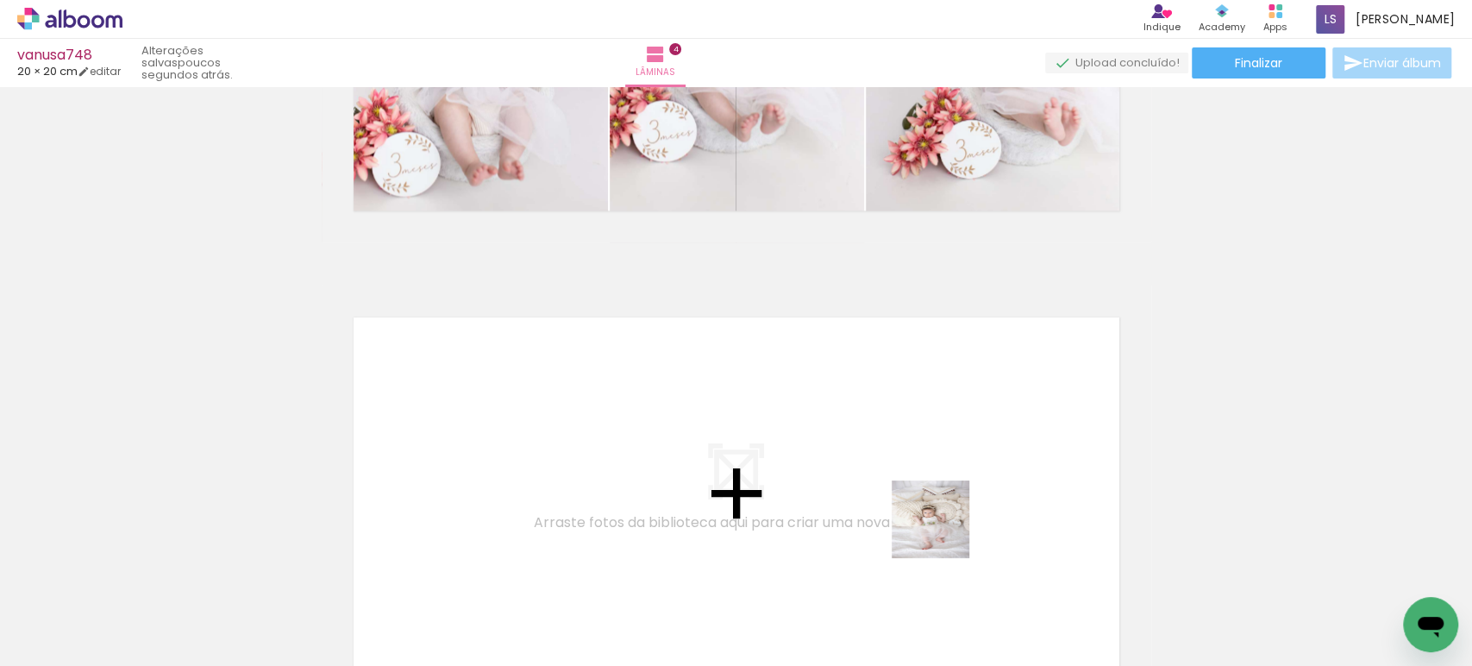
drag, startPoint x: 1018, startPoint y: 606, endPoint x: 848, endPoint y: 447, distance: 232.4
click at [848, 447] on quentale-workspace at bounding box center [736, 333] width 1472 height 666
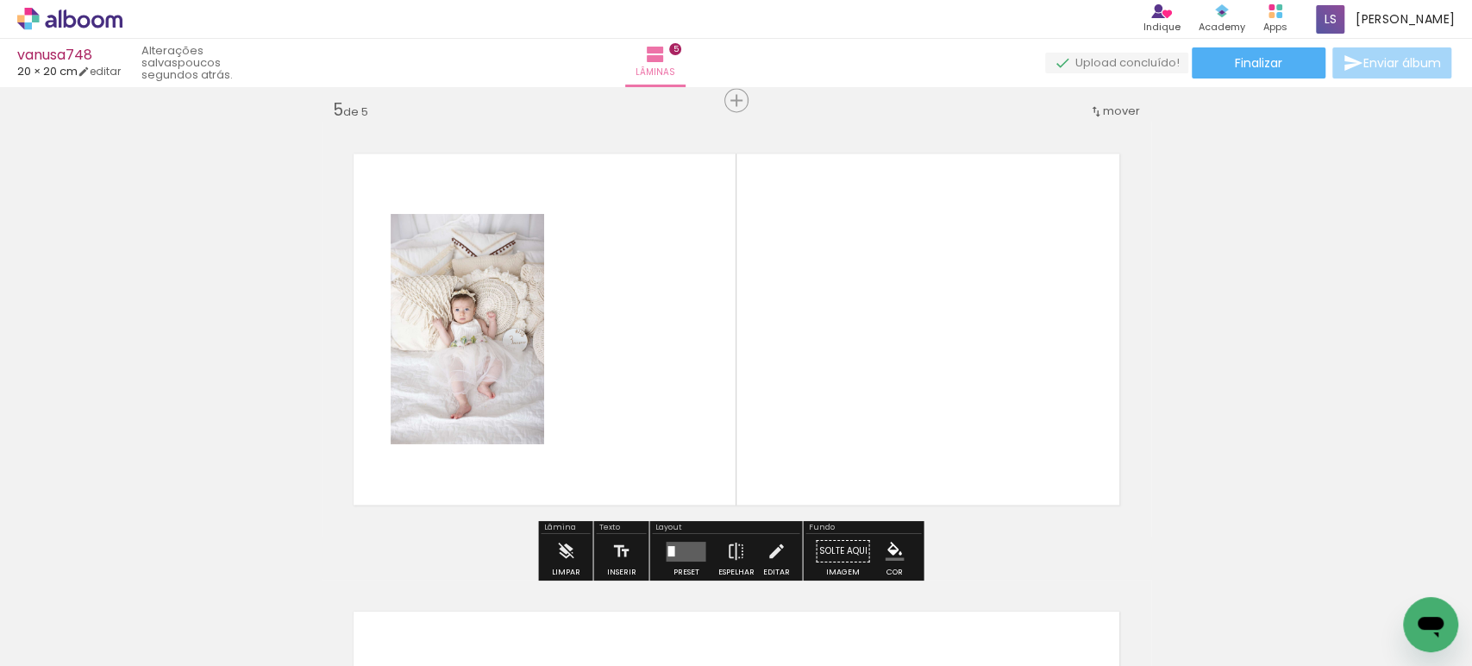
scroll to position [1853, 0]
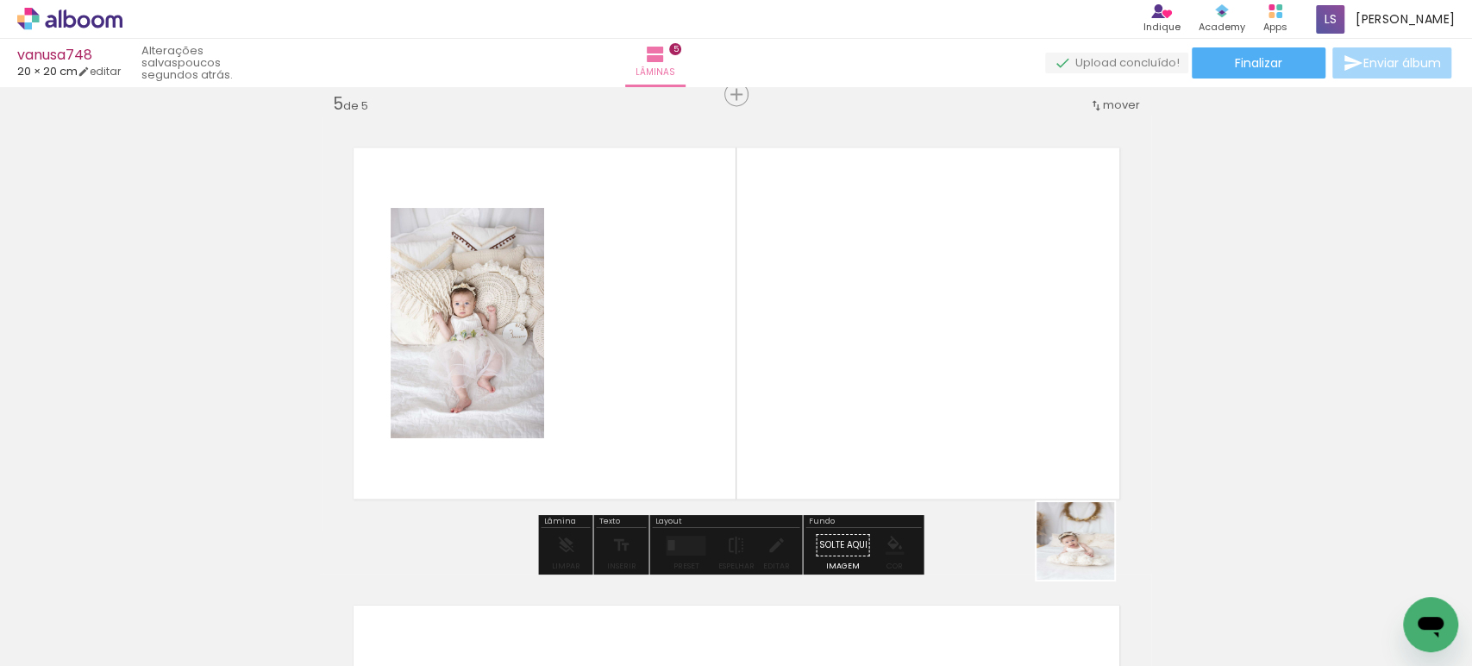
drag, startPoint x: 1126, startPoint y: 601, endPoint x: 885, endPoint y: 364, distance: 337.7
click at [887, 364] on quentale-workspace at bounding box center [736, 333] width 1472 height 666
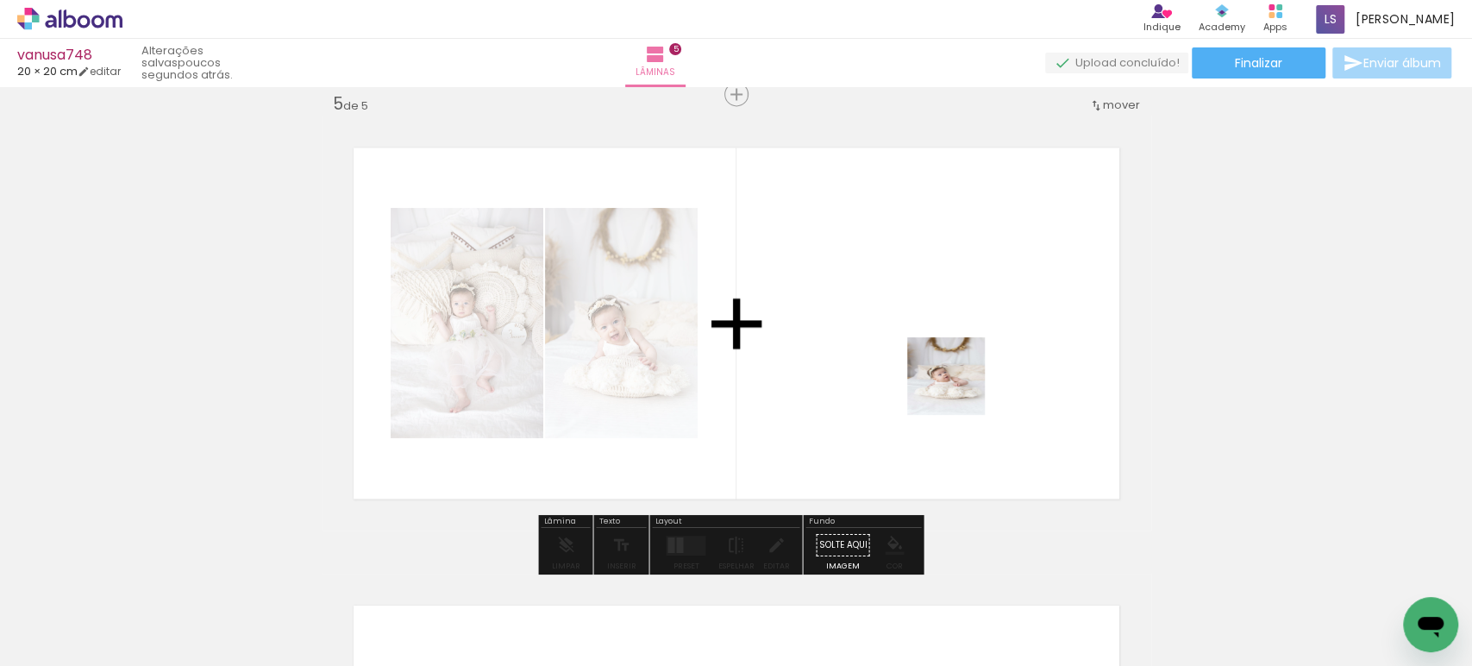
drag, startPoint x: 1225, startPoint y: 608, endPoint x: 938, endPoint y: 372, distance: 371.2
click at [938, 372] on quentale-workspace at bounding box center [736, 333] width 1472 height 666
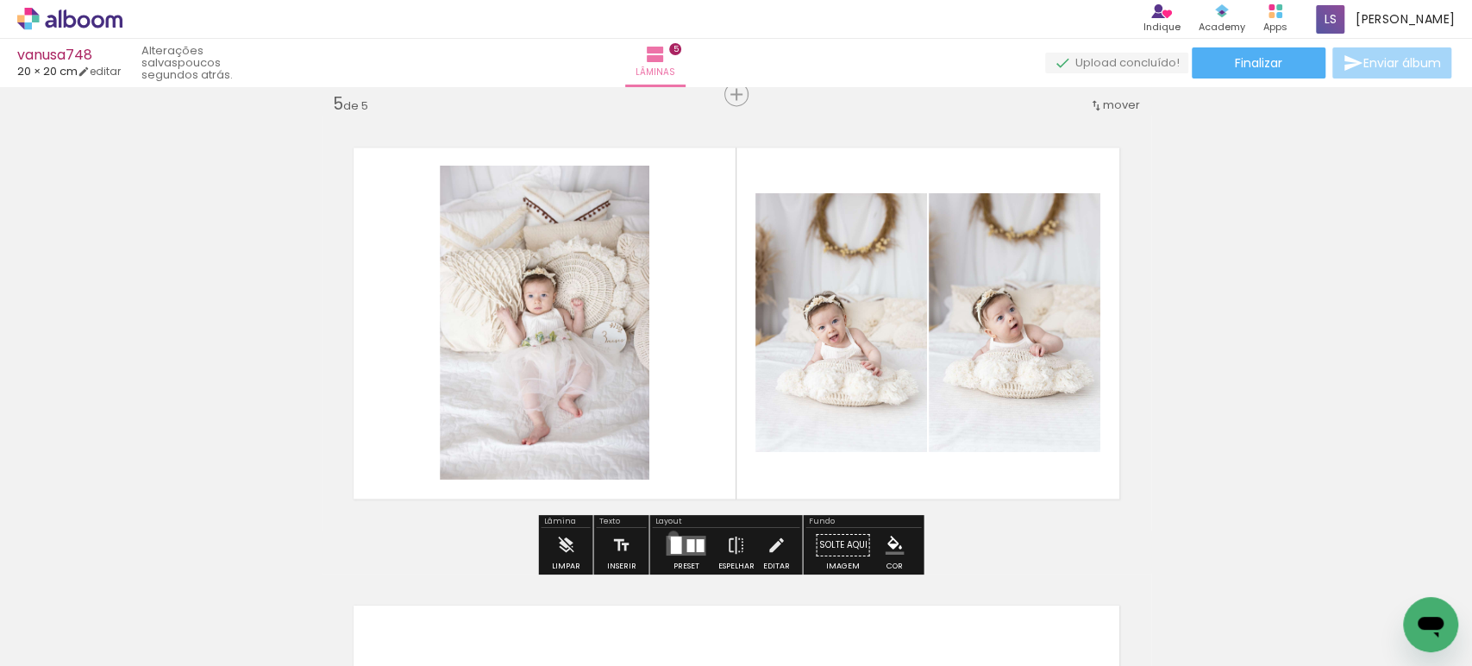
click at [670, 535] on div at bounding box center [675, 543] width 11 height 17
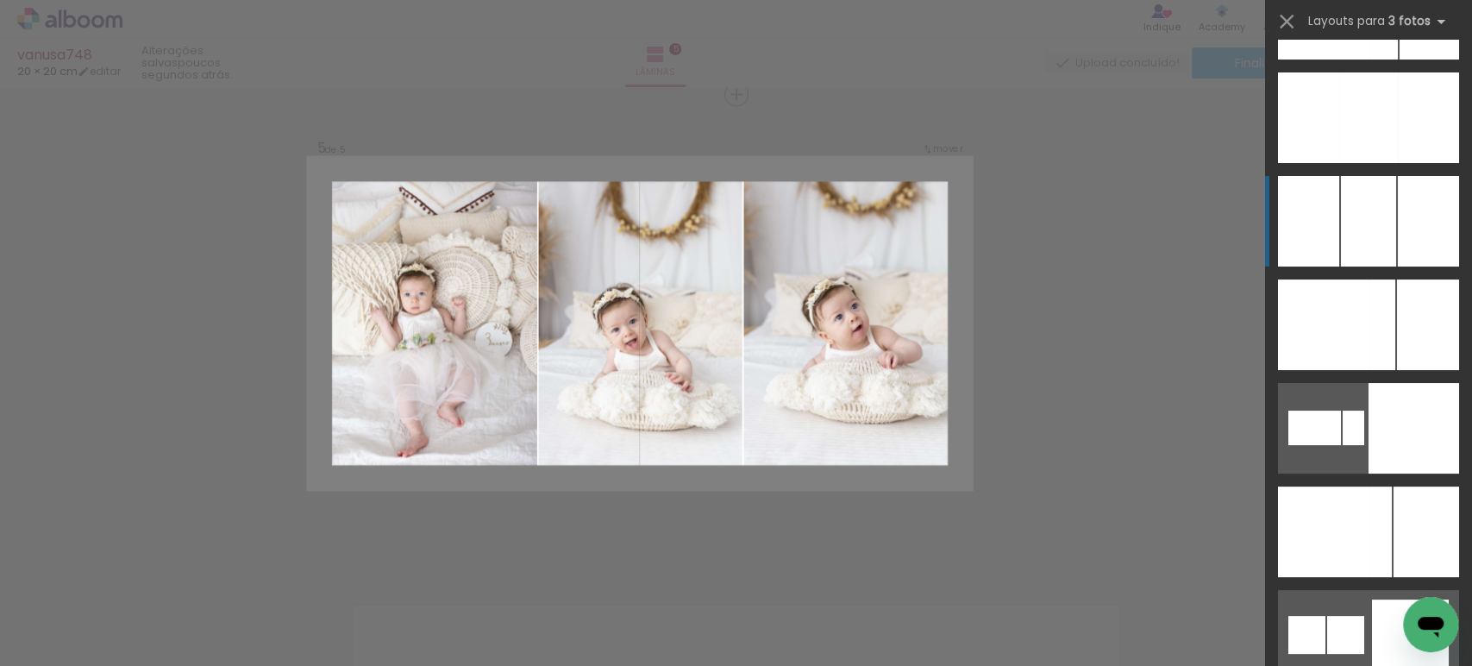
scroll to position [13121, 0]
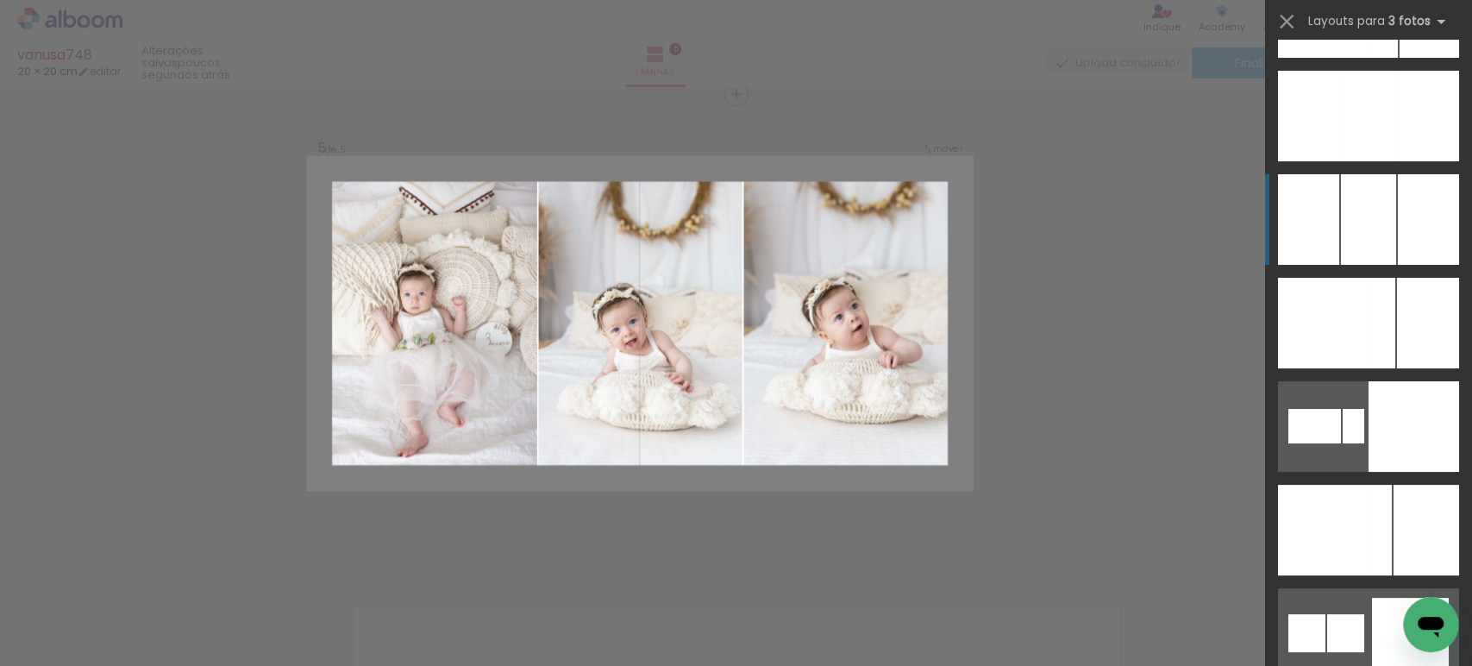
click at [1347, 229] on div at bounding box center [1368, 219] width 55 height 91
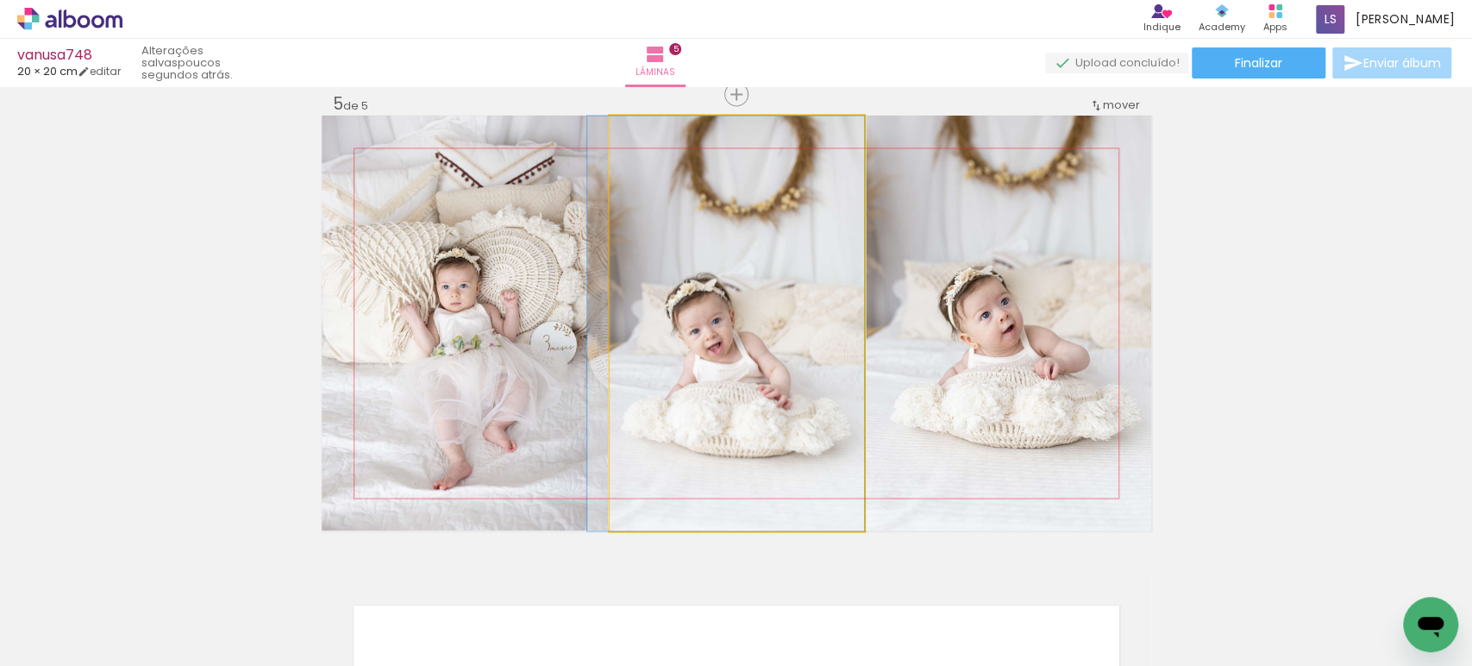
drag, startPoint x: 726, startPoint y: 404, endPoint x: 677, endPoint y: 382, distance: 54.0
drag, startPoint x: 726, startPoint y: 387, endPoint x: 518, endPoint y: 354, distance: 210.3
click at [0, 0] on slot at bounding box center [0, 0] width 0 height 0
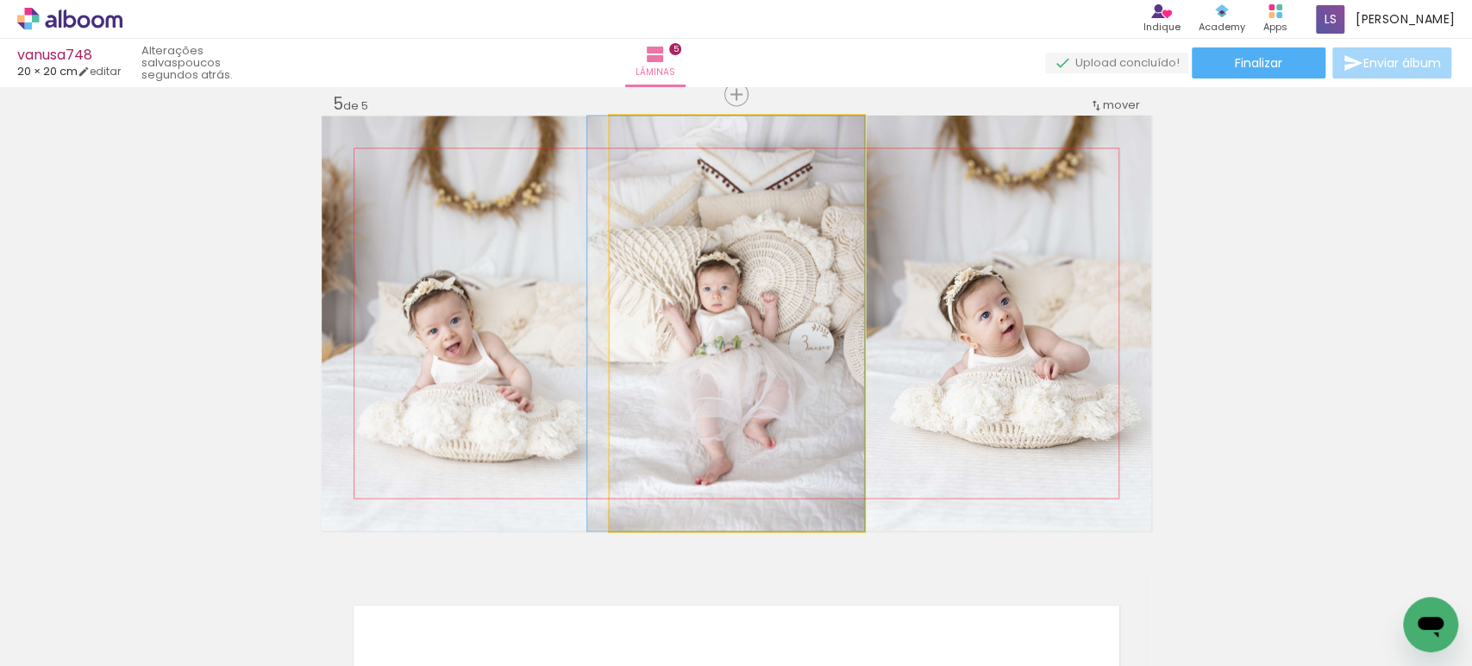
drag, startPoint x: 758, startPoint y: 393, endPoint x: 711, endPoint y: 372, distance: 51.3
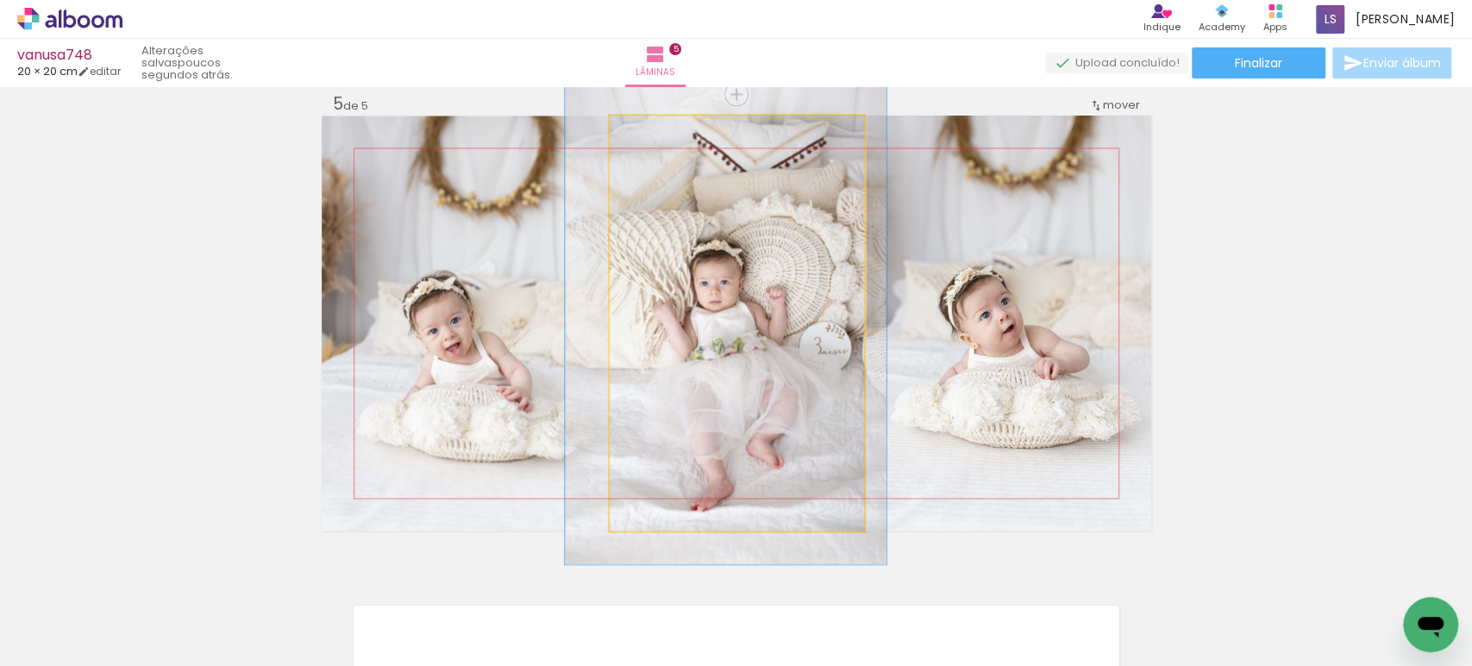
drag, startPoint x: 630, startPoint y: 125, endPoint x: 641, endPoint y: 128, distance: 11.7
type paper-slider "119"
click at [646, 125] on div at bounding box center [660, 134] width 28 height 28
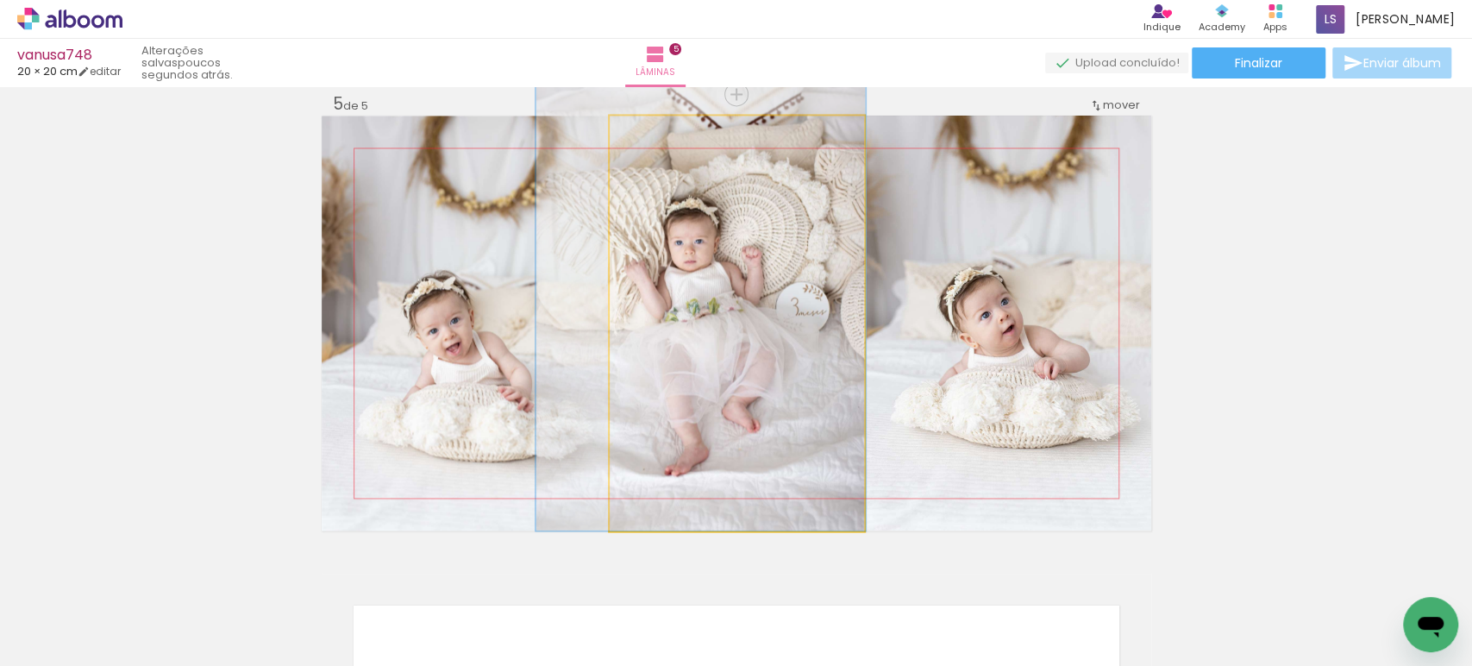
drag, startPoint x: 731, startPoint y: 299, endPoint x: 706, endPoint y: 248, distance: 56.7
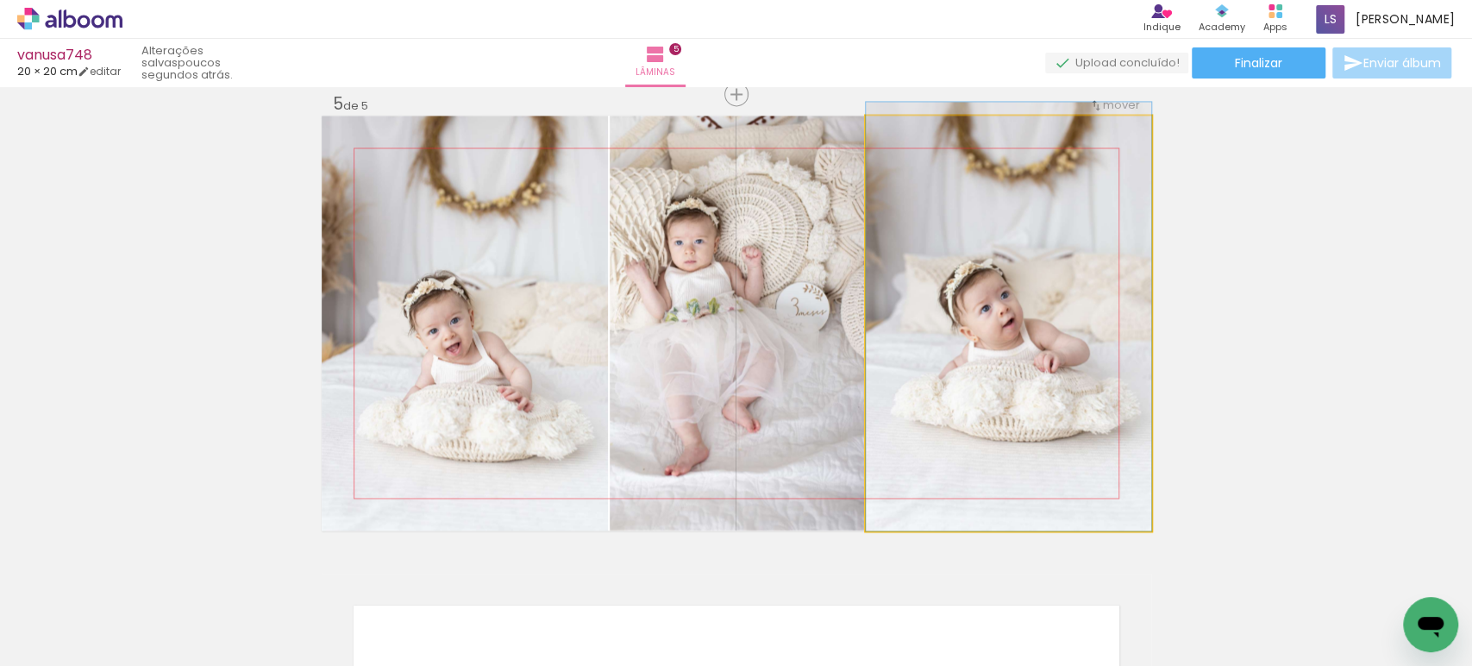
drag, startPoint x: 985, startPoint y: 404, endPoint x: 957, endPoint y: 349, distance: 61.7
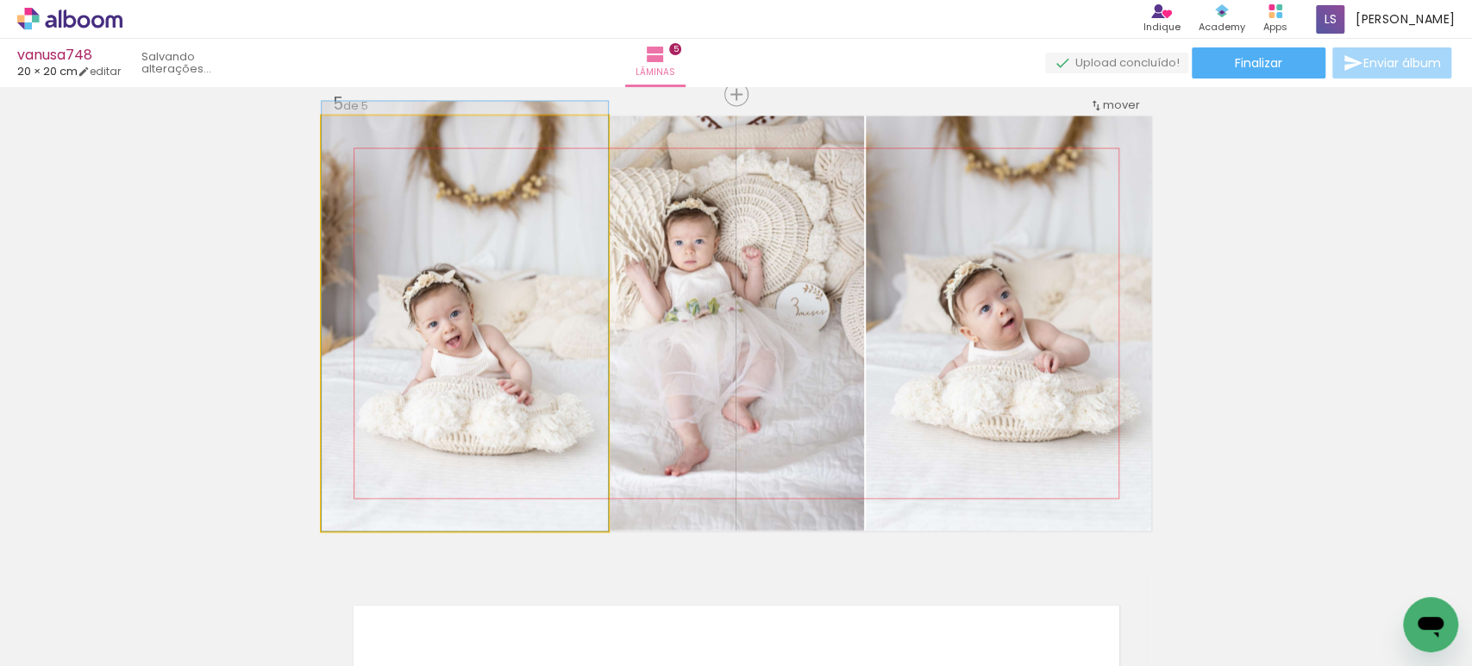
drag, startPoint x: 416, startPoint y: 403, endPoint x: 431, endPoint y: 345, distance: 60.4
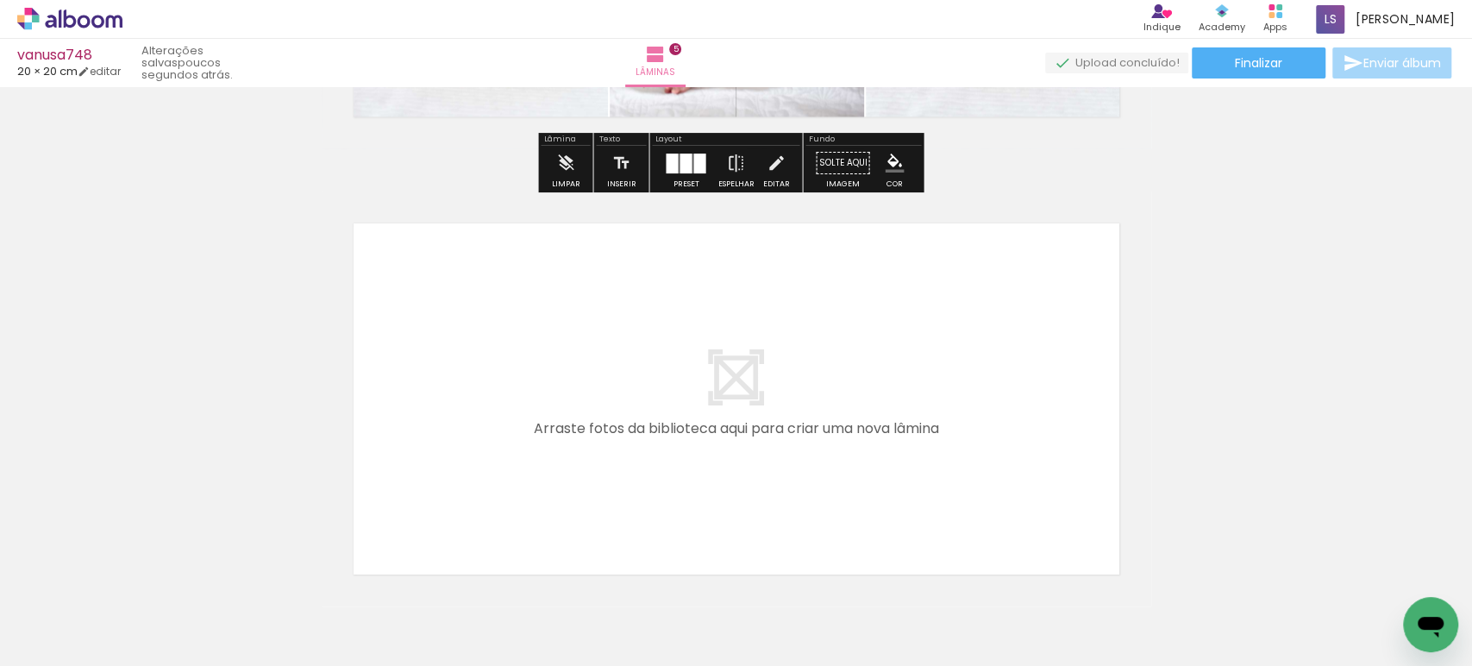
scroll to position [2235, 0]
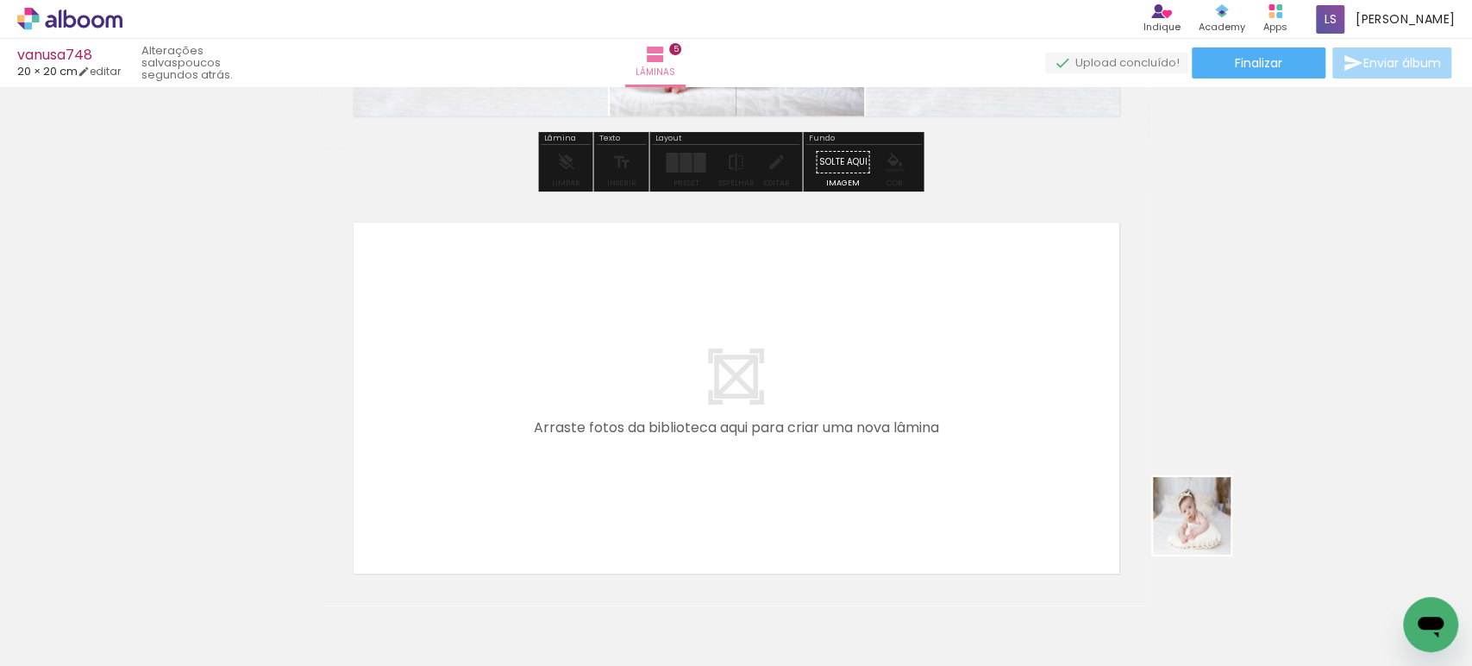
drag, startPoint x: 1307, startPoint y: 603, endPoint x: 947, endPoint y: 381, distance: 422.7
click at [947, 381] on quentale-workspace at bounding box center [736, 333] width 1472 height 666
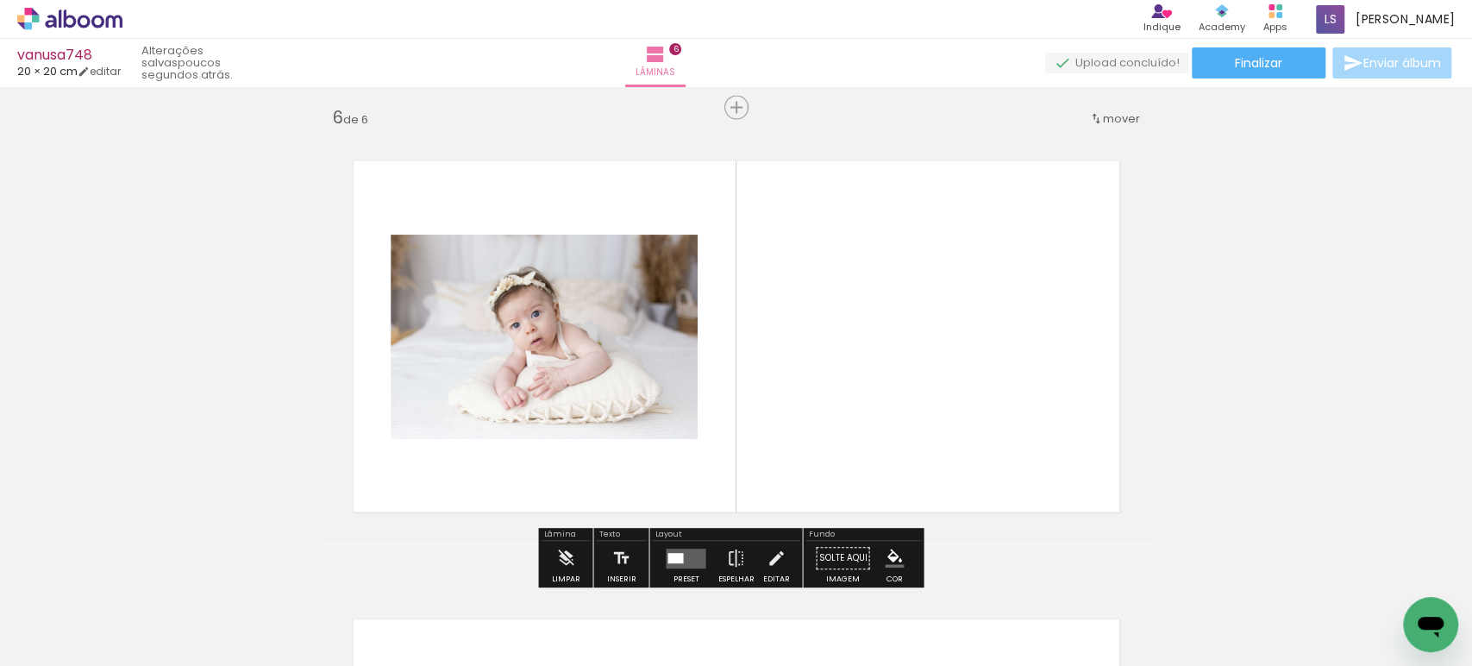
scroll to position [2310, 0]
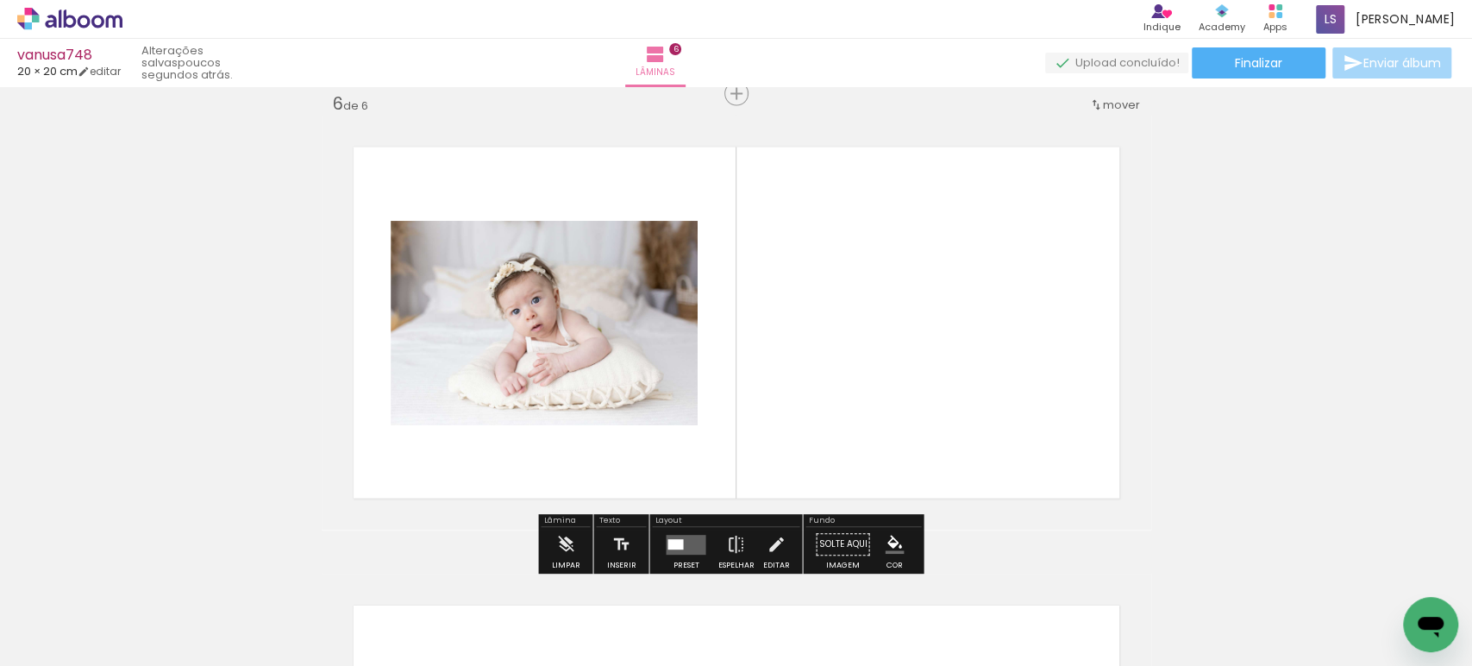
drag, startPoint x: 1390, startPoint y: 598, endPoint x: 985, endPoint y: 336, distance: 481.8
click at [1019, 355] on quentale-workspace at bounding box center [736, 333] width 1472 height 666
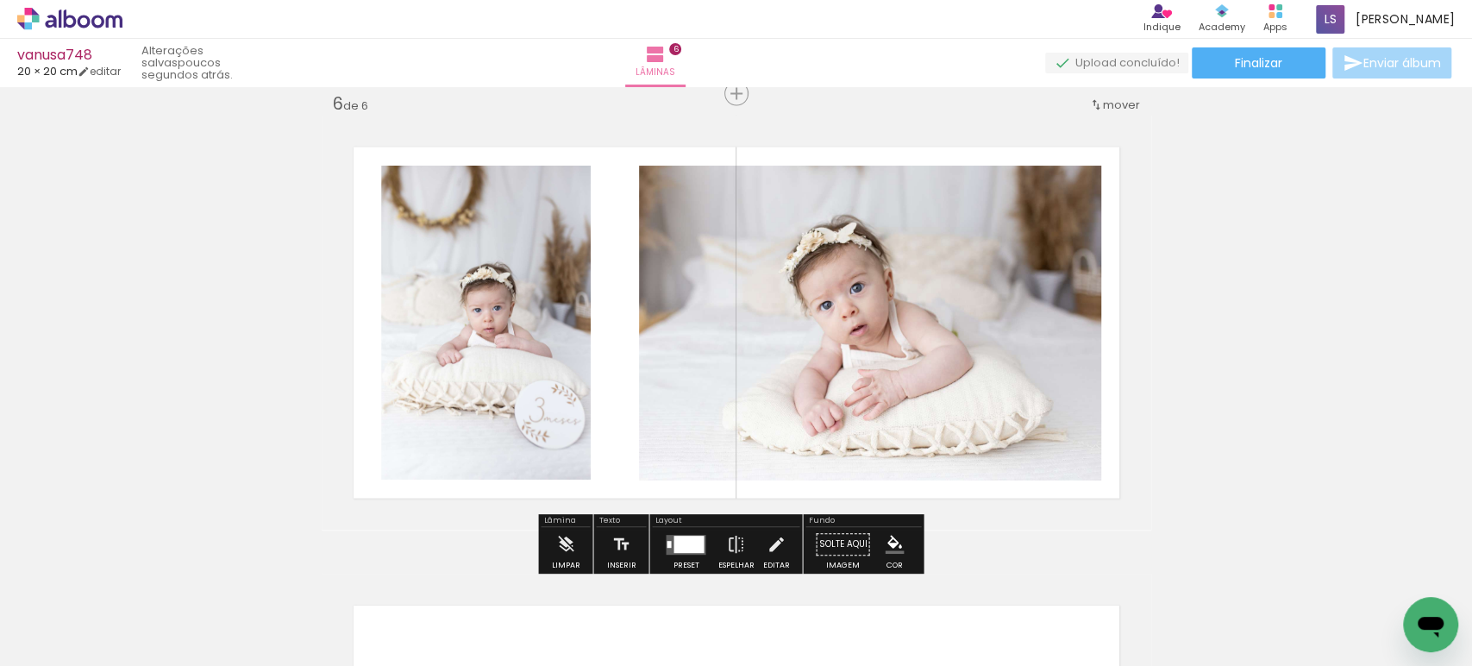
click at [685, 541] on div at bounding box center [688, 543] width 30 height 17
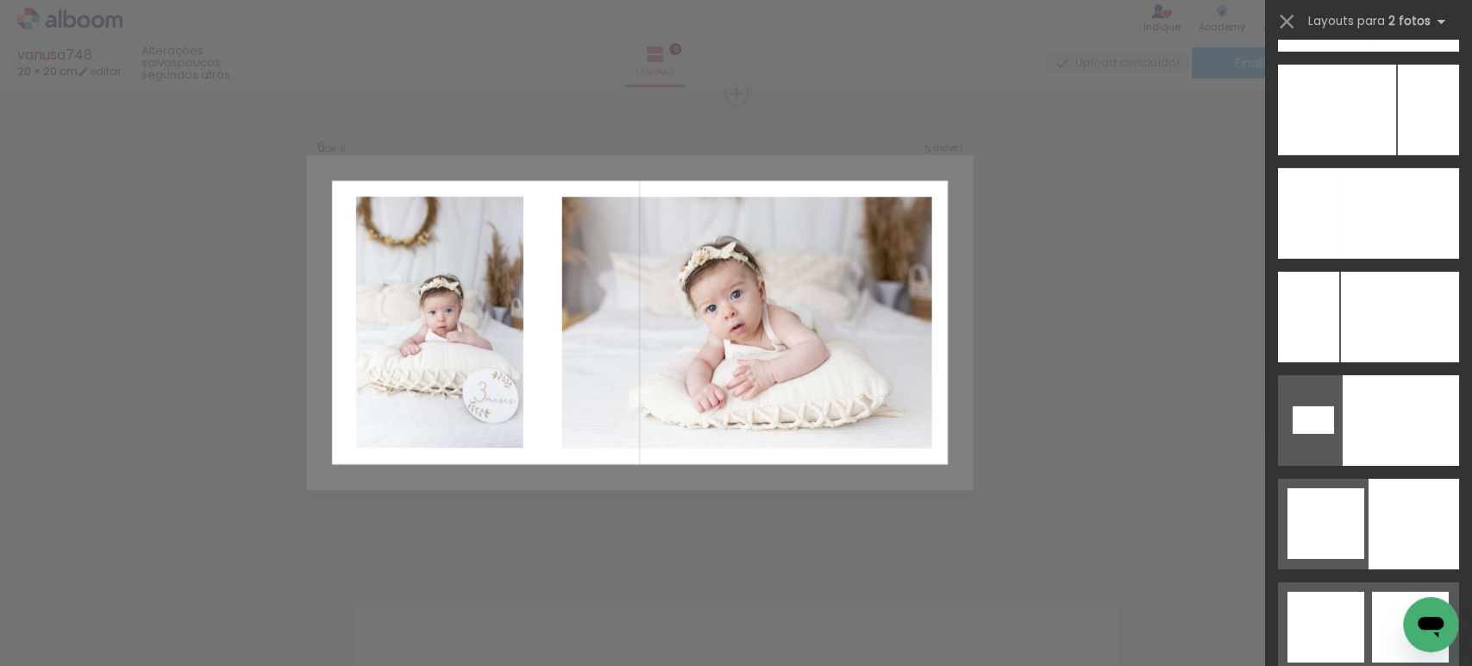
scroll to position [8083, 0]
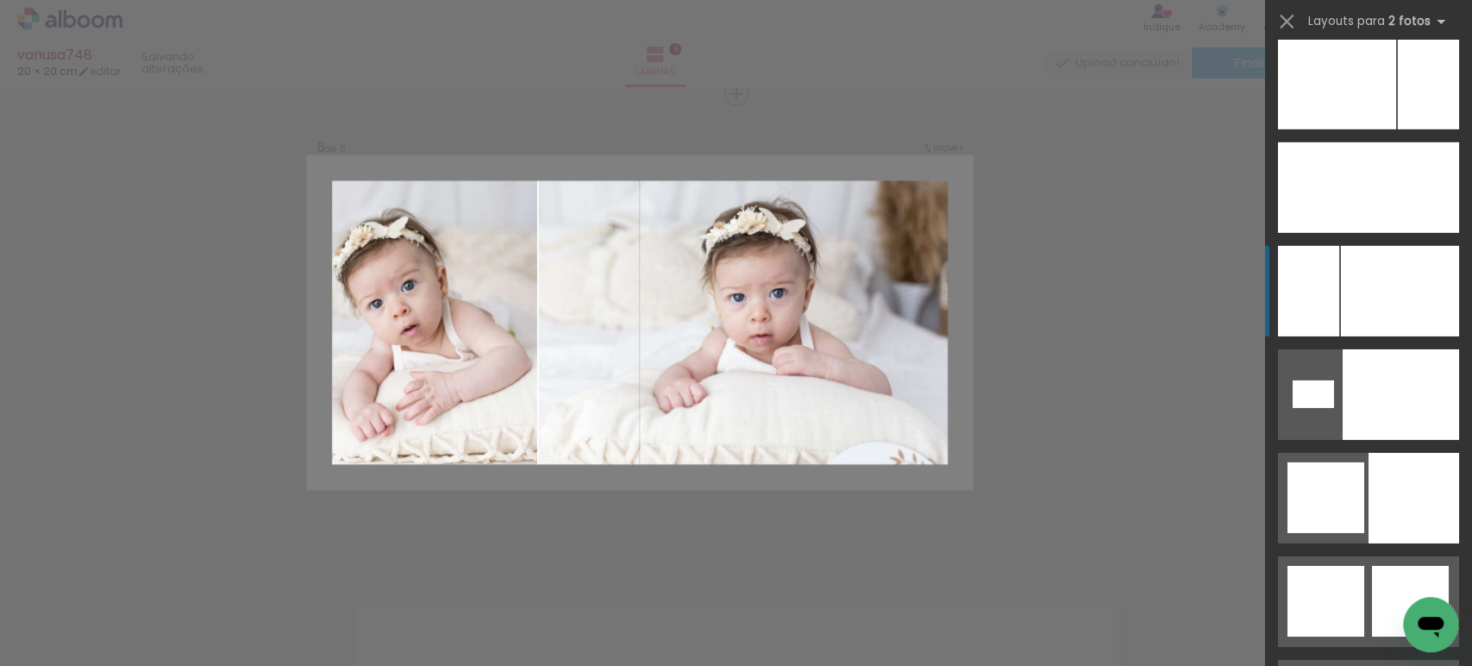
click at [1341, 303] on div at bounding box center [1400, 291] width 118 height 91
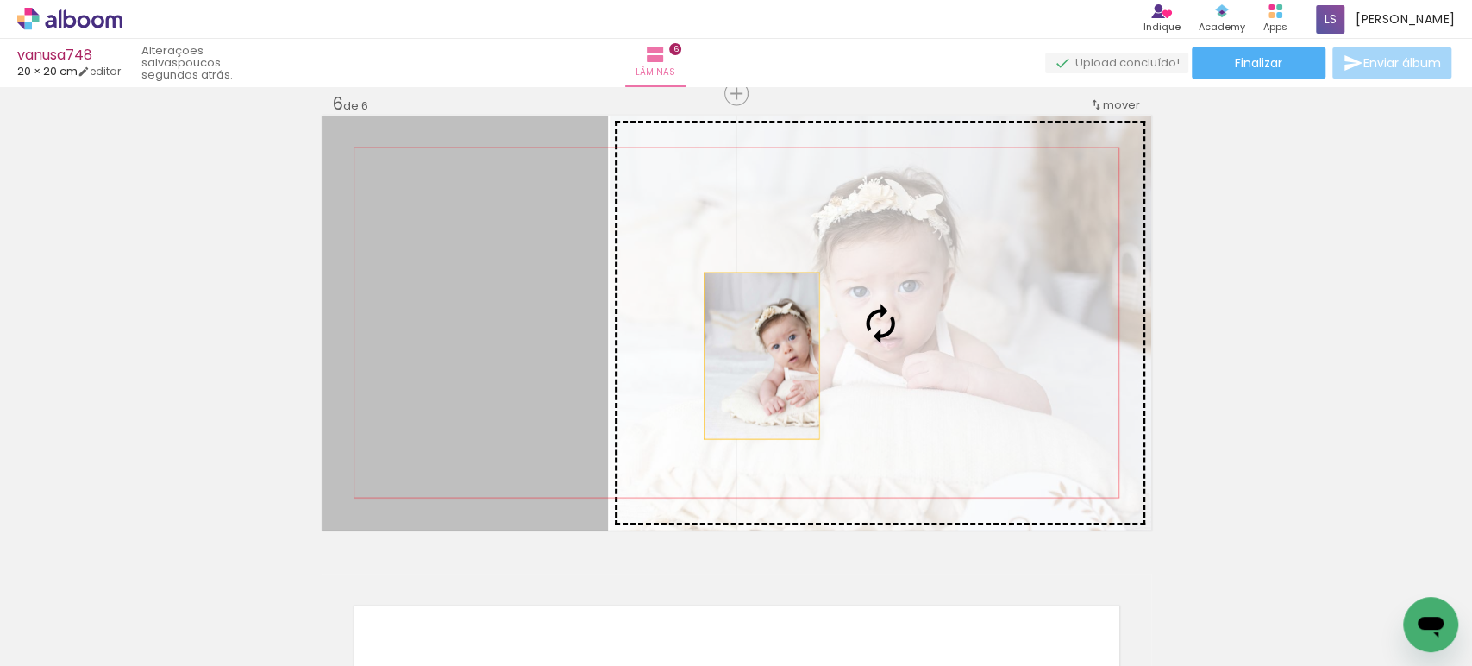
drag, startPoint x: 507, startPoint y: 378, endPoint x: 850, endPoint y: 363, distance: 343.4
click at [0, 0] on slot at bounding box center [0, 0] width 0 height 0
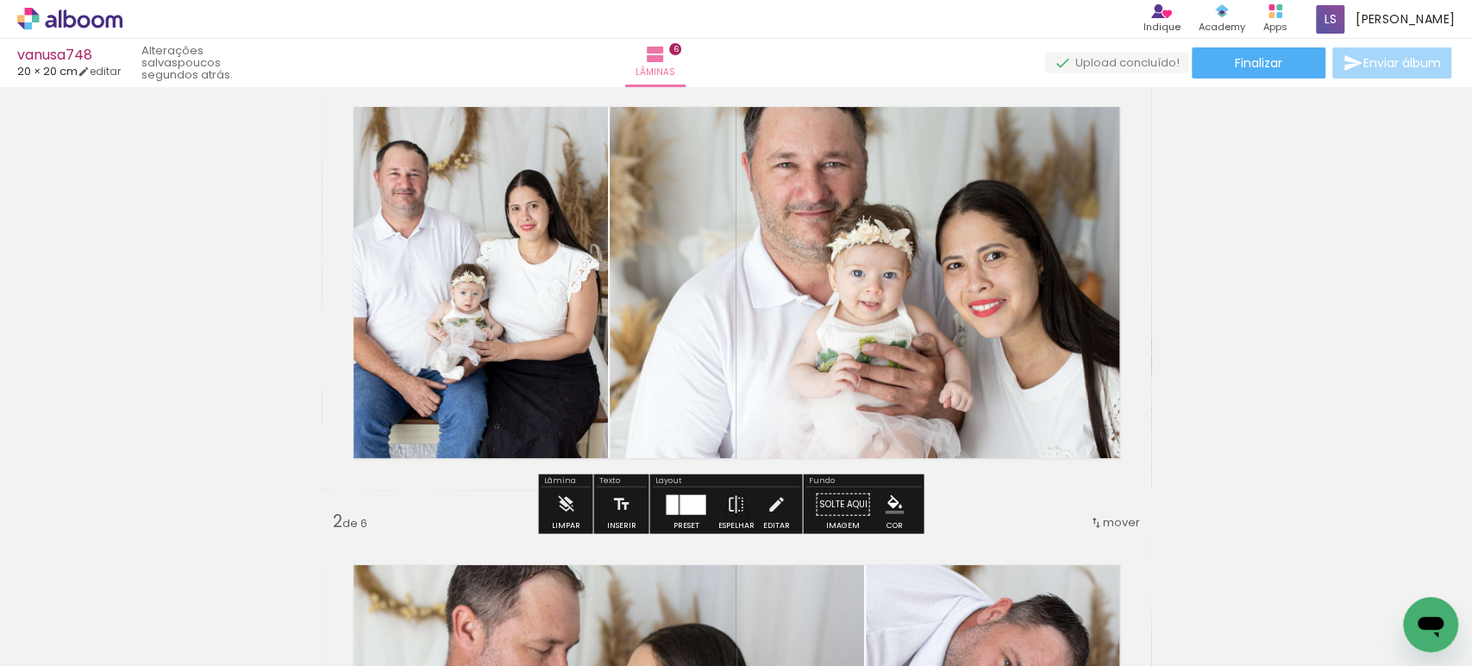
scroll to position [0, 0]
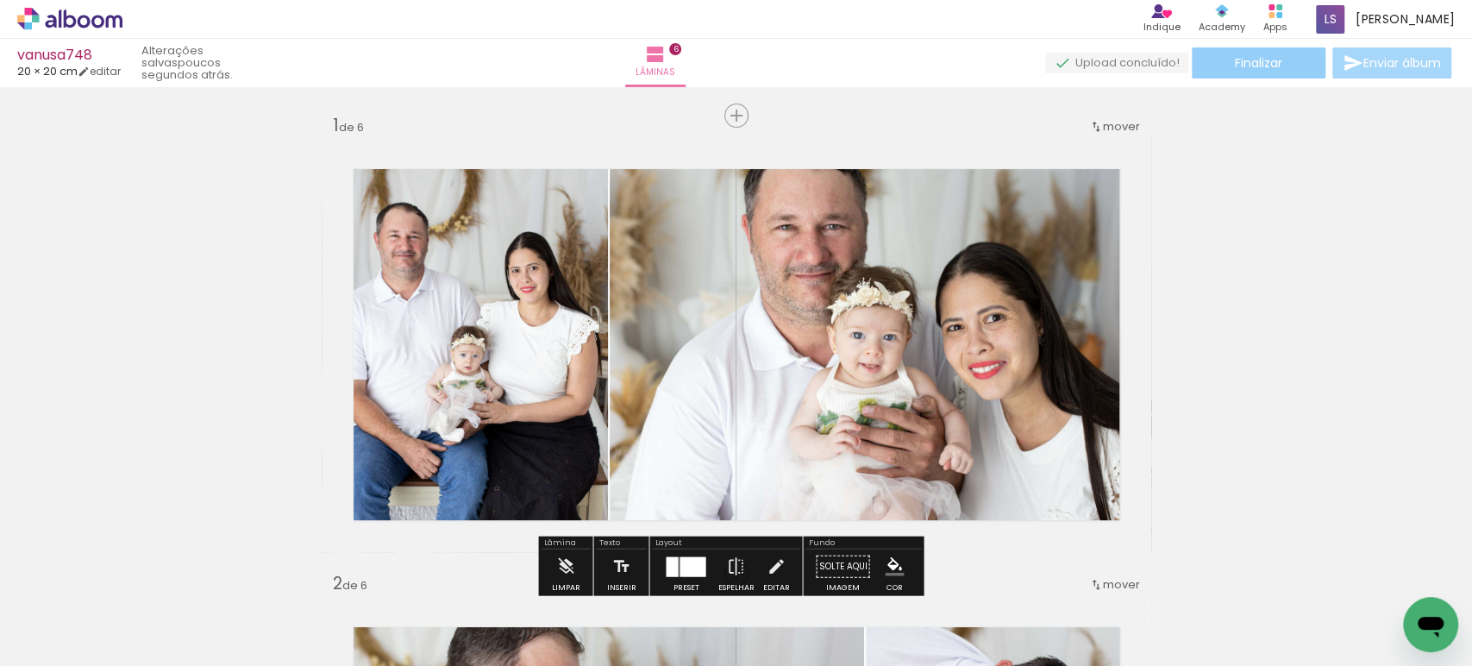
click at [1238, 68] on span "Finalizar" at bounding box center [1258, 63] width 47 height 12
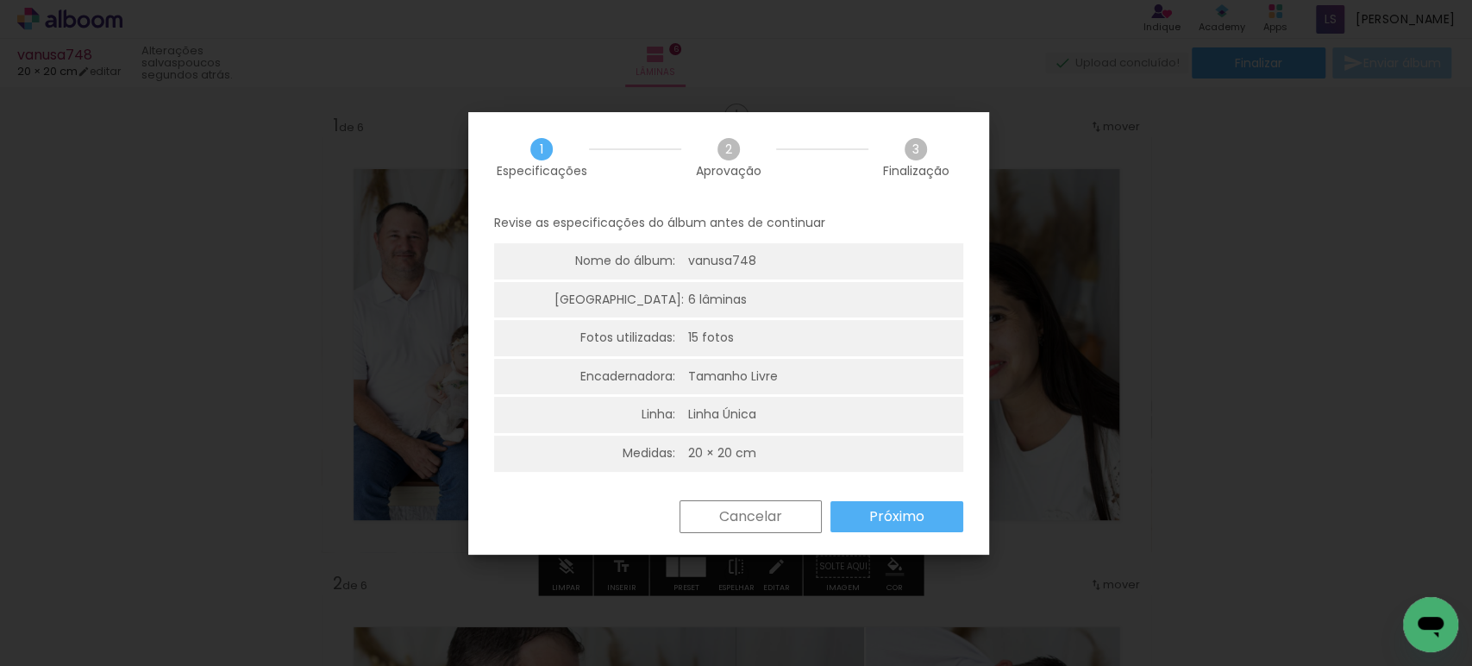
click at [0, 0] on slot "Próximo" at bounding box center [0, 0] width 0 height 0
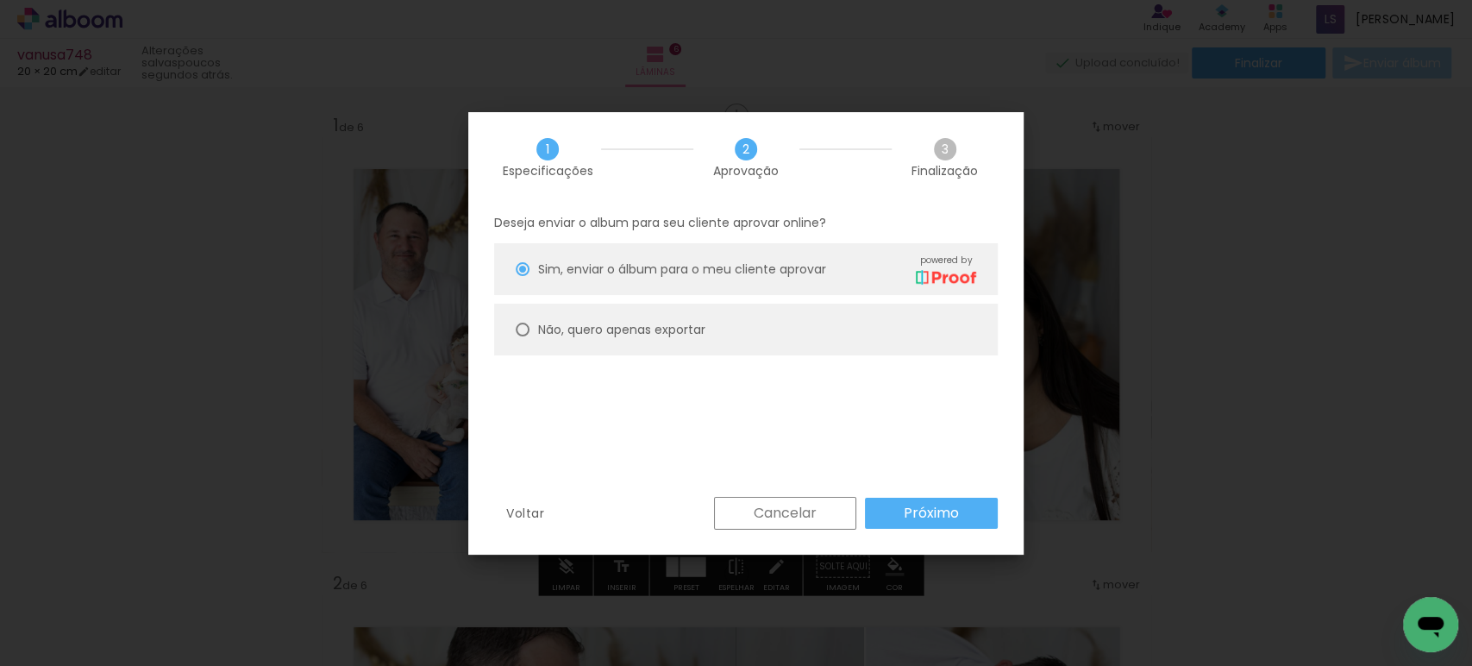
click at [0, 0] on slot "Não, quero apenas exportar" at bounding box center [0, 0] width 0 height 0
type paper-radio-button "on"
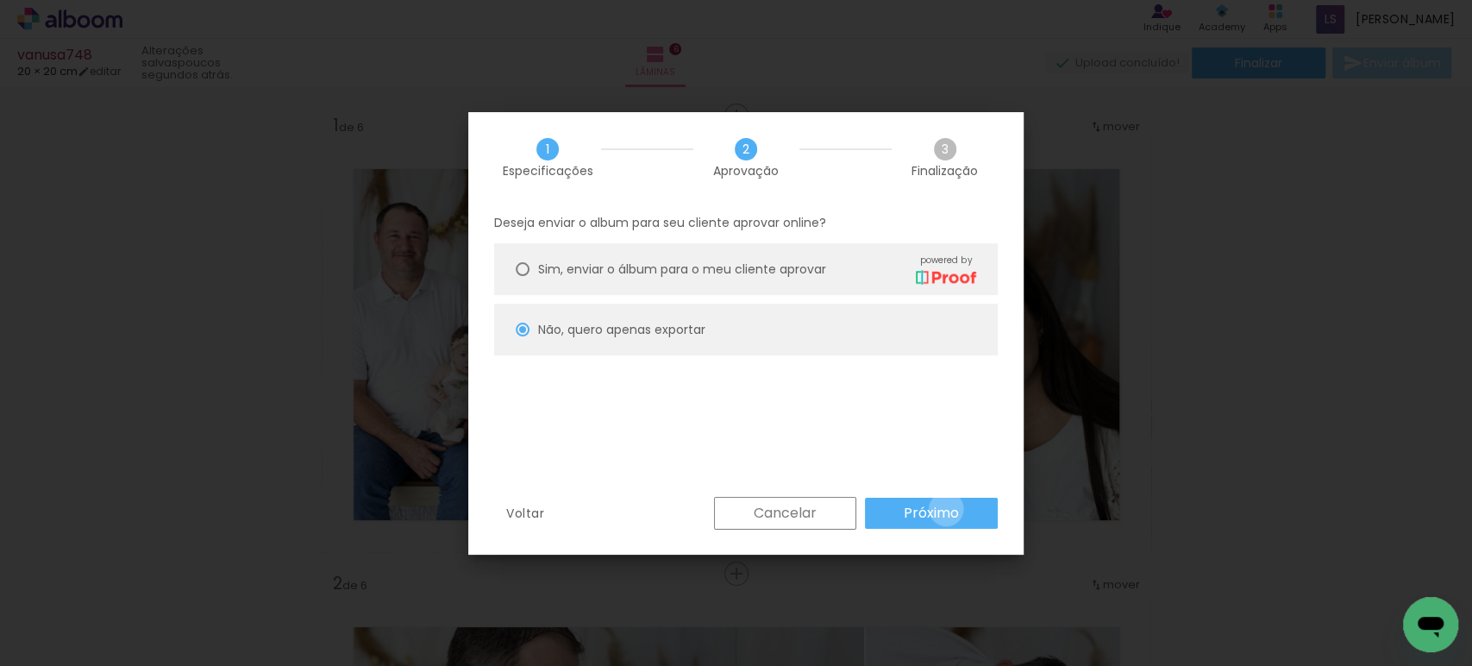
click at [0, 0] on slot "Próximo" at bounding box center [0, 0] width 0 height 0
type input "Alta, 300 DPI"
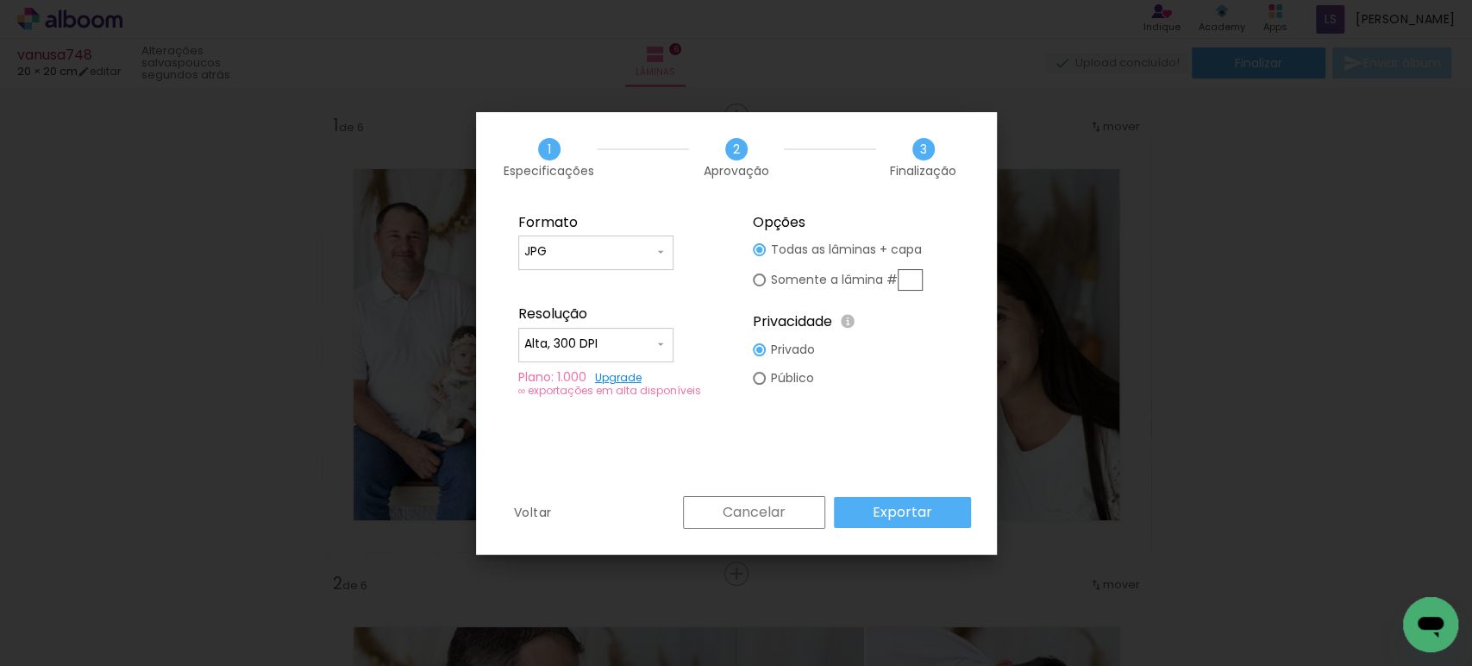
drag, startPoint x: 572, startPoint y: 257, endPoint x: 578, endPoint y: 296, distance: 39.3
click at [572, 256] on input "JPG" at bounding box center [588, 251] width 129 height 17
click at [0, 0] on slot "PDF" at bounding box center [0, 0] width 0 height 0
type input "PDF"
drag, startPoint x: 545, startPoint y: 340, endPoint x: 544, endPoint y: 350, distance: 10.4
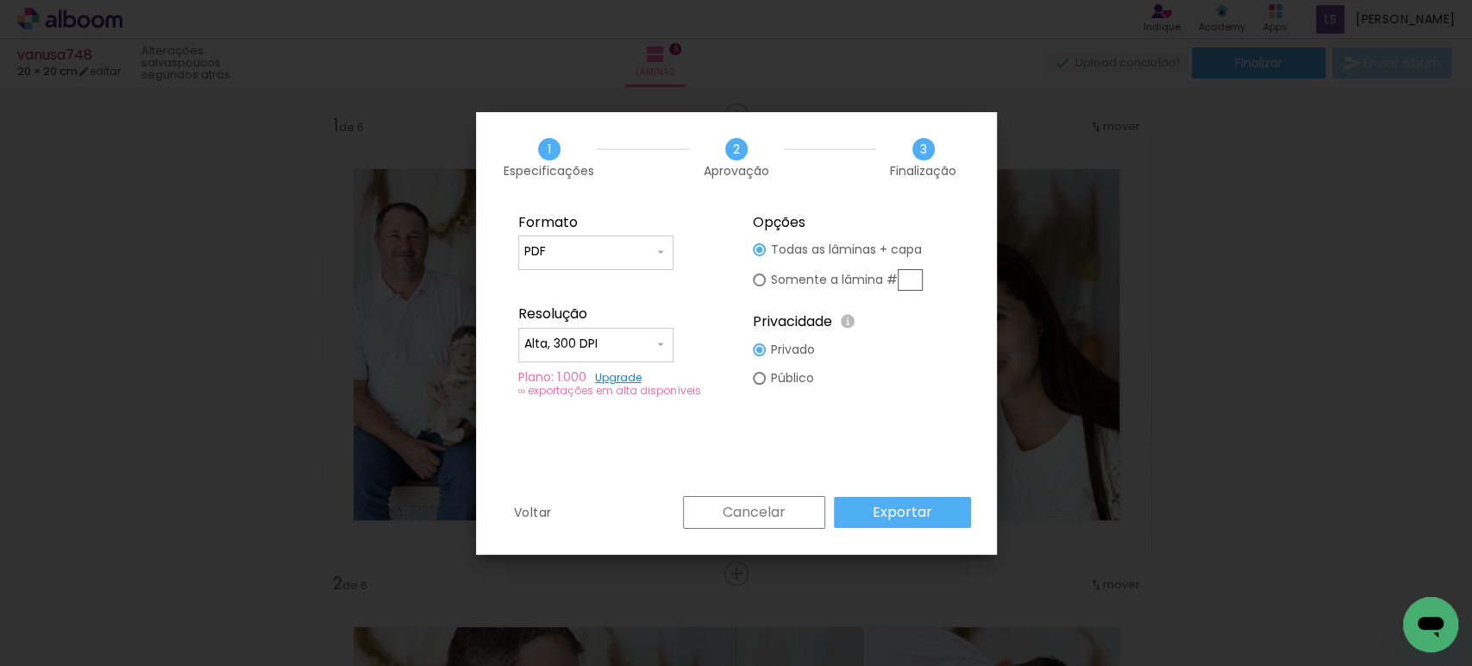
click at [545, 341] on input "Alta, 300 DPI" at bounding box center [588, 343] width 129 height 17
click at [0, 0] on slot "Baixa" at bounding box center [0, 0] width 0 height 0
type input "Baixa"
click at [887, 500] on paper-button "Exportar" at bounding box center [902, 512] width 137 height 31
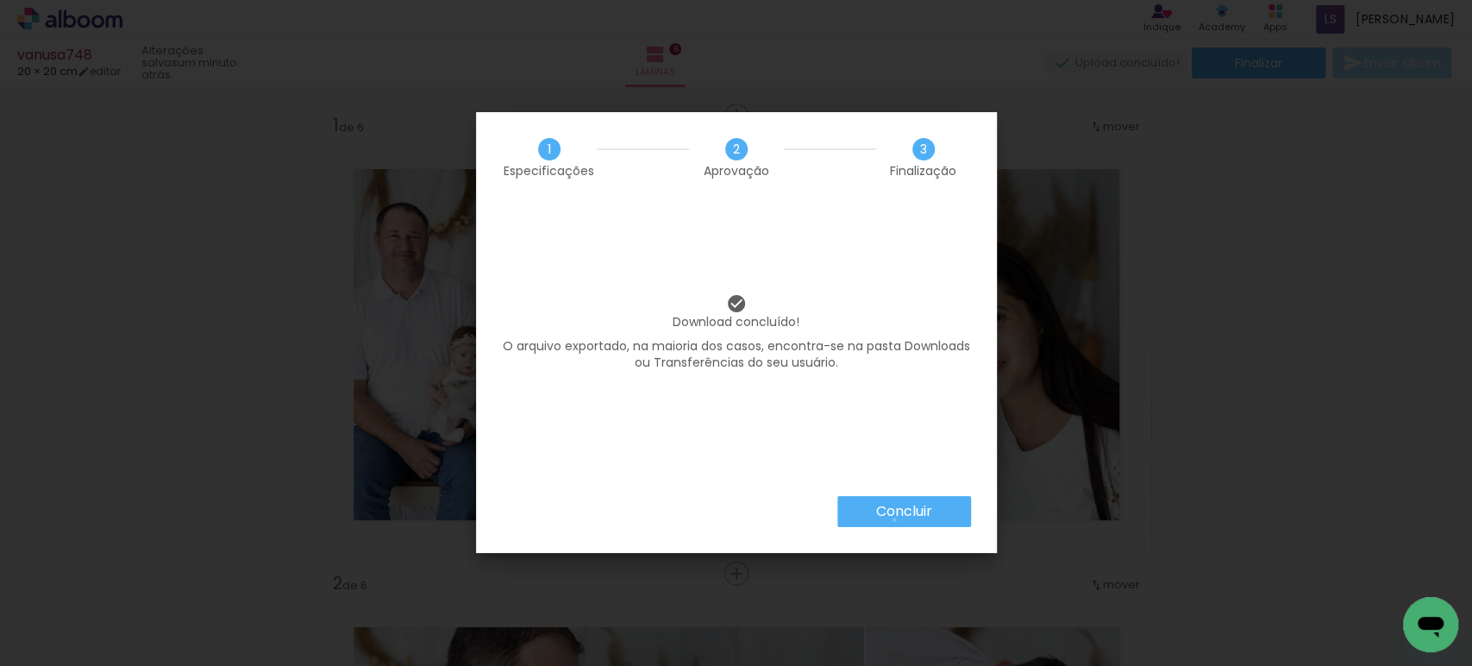
click at [892, 520] on paper-button "Concluir" at bounding box center [904, 511] width 134 height 31
